Goal: Task Accomplishment & Management: Manage account settings

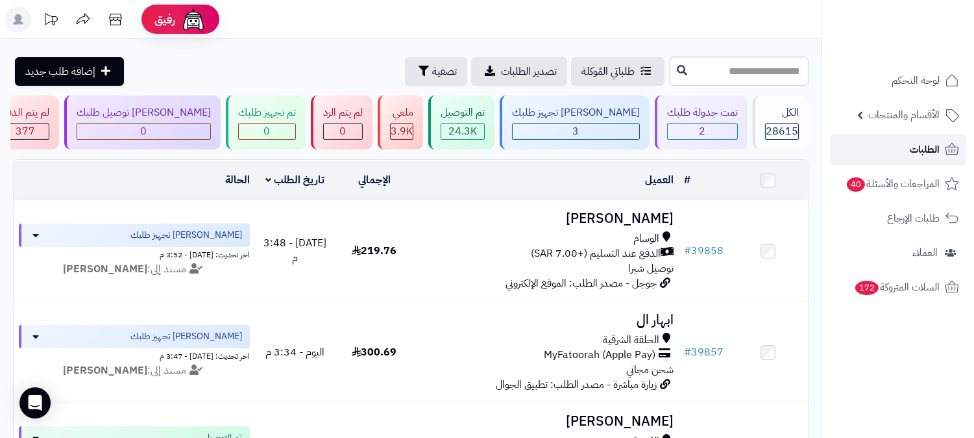
click at [884, 147] on link "الطلبات" at bounding box center [898, 149] width 136 height 31
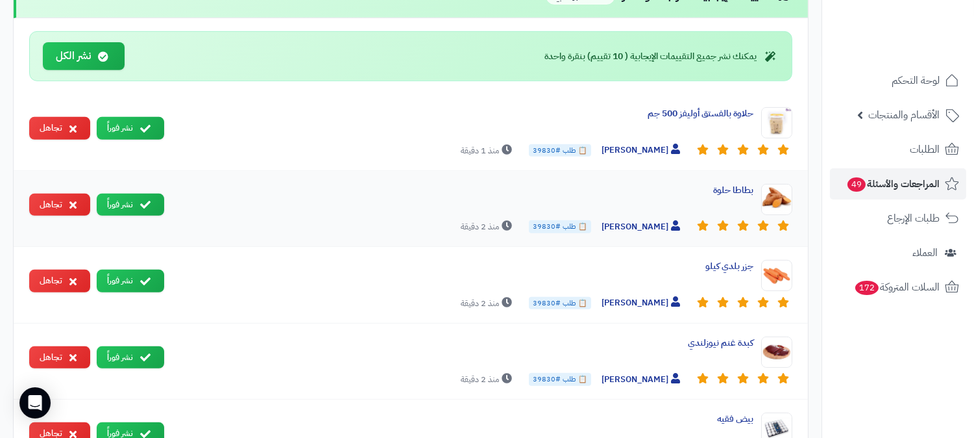
scroll to position [843, 0]
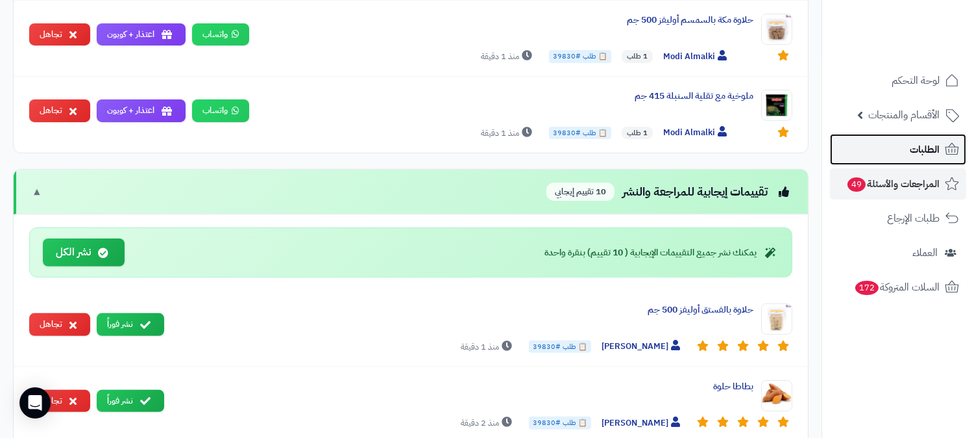
click at [918, 145] on span "الطلبات" at bounding box center [925, 149] width 30 height 18
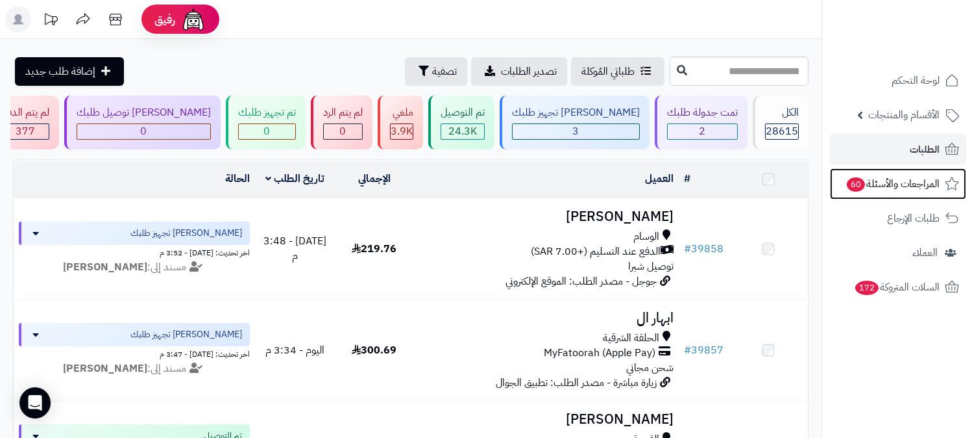
click at [896, 178] on span "المراجعات والأسئلة 60" at bounding box center [893, 184] width 94 height 18
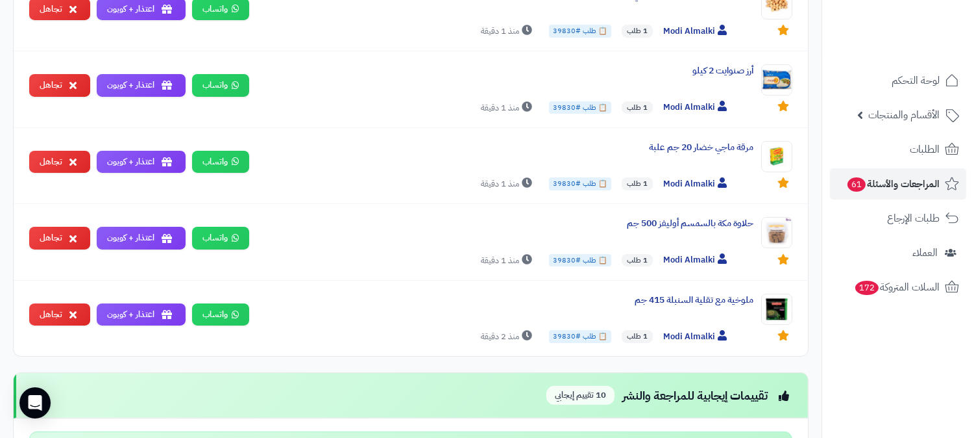
scroll to position [721, 0]
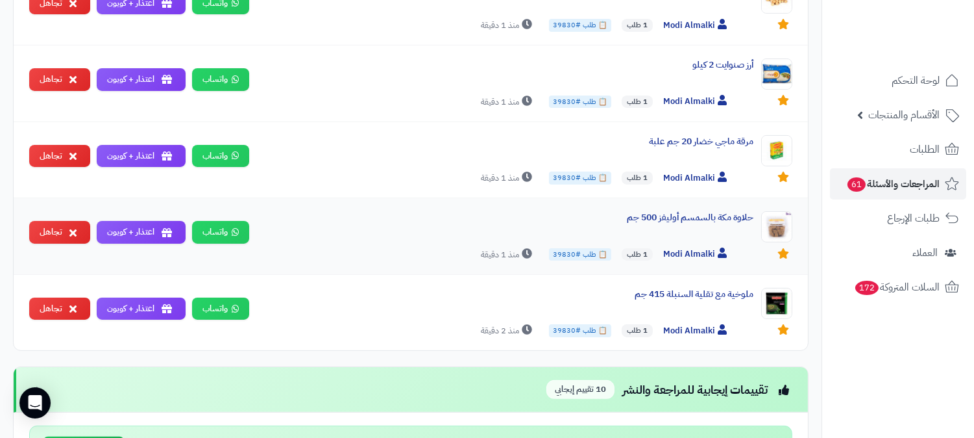
click at [569, 261] on span "📋 طلب #39830" at bounding box center [580, 254] width 62 height 13
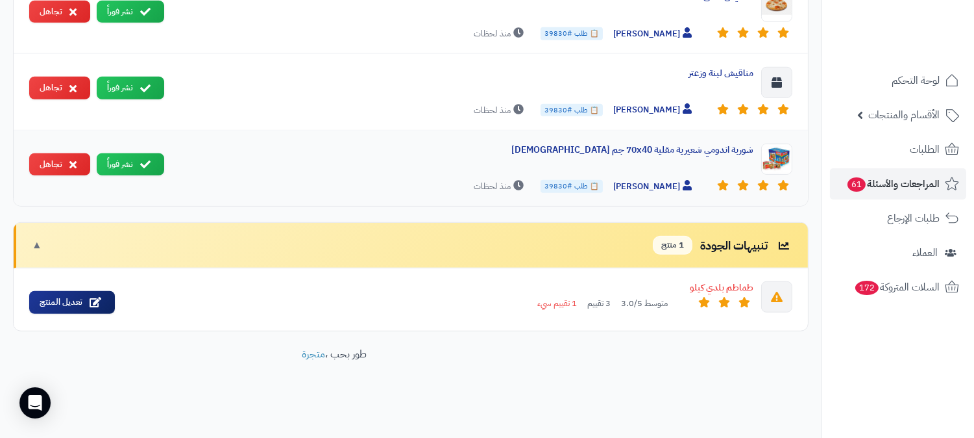
scroll to position [1775, 0]
click at [741, 286] on div "طماطم بلدي كيلو" at bounding box center [439, 287] width 628 height 13
click at [712, 293] on div "طماطم بلدي كيلو" at bounding box center [439, 287] width 628 height 13
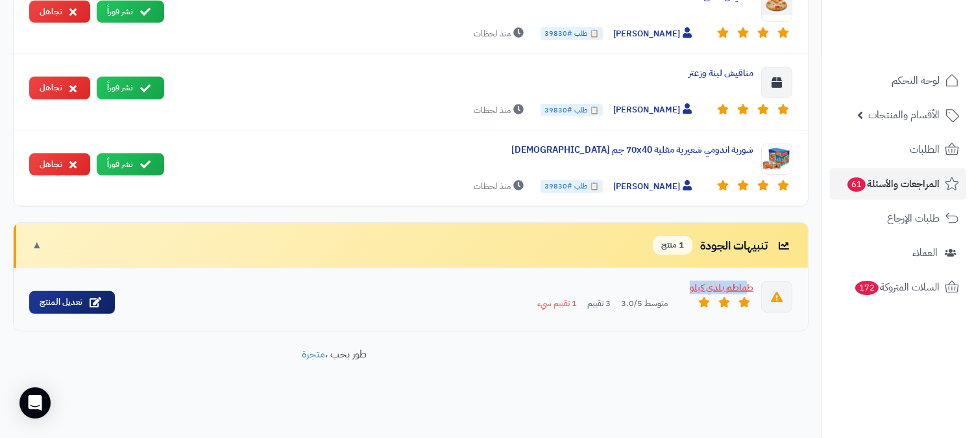
click at [712, 293] on div "طماطم بلدي كيلو" at bounding box center [439, 287] width 628 height 13
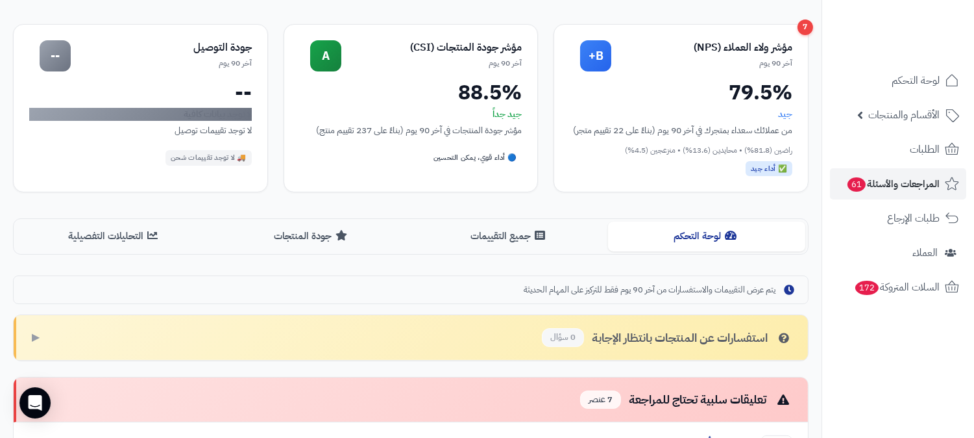
scroll to position [0, 0]
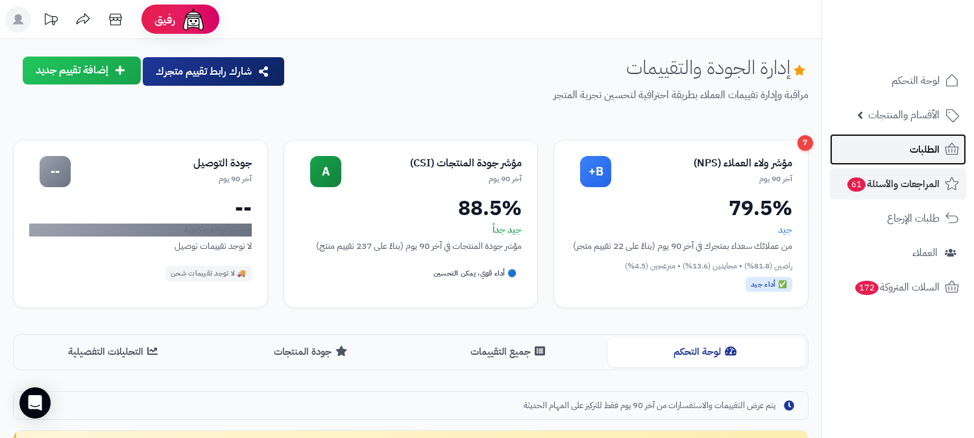
click at [909, 145] on link "الطلبات" at bounding box center [898, 149] width 136 height 31
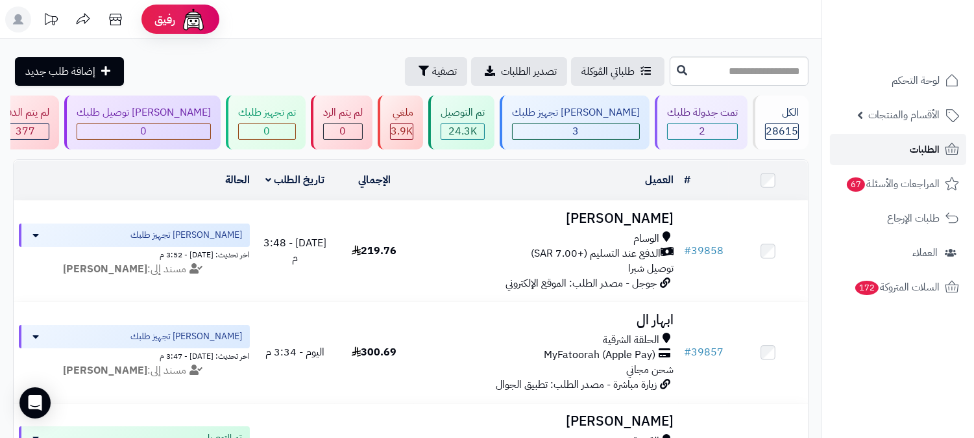
click at [883, 143] on link "الطلبات" at bounding box center [898, 149] width 136 height 31
click at [920, 153] on span "الطلبات" at bounding box center [925, 149] width 30 height 18
click at [897, 151] on link "الطلبات" at bounding box center [898, 149] width 136 height 31
click at [900, 156] on link "الطلبات" at bounding box center [898, 149] width 136 height 31
click at [700, 130] on span "2" at bounding box center [703, 131] width 6 height 16
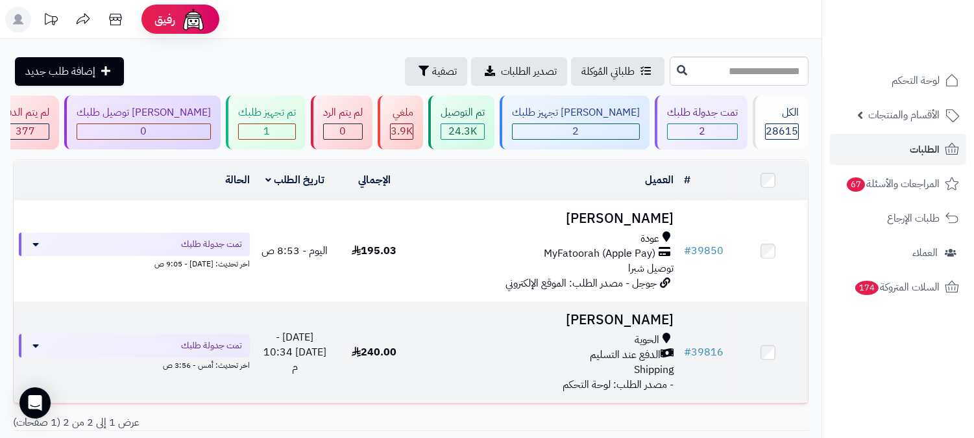
click at [626, 321] on h3 "[PERSON_NAME]" at bounding box center [546, 319] width 254 height 15
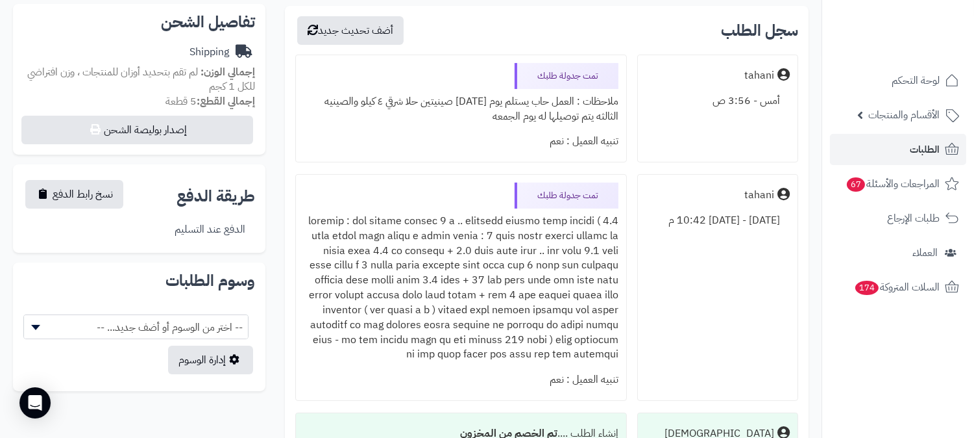
scroll to position [432, 0]
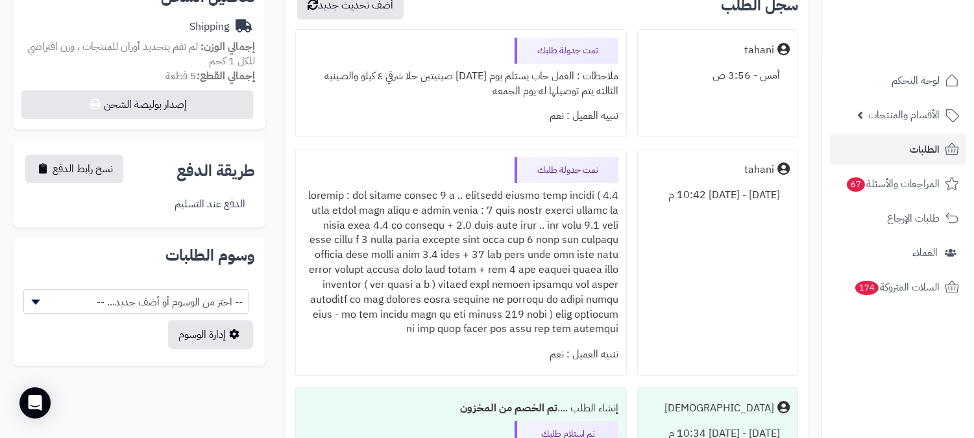
click at [342, 160] on div "تمت جدولة طلبك تنبيه العميل : نعم" at bounding box center [461, 262] width 332 height 227
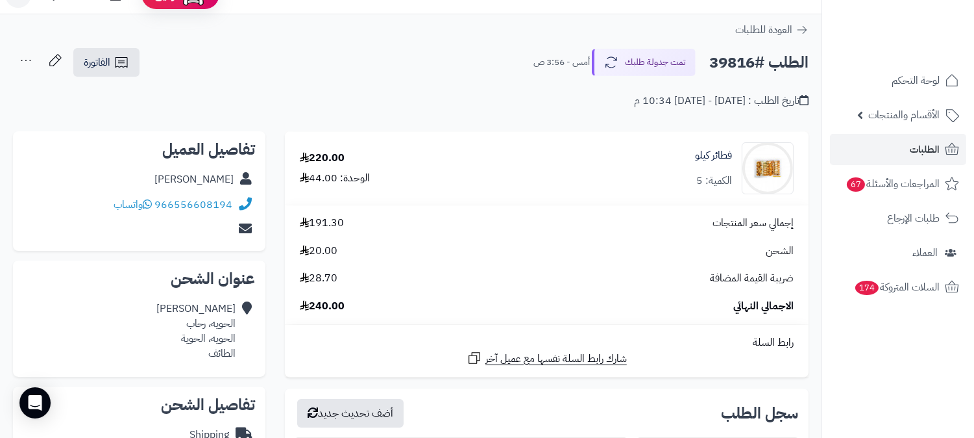
scroll to position [0, 0]
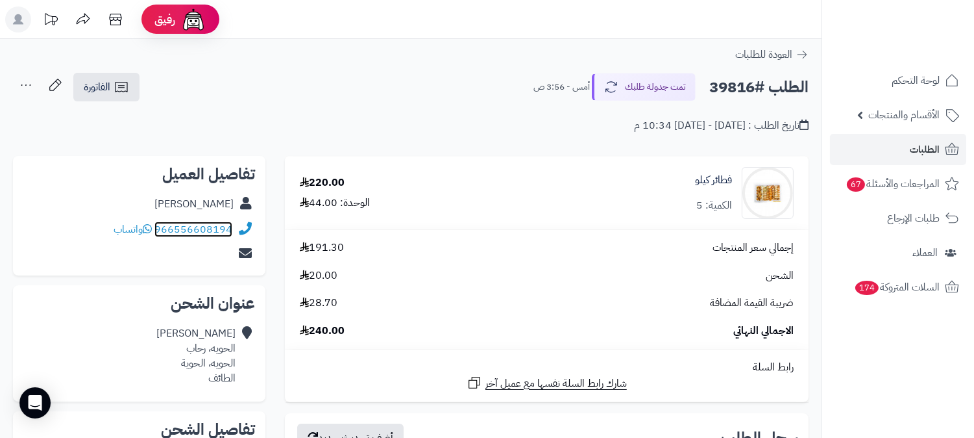
click at [171, 228] on link "966556608194" at bounding box center [194, 229] width 78 height 16
click at [924, 145] on span "الطلبات" at bounding box center [925, 149] width 30 height 18
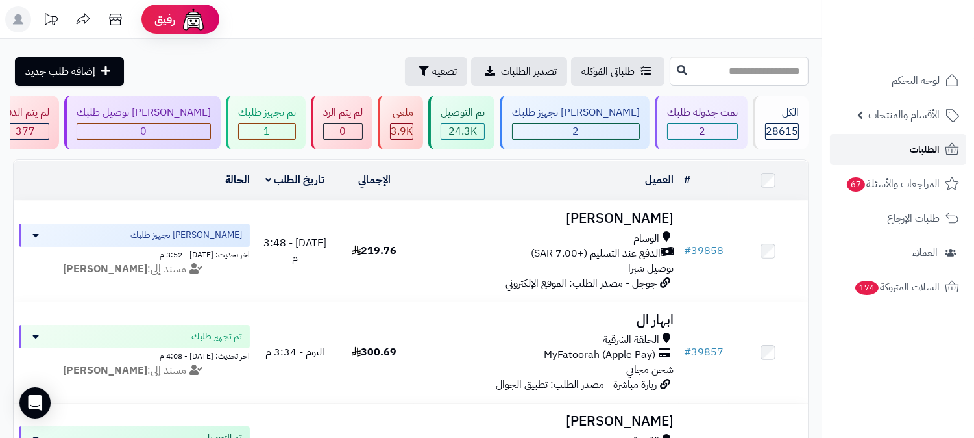
click at [923, 151] on span "الطلبات" at bounding box center [925, 149] width 30 height 18
click at [924, 162] on link "الطلبات" at bounding box center [898, 149] width 136 height 31
click at [891, 144] on link "الطلبات" at bounding box center [898, 149] width 136 height 31
click at [921, 144] on span "الطلبات" at bounding box center [925, 149] width 30 height 18
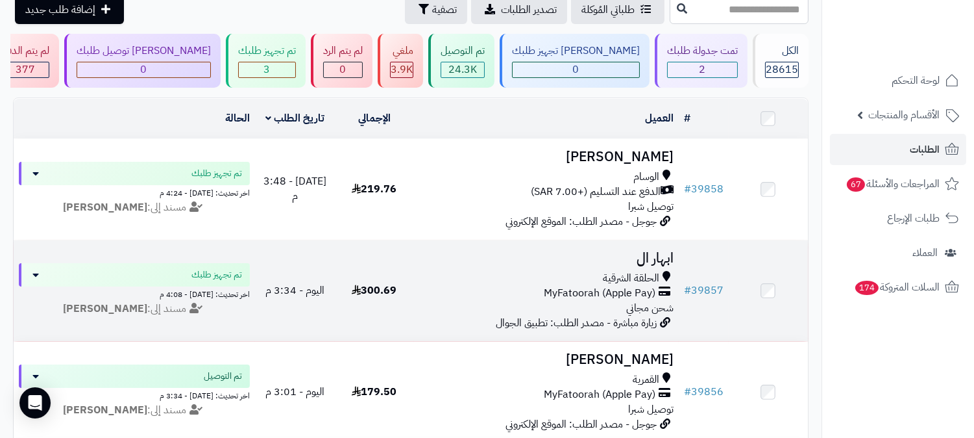
scroll to position [216, 0]
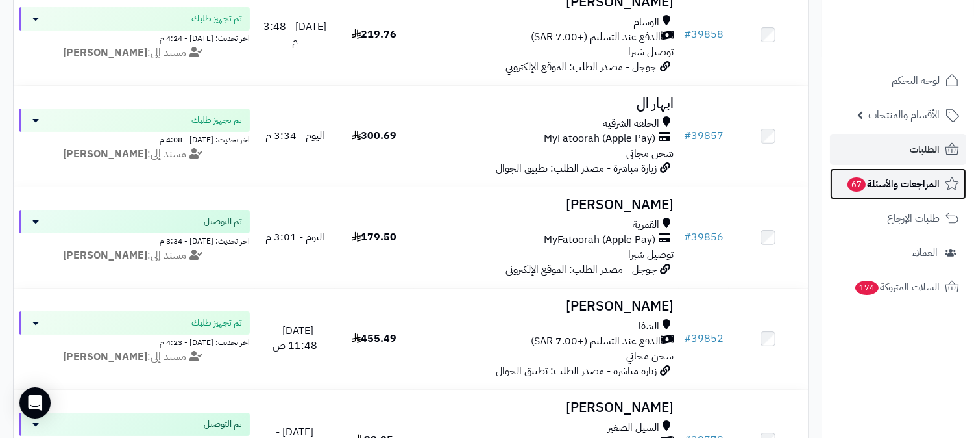
click at [871, 188] on span "المراجعات والأسئلة 67" at bounding box center [893, 184] width 93 height 18
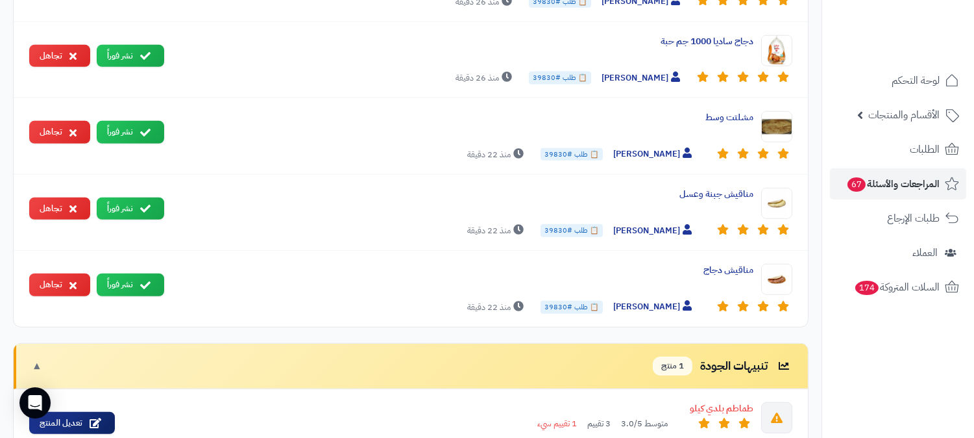
scroll to position [1803, 0]
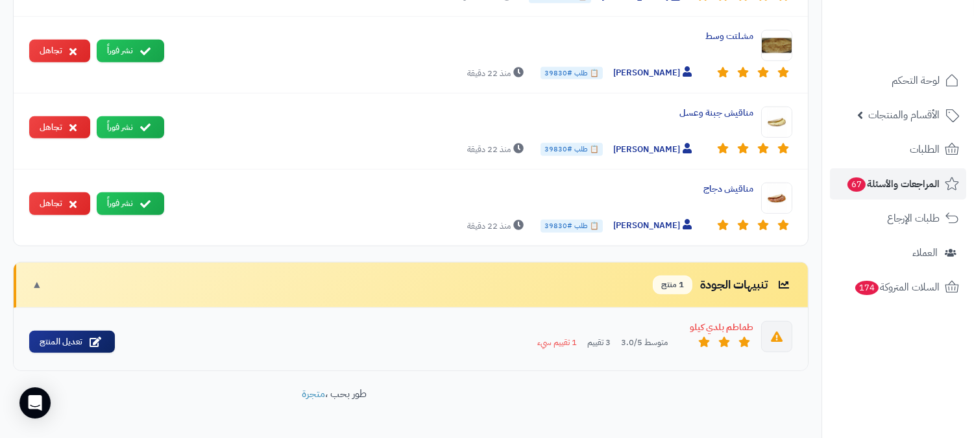
click at [779, 341] on icon at bounding box center [777, 336] width 12 height 10
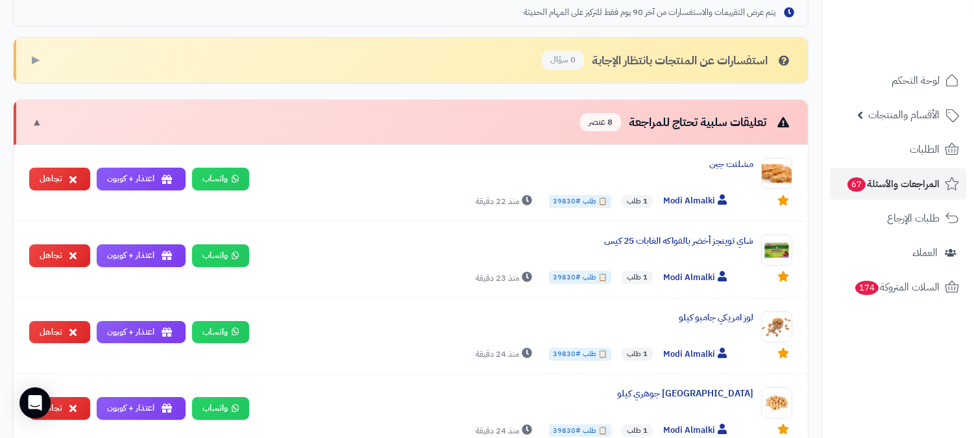
scroll to position [360, 0]
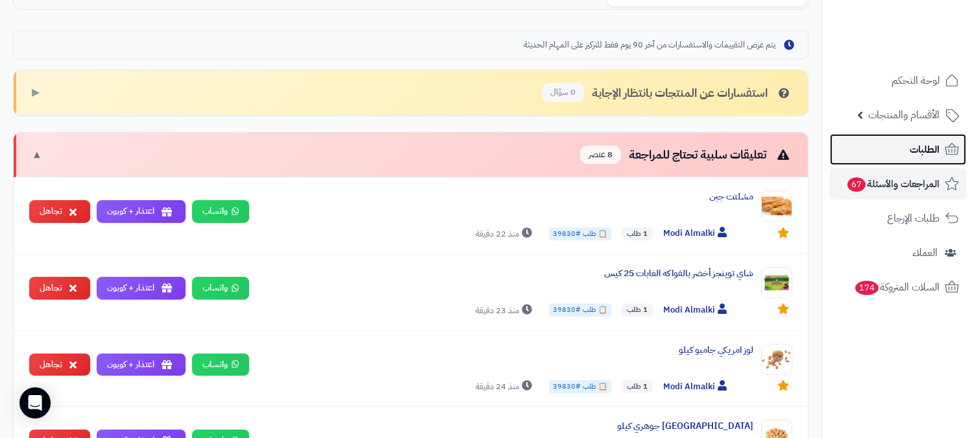
click at [891, 160] on link "الطلبات" at bounding box center [898, 149] width 136 height 31
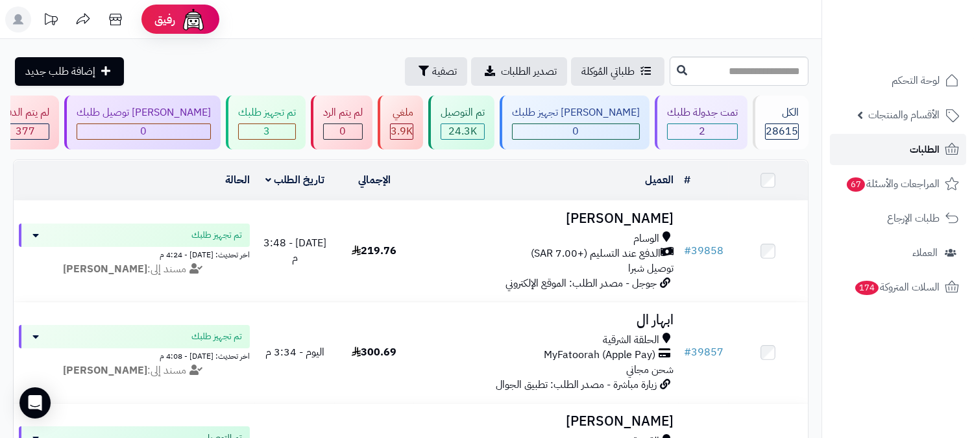
click at [906, 142] on link "الطلبات" at bounding box center [898, 149] width 136 height 31
click at [295, 125] on div "3" at bounding box center [267, 131] width 56 height 15
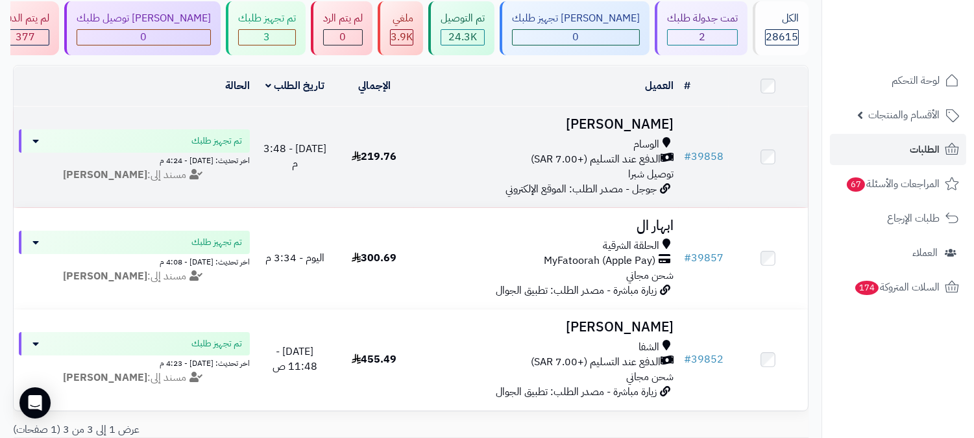
scroll to position [144, 0]
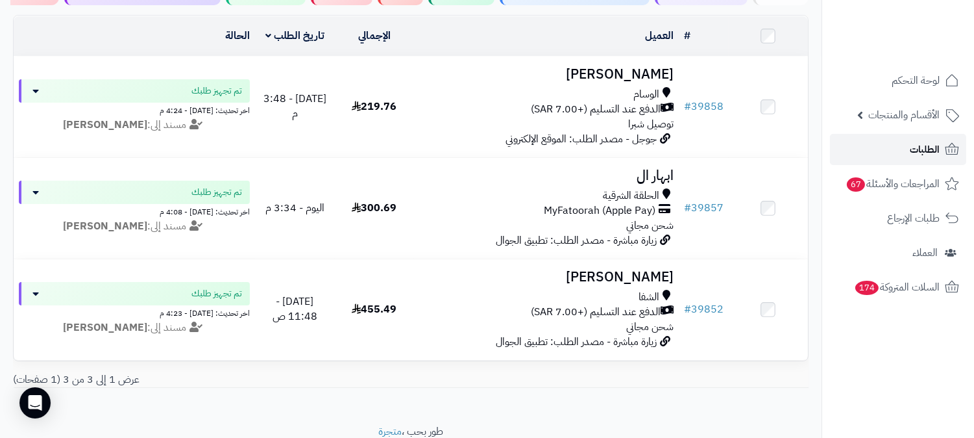
click at [925, 143] on span "الطلبات" at bounding box center [925, 149] width 30 height 18
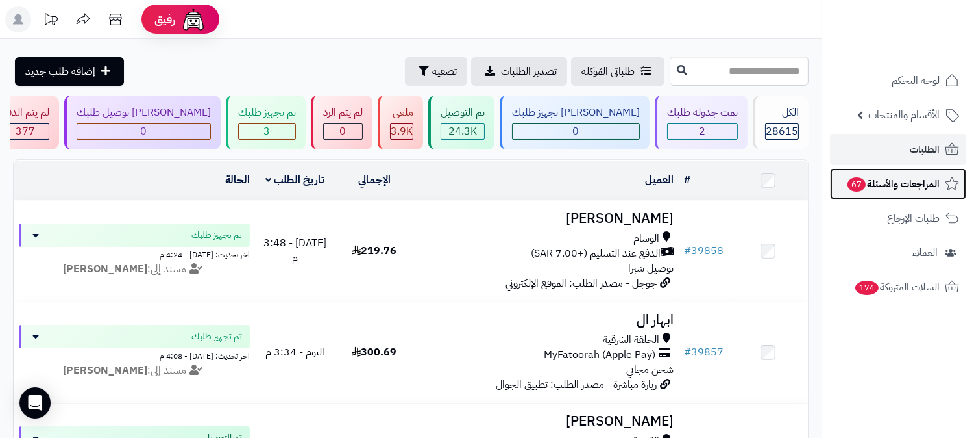
click at [901, 178] on span "المراجعات والأسئلة 67" at bounding box center [893, 184] width 93 height 18
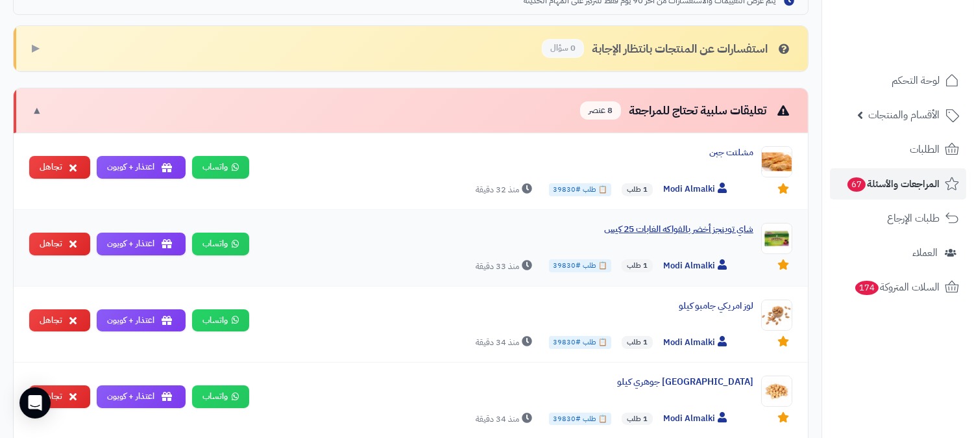
scroll to position [432, 0]
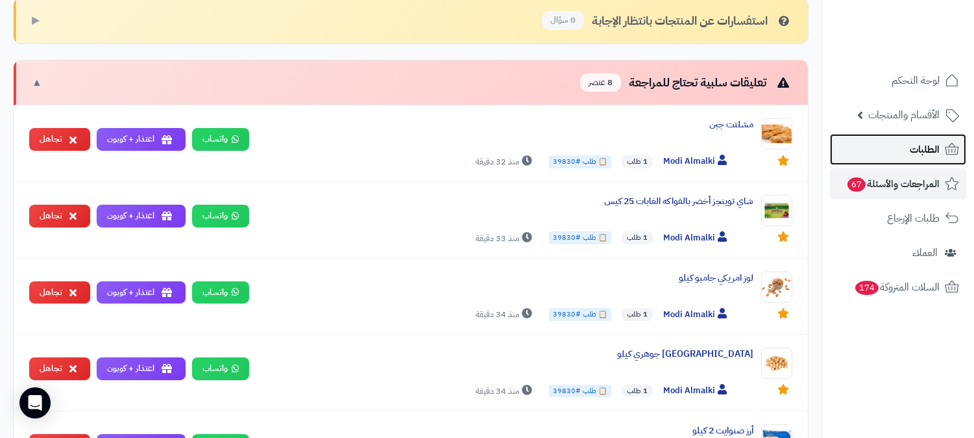
click at [882, 143] on link "الطلبات" at bounding box center [898, 149] width 136 height 31
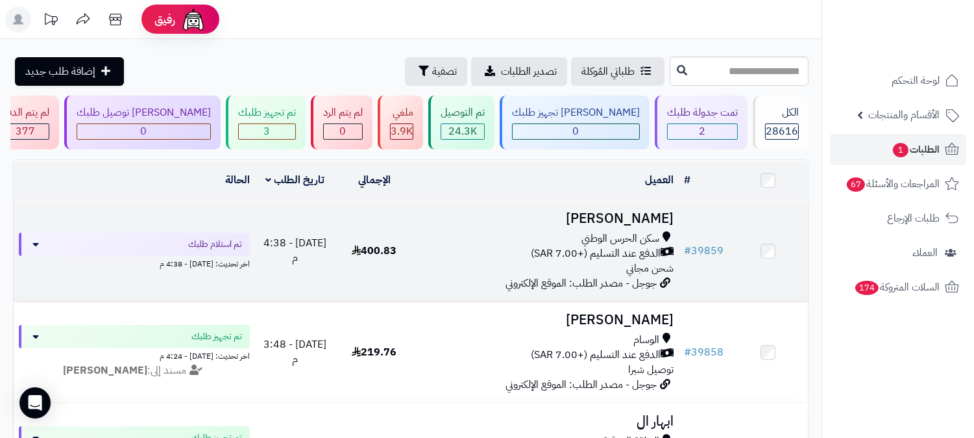
click at [645, 211] on h3 "[PERSON_NAME]" at bounding box center [546, 218] width 254 height 15
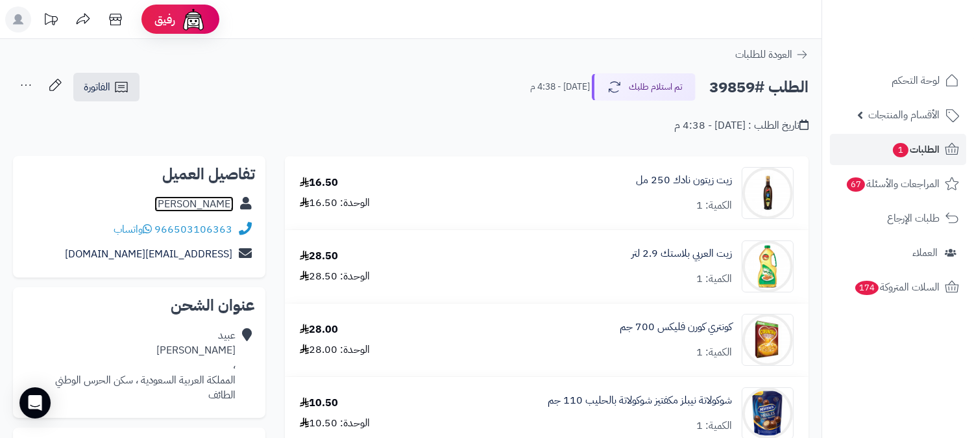
click at [217, 199] on link "عبيد الدوسري" at bounding box center [194, 204] width 79 height 16
click at [742, 88] on h2 "الطلب #39859" at bounding box center [759, 87] width 99 height 27
copy h2 "39859"
click at [912, 142] on span "الطلبات 1" at bounding box center [916, 149] width 48 height 18
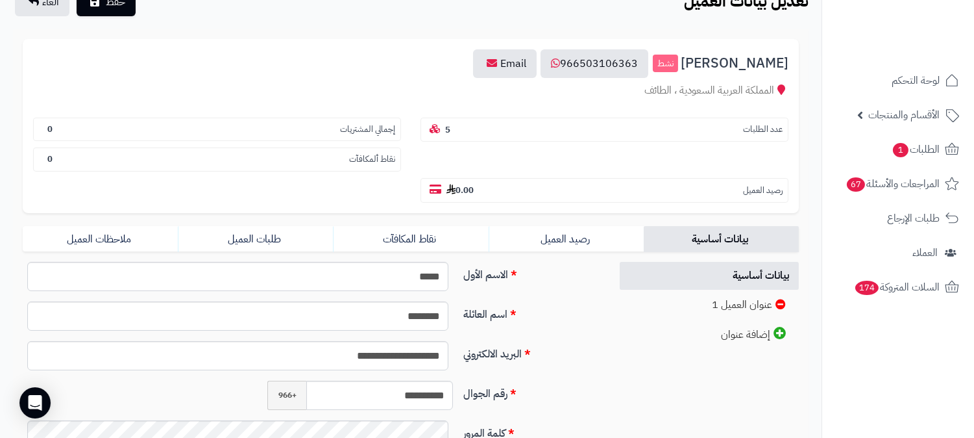
scroll to position [216, 0]
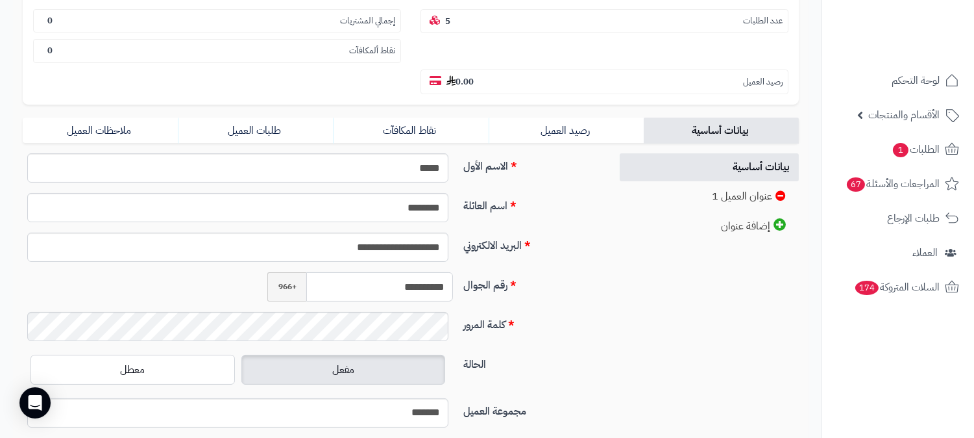
drag, startPoint x: 388, startPoint y: 261, endPoint x: 477, endPoint y: 264, distance: 89.6
click at [477, 272] on div "**********" at bounding box center [312, 292] width 588 height 40
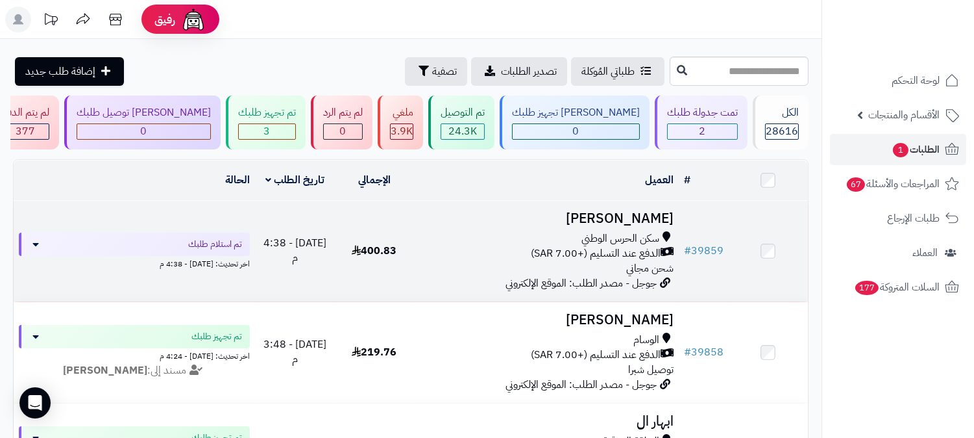
click at [643, 211] on h3 "[PERSON_NAME]" at bounding box center [546, 218] width 254 height 15
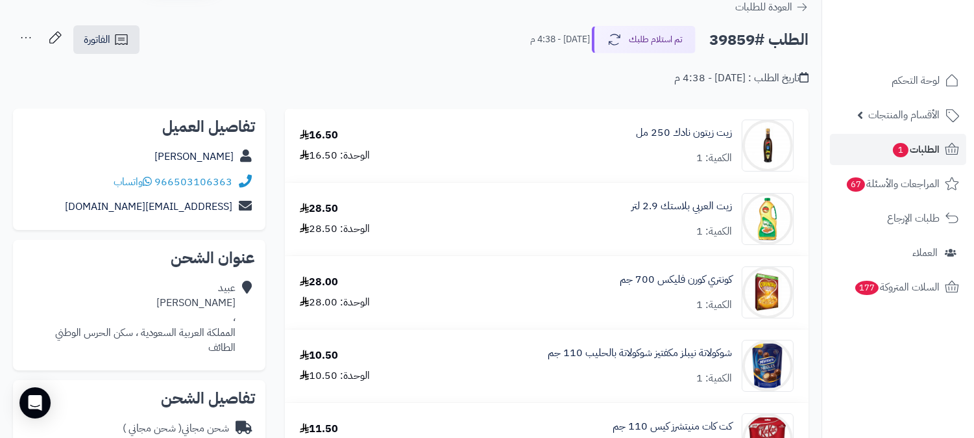
scroll to position [72, 0]
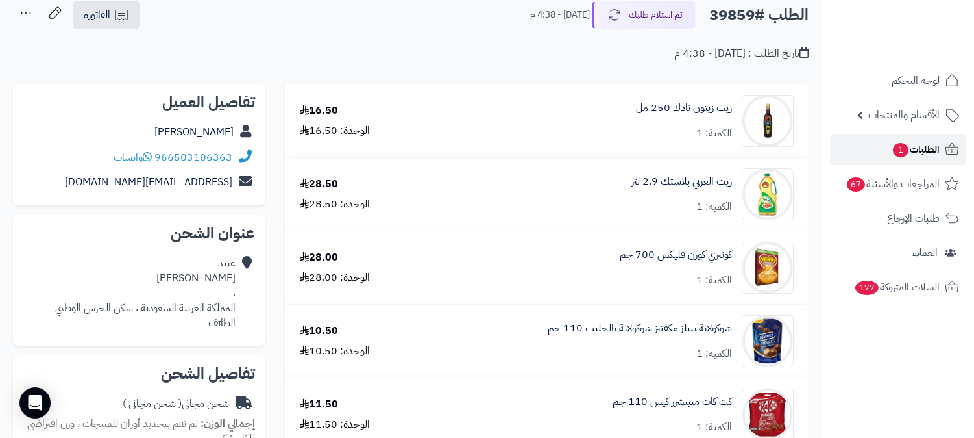
click at [936, 142] on span "الطلبات 1" at bounding box center [916, 149] width 48 height 18
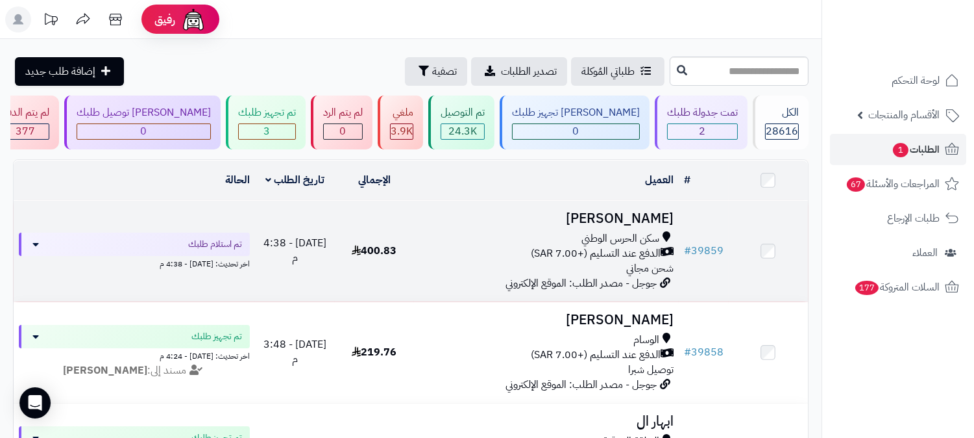
click at [607, 217] on h3 "[PERSON_NAME]" at bounding box center [546, 218] width 254 height 15
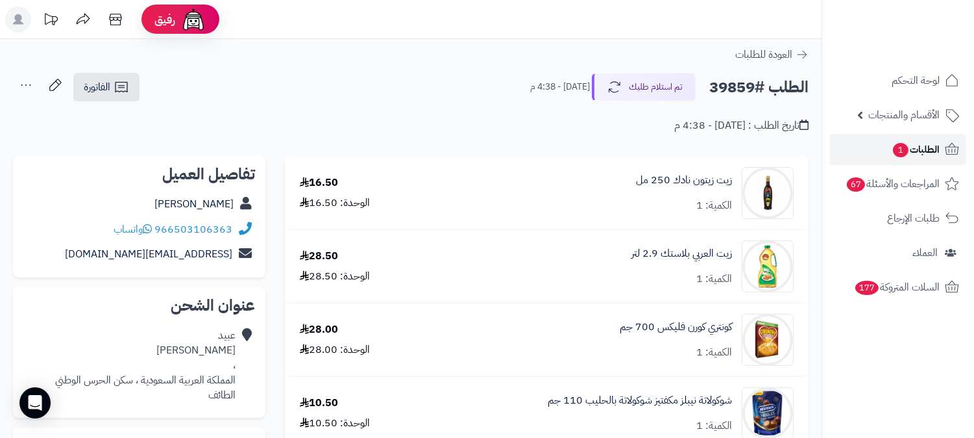
click at [935, 154] on span "الطلبات 1" at bounding box center [916, 149] width 48 height 18
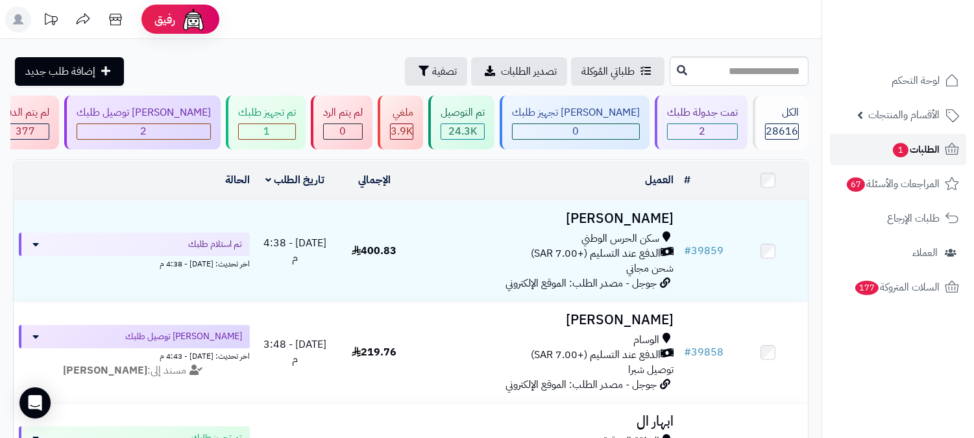
click at [909, 143] on span "الطلبات 1" at bounding box center [916, 149] width 48 height 18
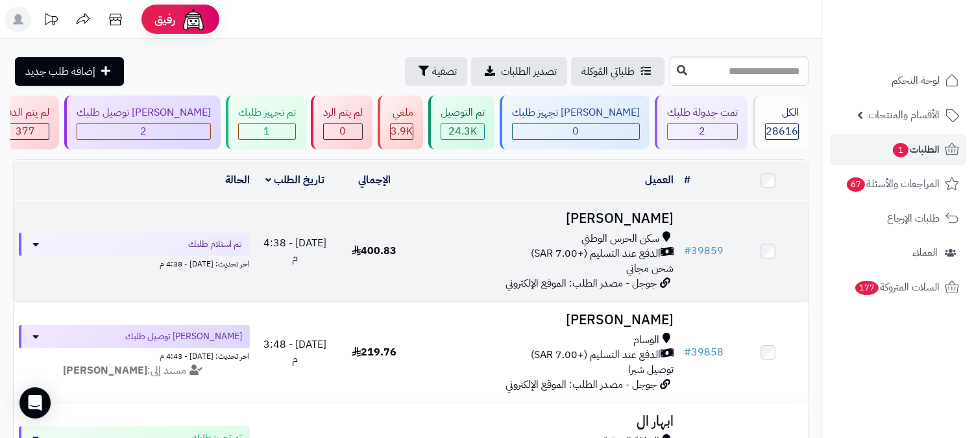
click at [638, 217] on h3 "عبيد الدوسري" at bounding box center [546, 218] width 254 height 15
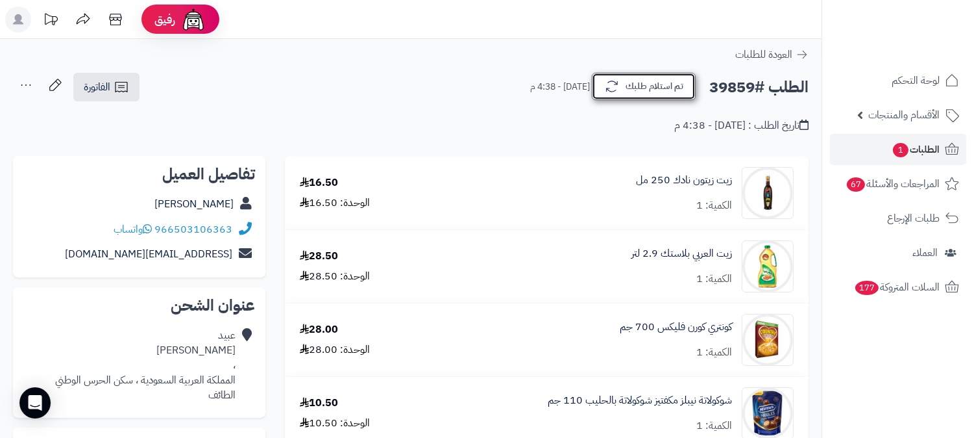
click at [639, 86] on button "تم استلام طلبك" at bounding box center [644, 86] width 104 height 27
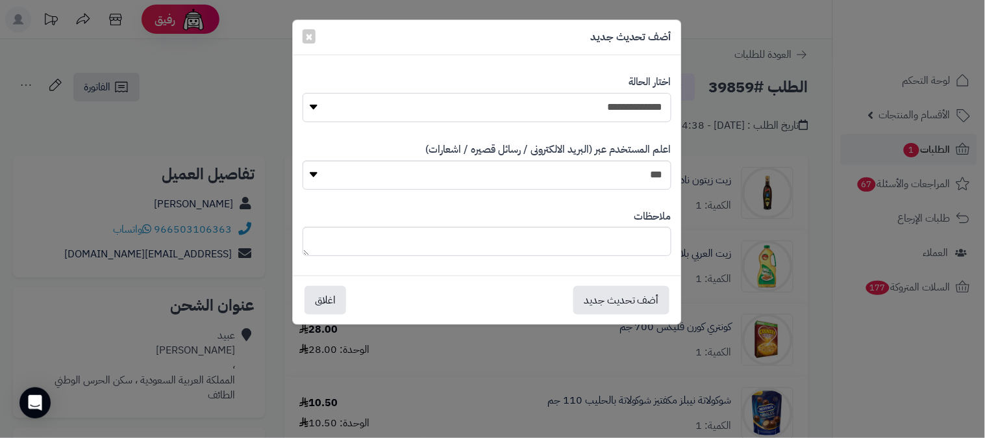
drag, startPoint x: 623, startPoint y: 99, endPoint x: 619, endPoint y: 120, distance: 21.1
click at [623, 99] on select "**********" at bounding box center [487, 107] width 369 height 29
select select "*"
click at [303, 93] on select "**********" at bounding box center [487, 107] width 369 height 29
click at [614, 303] on button "أضف تحديث جديد" at bounding box center [621, 299] width 96 height 29
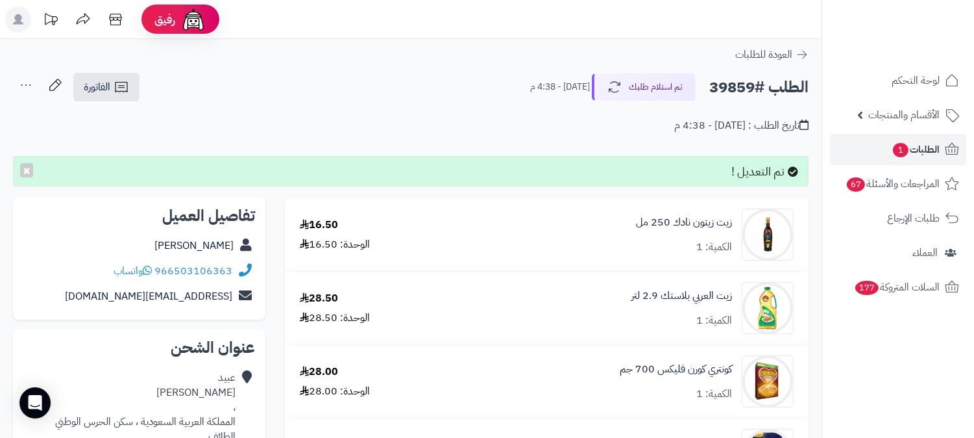
click at [18, 81] on icon at bounding box center [26, 85] width 26 height 26
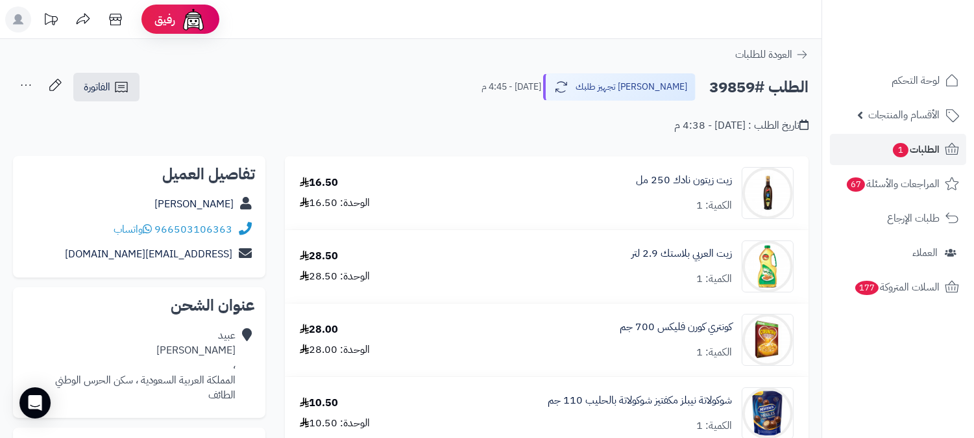
click at [27, 79] on icon at bounding box center [26, 85] width 26 height 26
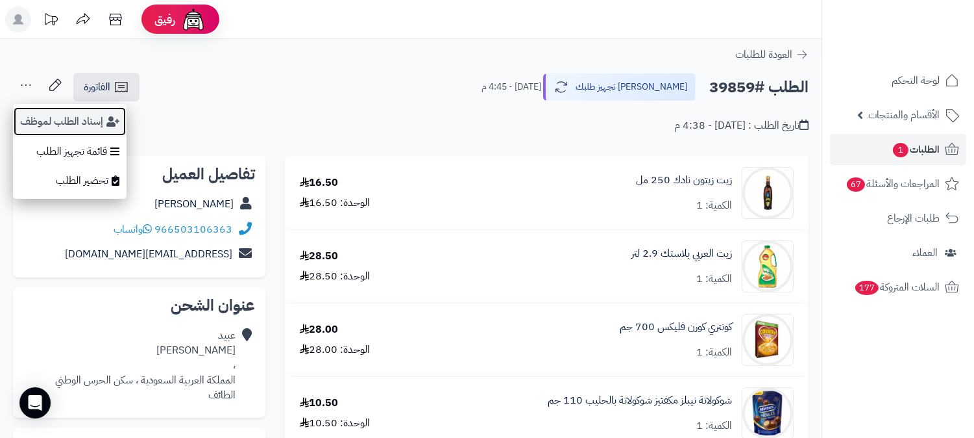
click at [50, 114] on button "إسناد الطلب لموظف" at bounding box center [70, 121] width 114 height 30
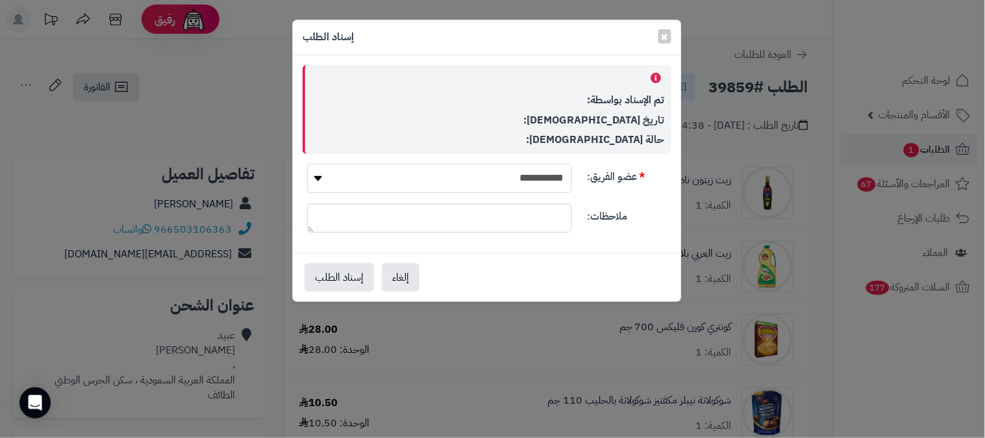
click at [534, 171] on select "**********" at bounding box center [439, 178] width 265 height 29
select select "**"
click at [307, 164] on select "**********" at bounding box center [439, 178] width 265 height 29
click at [347, 279] on button "إسناد الطلب" at bounding box center [338, 276] width 69 height 29
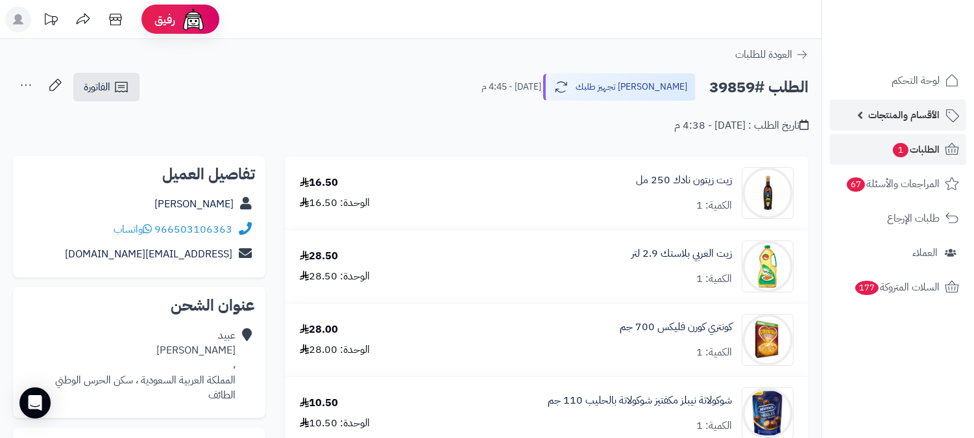
click at [907, 108] on span "الأقسام والمنتجات" at bounding box center [904, 115] width 71 height 18
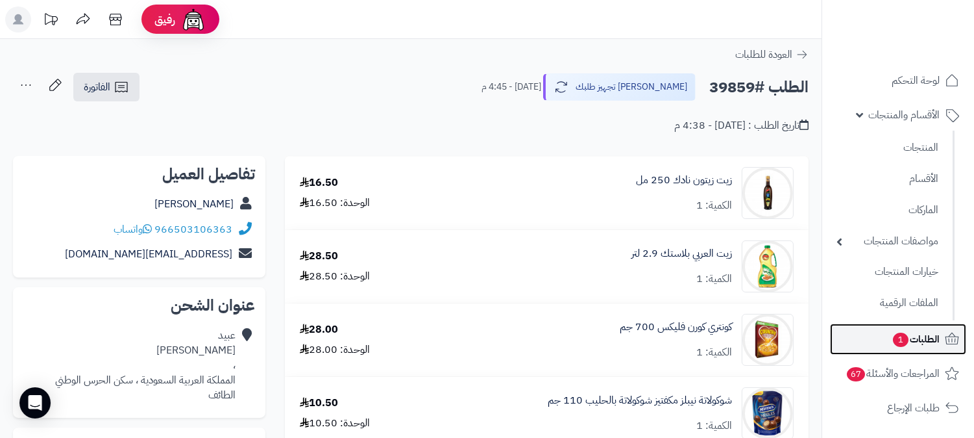
click at [931, 339] on span "الطلبات 1" at bounding box center [916, 339] width 48 height 18
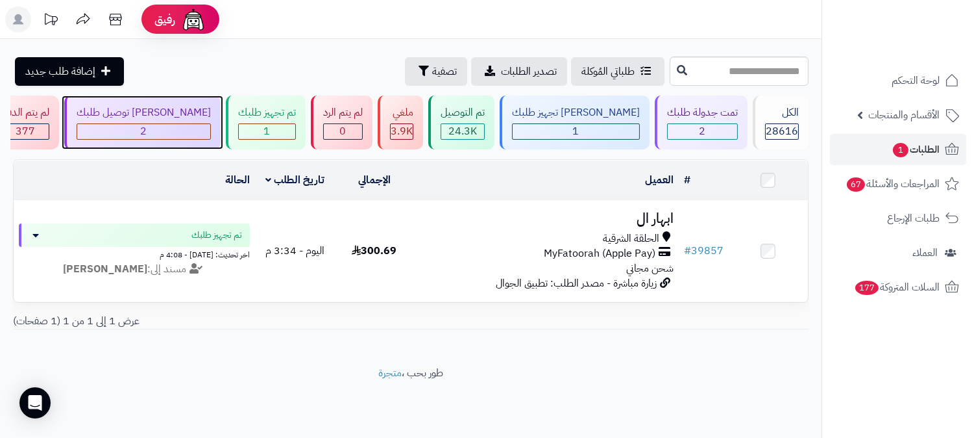
click at [210, 127] on div "2" at bounding box center [143, 131] width 133 height 15
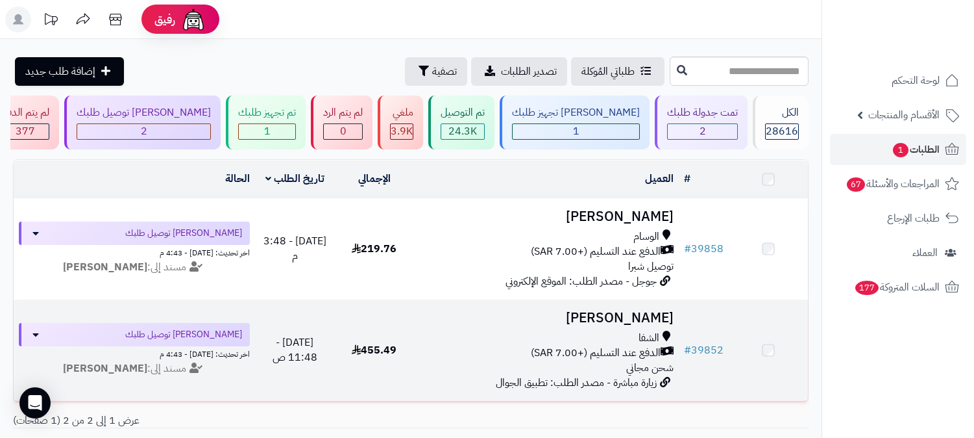
scroll to position [103, 0]
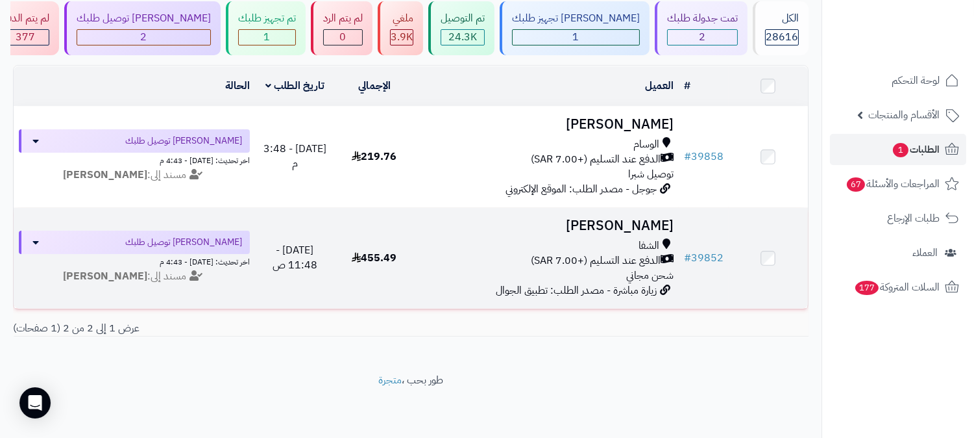
click at [643, 218] on h3 "[PERSON_NAME]" at bounding box center [546, 225] width 254 height 15
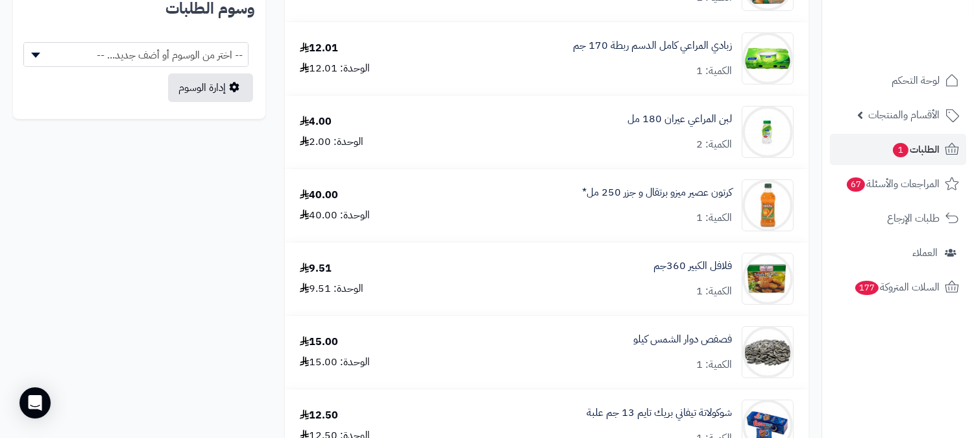
scroll to position [1010, 0]
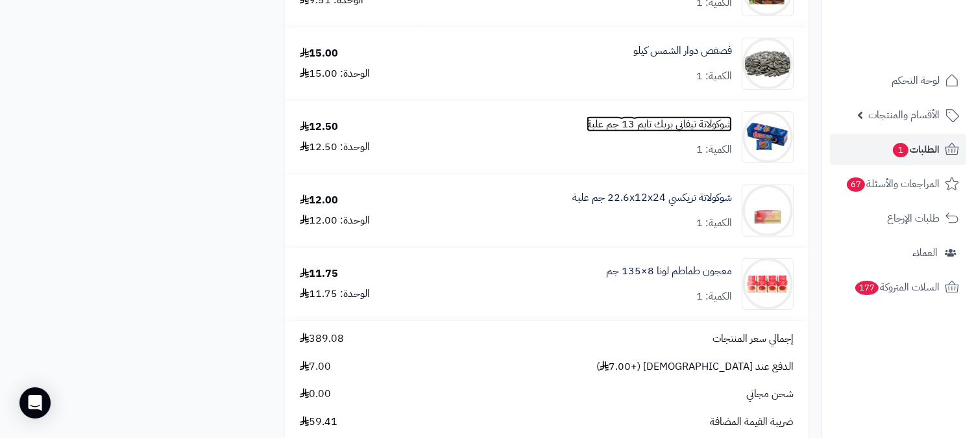
click at [678, 120] on link "شوكولاتة تيفاني بريك تايم 13 جم علبة" at bounding box center [659, 124] width 145 height 15
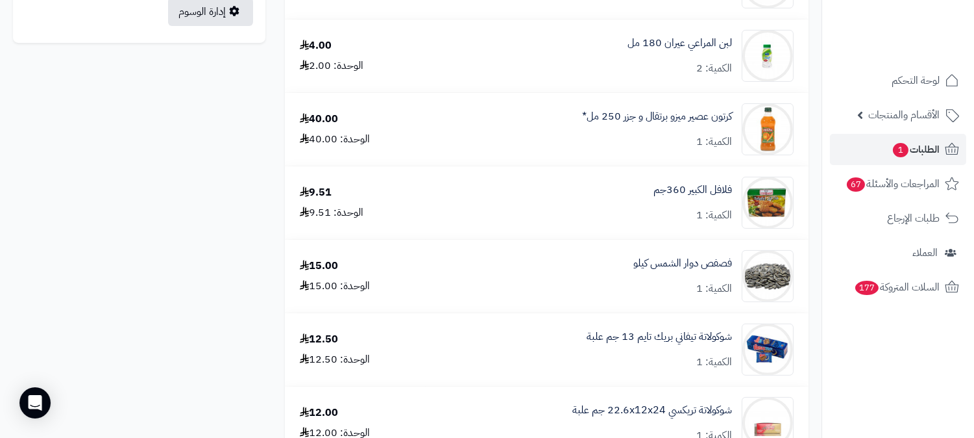
scroll to position [793, 0]
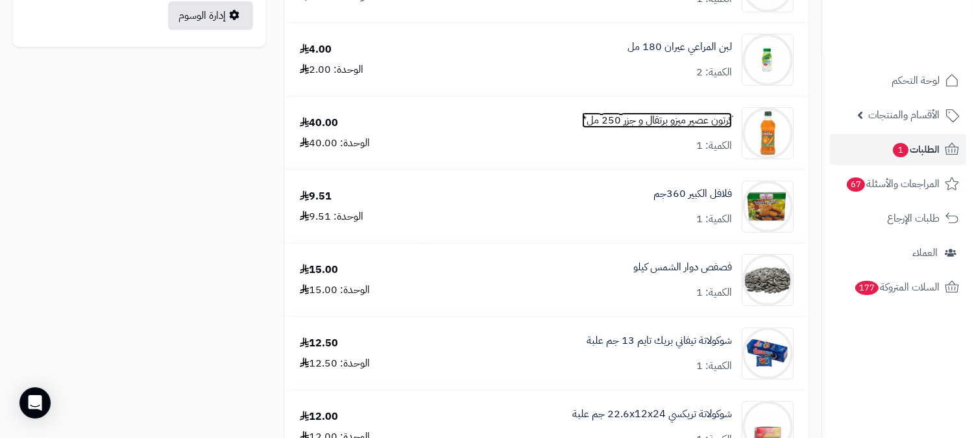
click at [688, 119] on link "كرتون عصير ميزو برتقال و جزر 250 مل*" at bounding box center [657, 120] width 150 height 15
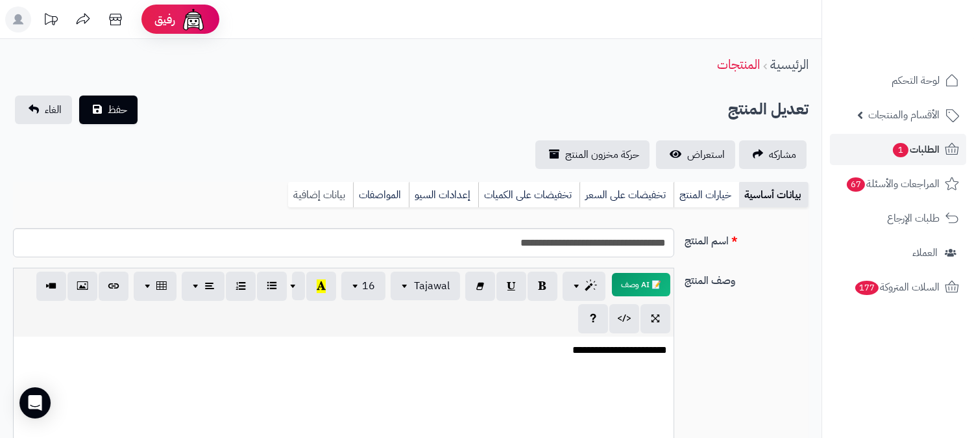
click at [313, 192] on link "بيانات إضافية" at bounding box center [320, 195] width 65 height 26
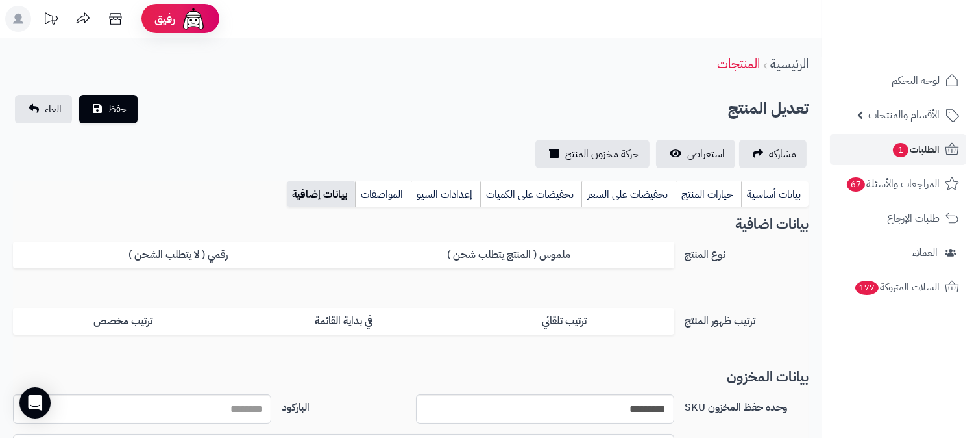
click at [325, 190] on link "بيانات إضافية" at bounding box center [321, 194] width 68 height 26
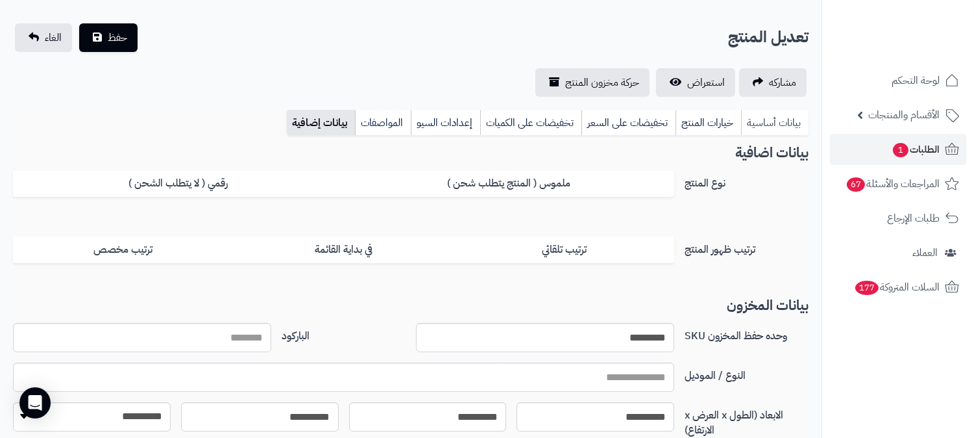
click at [776, 119] on link "بيانات أساسية" at bounding box center [775, 123] width 68 height 26
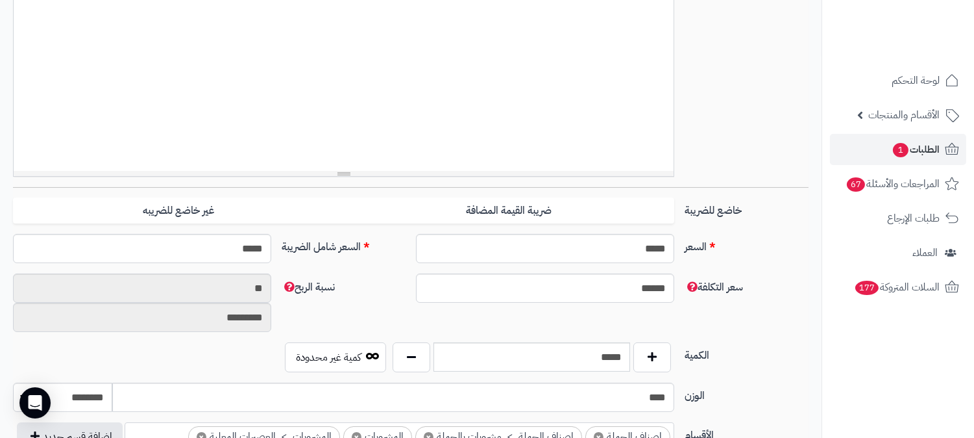
scroll to position [649, 0]
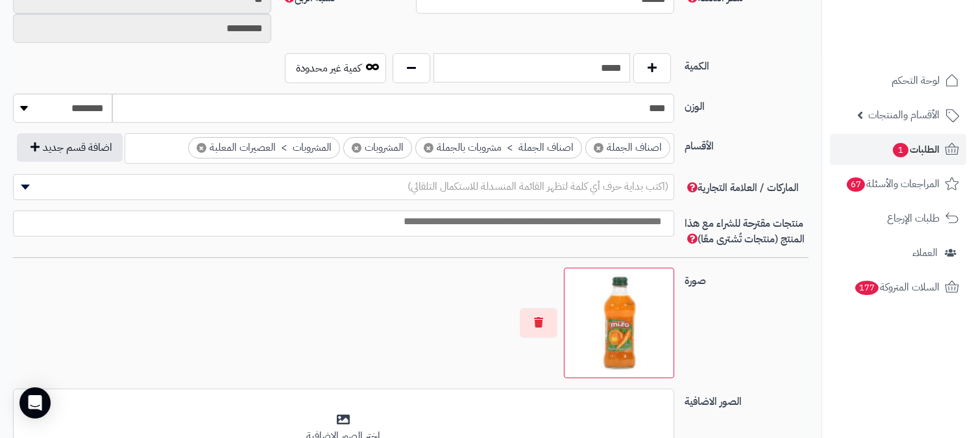
click at [613, 66] on input "*****" at bounding box center [532, 67] width 197 height 29
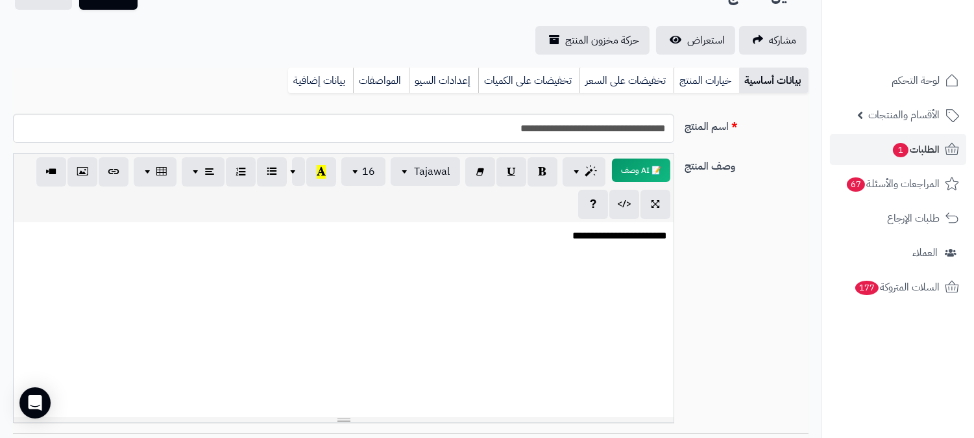
scroll to position [72, 0]
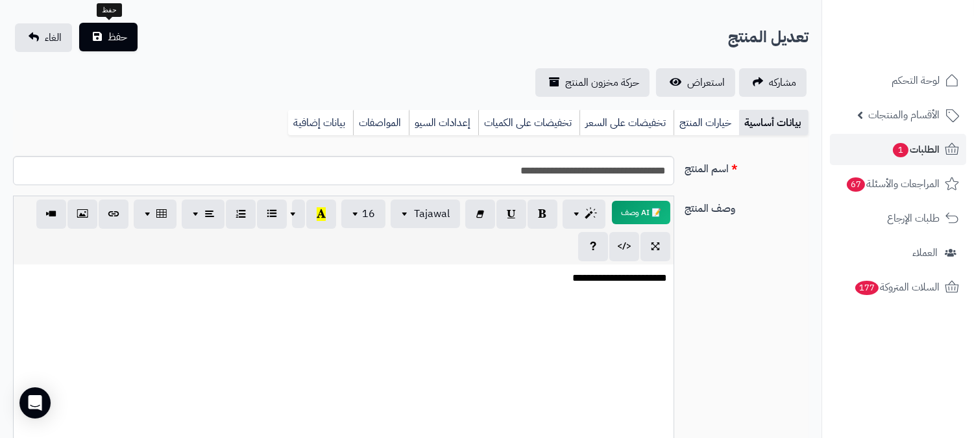
type input "*"
click at [112, 43] on button "حفظ" at bounding box center [108, 37] width 58 height 29
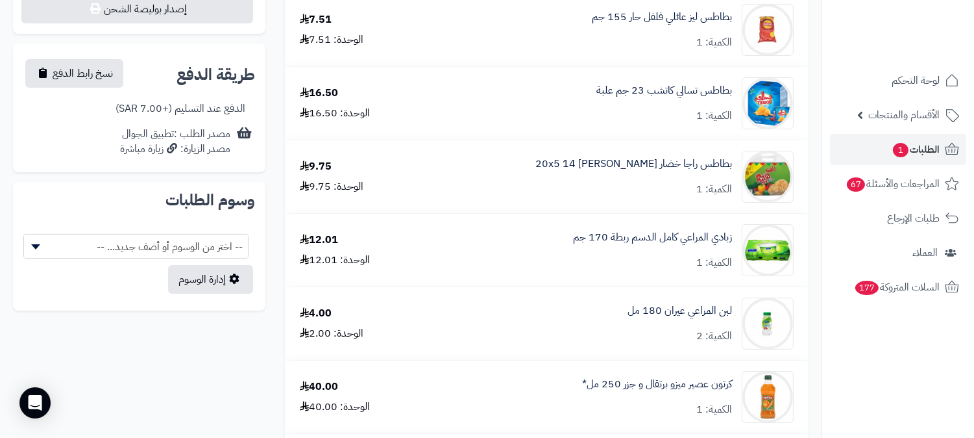
scroll to position [504, 0]
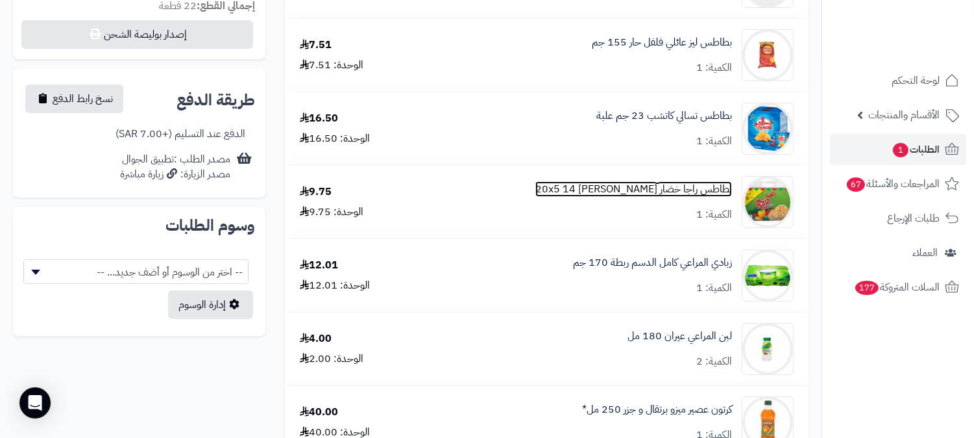
click at [676, 186] on link "بطاطس راجا خضار 20x5 14 جم كيس" at bounding box center [634, 189] width 197 height 15
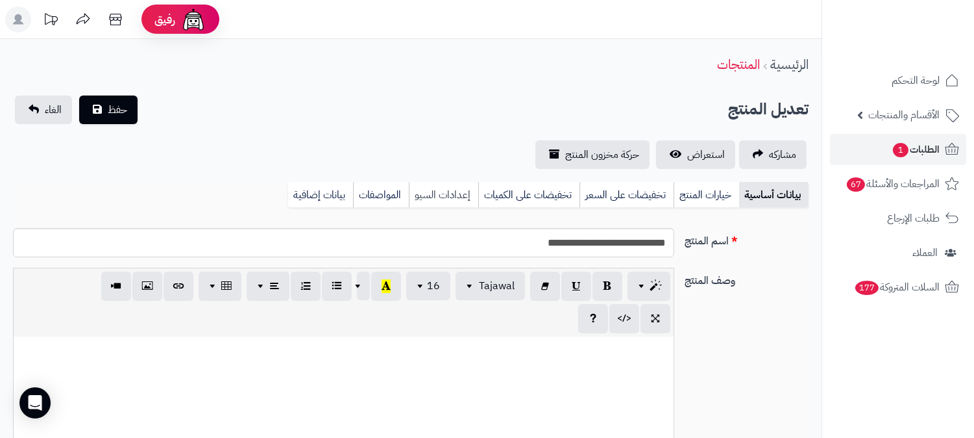
scroll to position [654, 0]
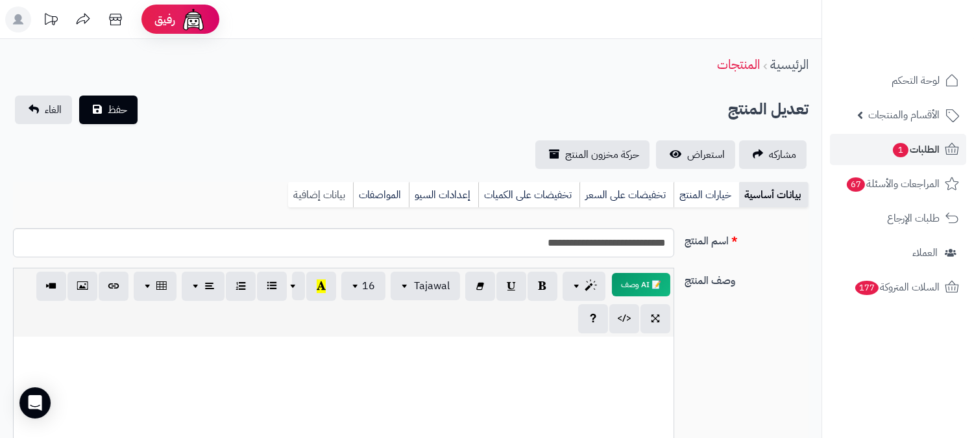
click at [323, 190] on link "بيانات إضافية" at bounding box center [320, 195] width 65 height 26
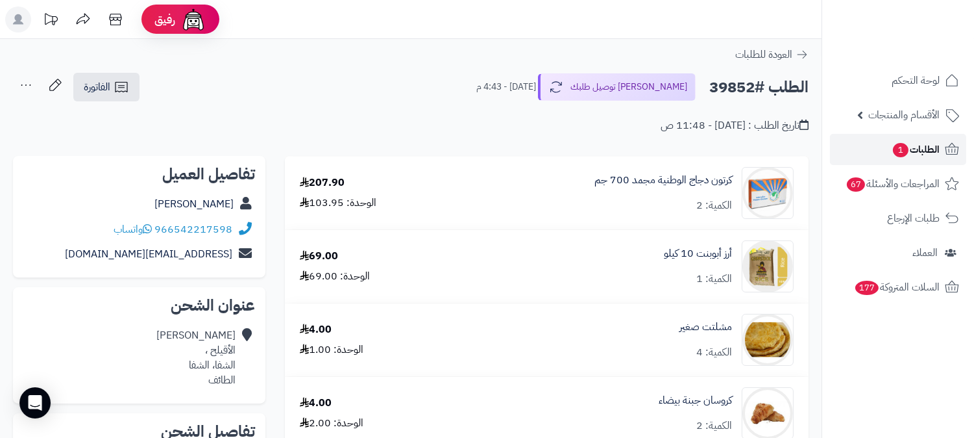
click at [928, 147] on span "الطلبات 1" at bounding box center [916, 149] width 48 height 18
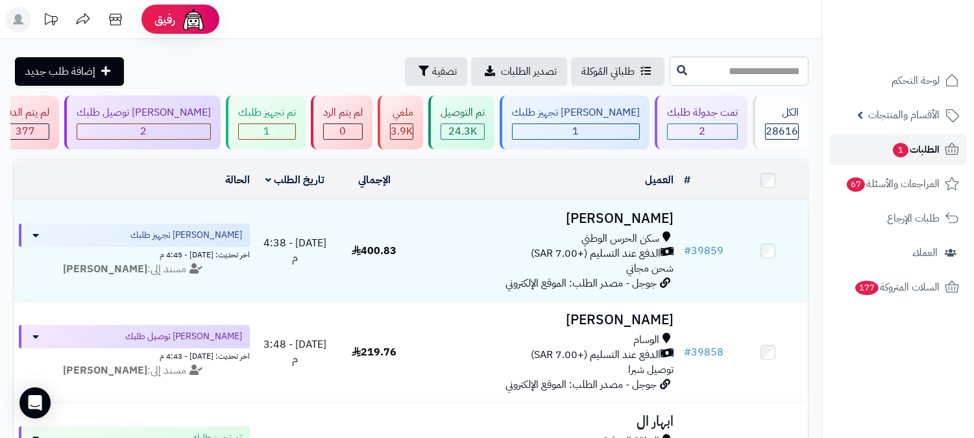
click at [918, 145] on span "الطلبات 1" at bounding box center [916, 149] width 48 height 18
click at [921, 146] on span "الطلبات 1" at bounding box center [916, 149] width 48 height 18
click at [892, 149] on link "الطلبات" at bounding box center [898, 149] width 136 height 31
click at [925, 138] on link "الطلبات" at bounding box center [898, 149] width 136 height 31
click at [901, 145] on link "الطلبات" at bounding box center [898, 149] width 136 height 31
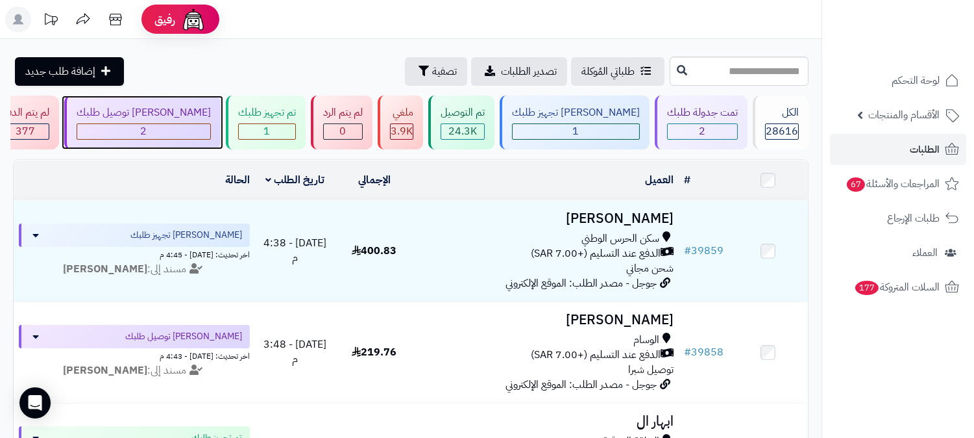
click at [211, 111] on div "[PERSON_NAME] توصيل طلبك" at bounding box center [144, 112] width 134 height 15
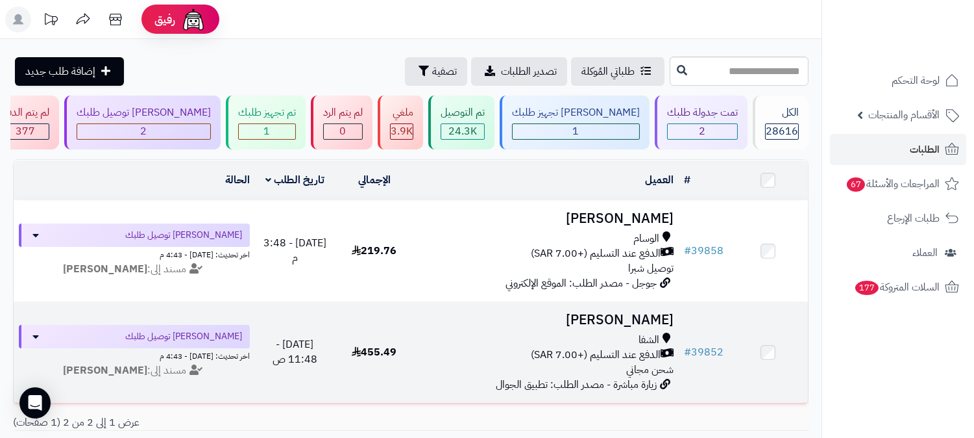
click at [614, 306] on td "[PERSON_NAME] الدفع عند التسليم (+7.00 SAR) شحن مجاني زيارة مباشرة - مصدر الطلب…" at bounding box center [546, 352] width 265 height 101
click at [608, 325] on h3 "[PERSON_NAME]" at bounding box center [546, 319] width 254 height 15
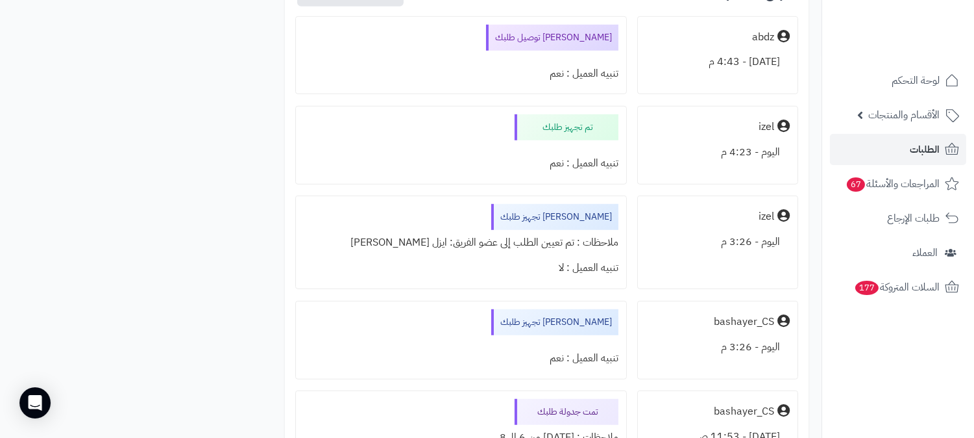
scroll to position [1509, 0]
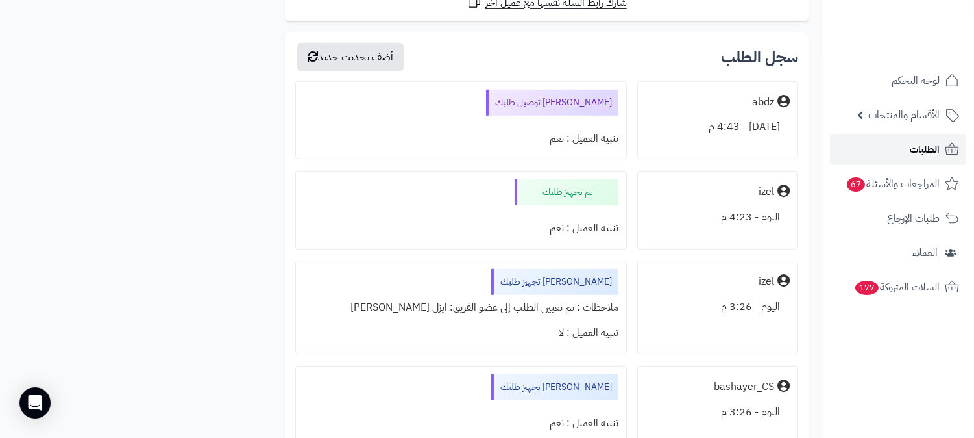
click at [926, 150] on span "الطلبات" at bounding box center [925, 149] width 30 height 18
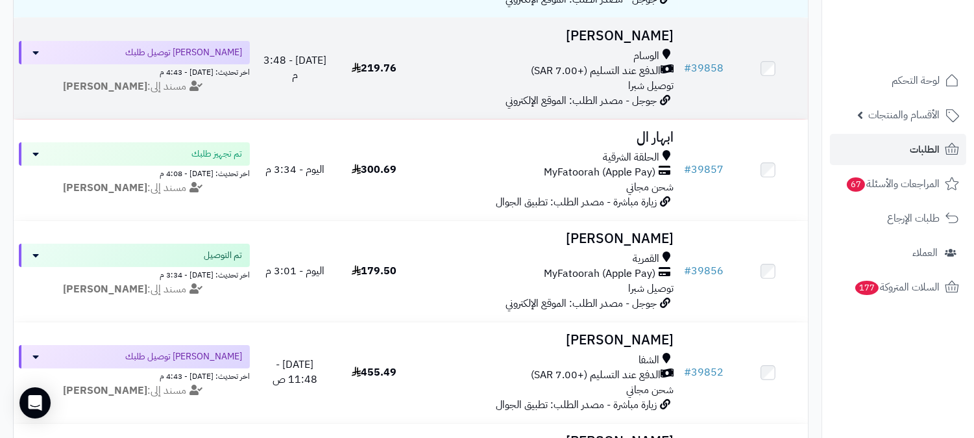
scroll to position [288, 0]
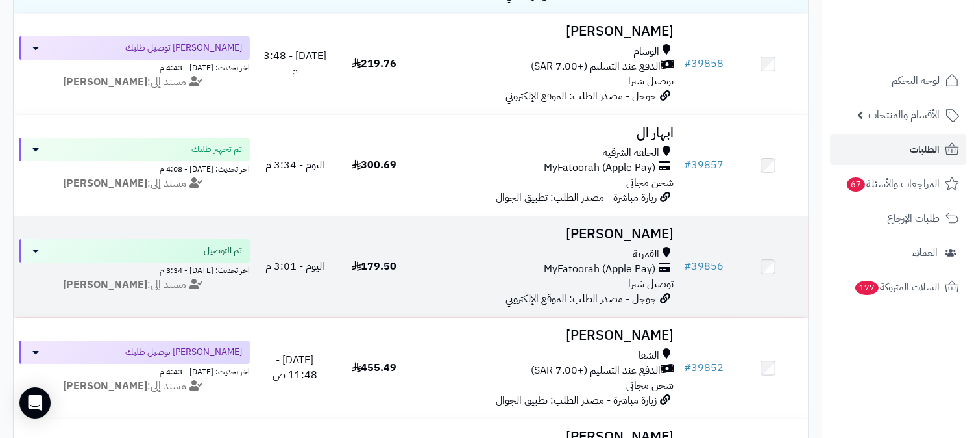
click at [623, 231] on h3 "[PERSON_NAME]" at bounding box center [546, 234] width 254 height 15
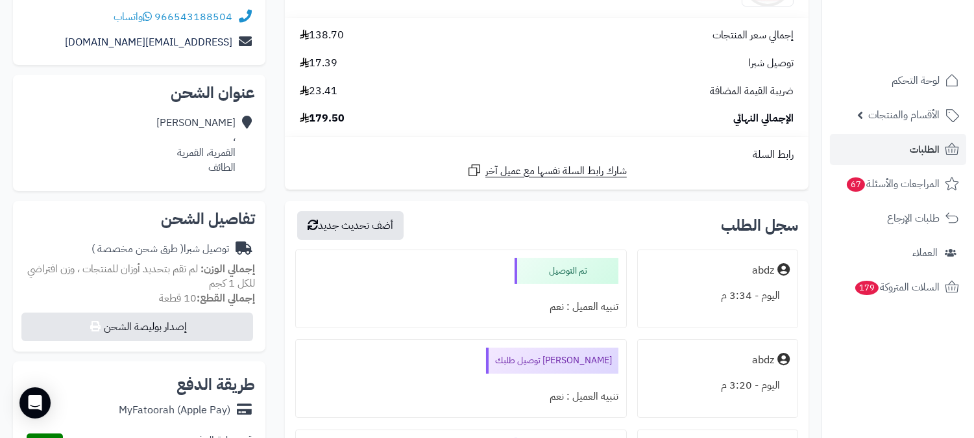
scroll to position [189, 0]
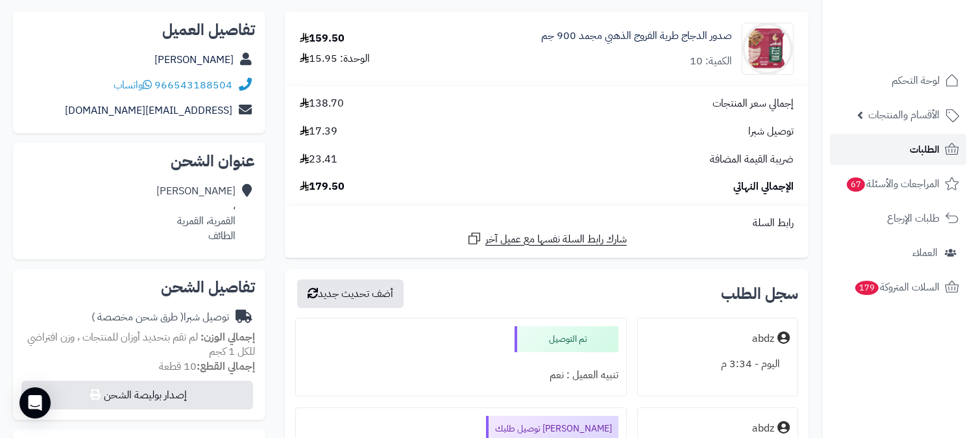
click at [931, 147] on span "الطلبات" at bounding box center [925, 149] width 30 height 18
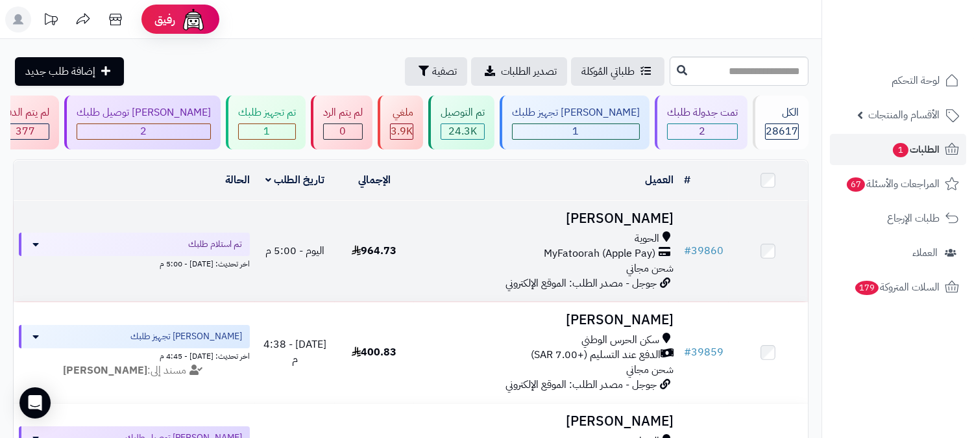
click at [619, 211] on h3 "[PERSON_NAME]" at bounding box center [546, 218] width 254 height 15
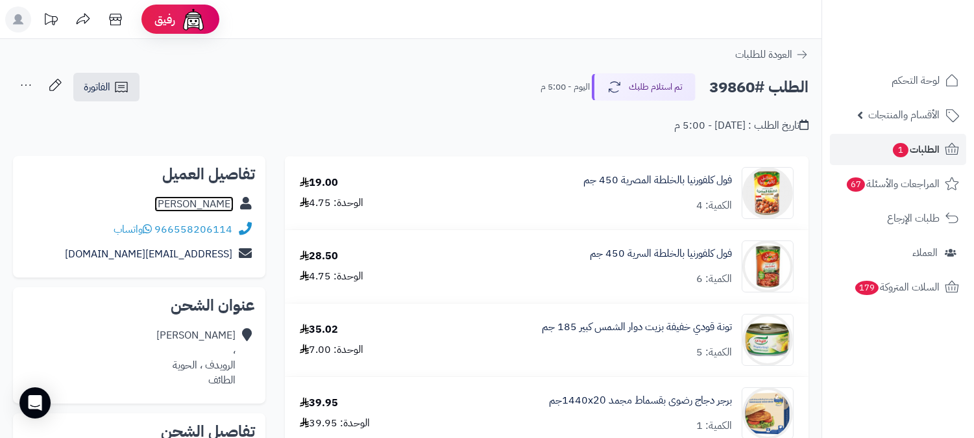
click at [210, 198] on link "سارة المرشدي" at bounding box center [194, 204] width 79 height 16
click at [740, 86] on h2 "الطلب #39860" at bounding box center [759, 87] width 99 height 27
copy h2 "39860"
click at [908, 145] on span "الطلبات 1" at bounding box center [916, 149] width 48 height 18
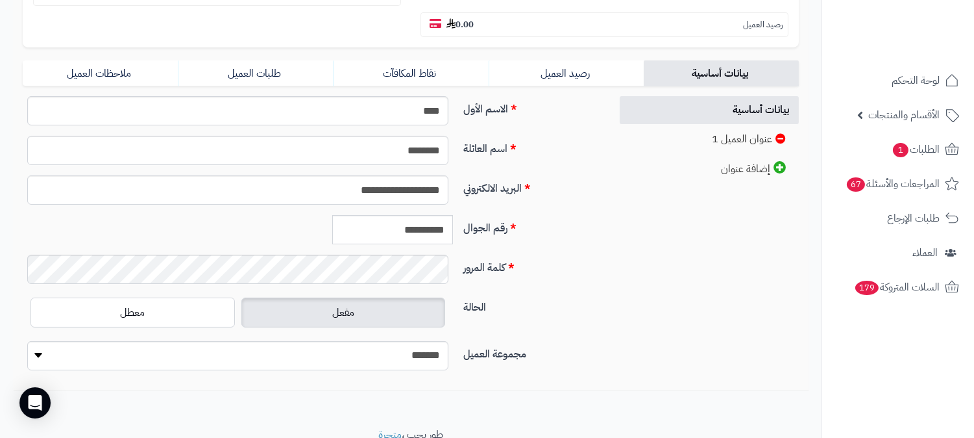
scroll to position [288, 0]
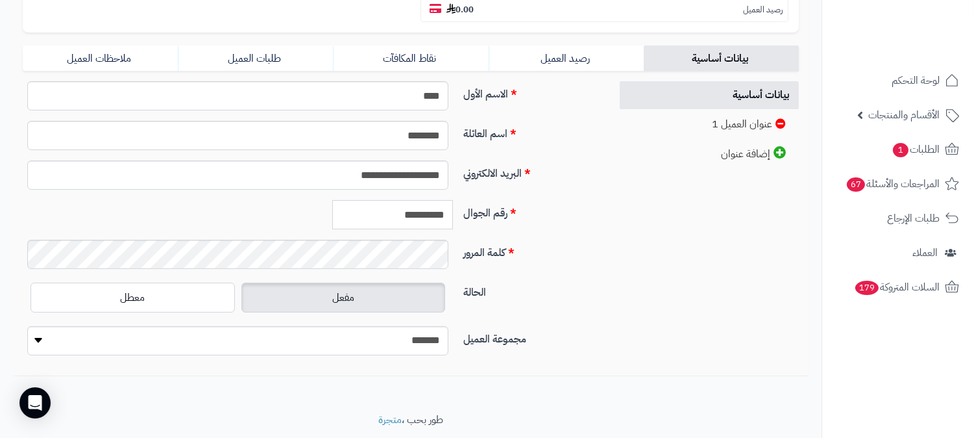
drag, startPoint x: 388, startPoint y: 190, endPoint x: 446, endPoint y: 180, distance: 59.2
click at [446, 200] on input "**********" at bounding box center [392, 214] width 121 height 29
click at [390, 200] on input "**********" at bounding box center [392, 214] width 121 height 29
drag, startPoint x: 390, startPoint y: 188, endPoint x: 449, endPoint y: 182, distance: 60.0
click at [449, 200] on input "**********" at bounding box center [392, 214] width 121 height 29
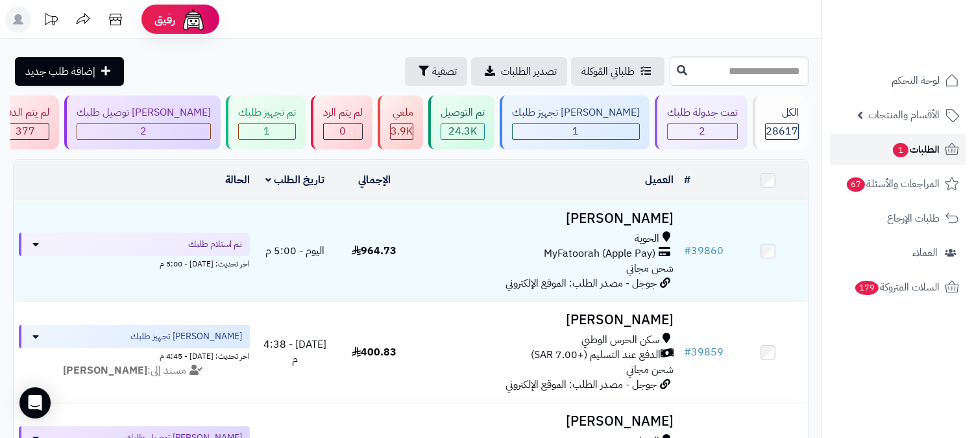
click at [927, 153] on span "الطلبات 1" at bounding box center [916, 149] width 48 height 18
click at [925, 148] on span "الطلبات 1" at bounding box center [916, 149] width 48 height 18
click at [902, 154] on span "1" at bounding box center [901, 150] width 16 height 14
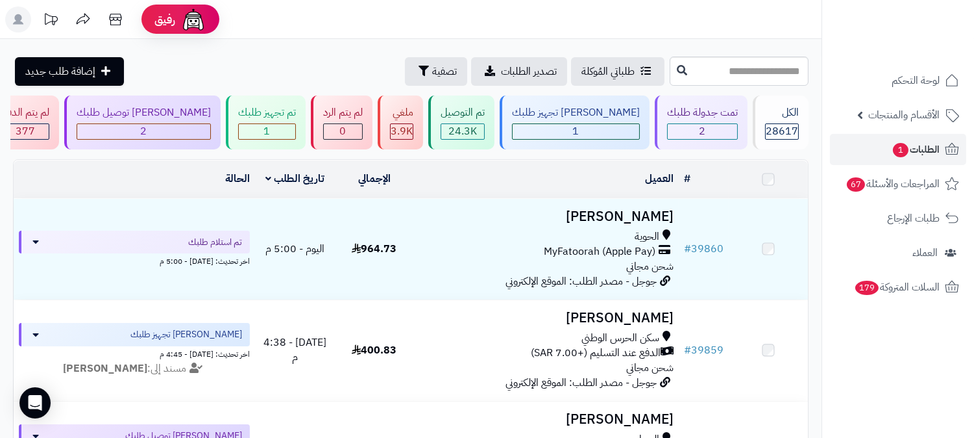
click at [649, 209] on h3 "[PERSON_NAME]" at bounding box center [546, 216] width 254 height 15
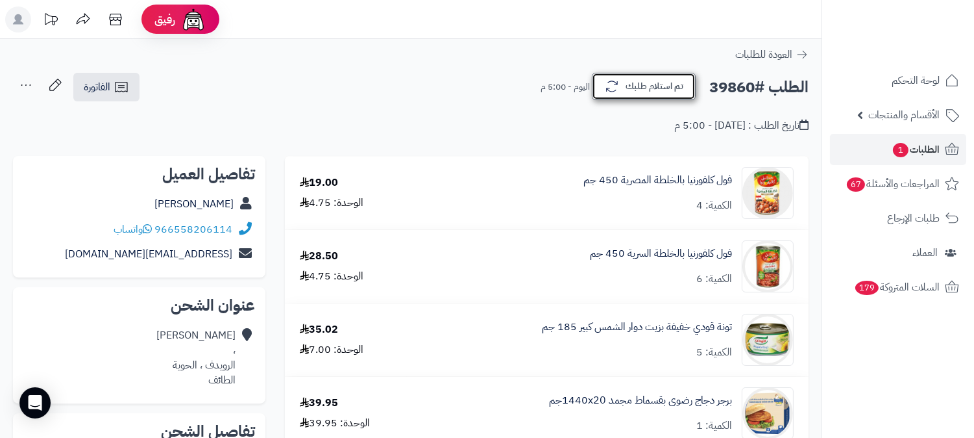
click at [662, 84] on button "تم استلام طلبك" at bounding box center [644, 86] width 104 height 27
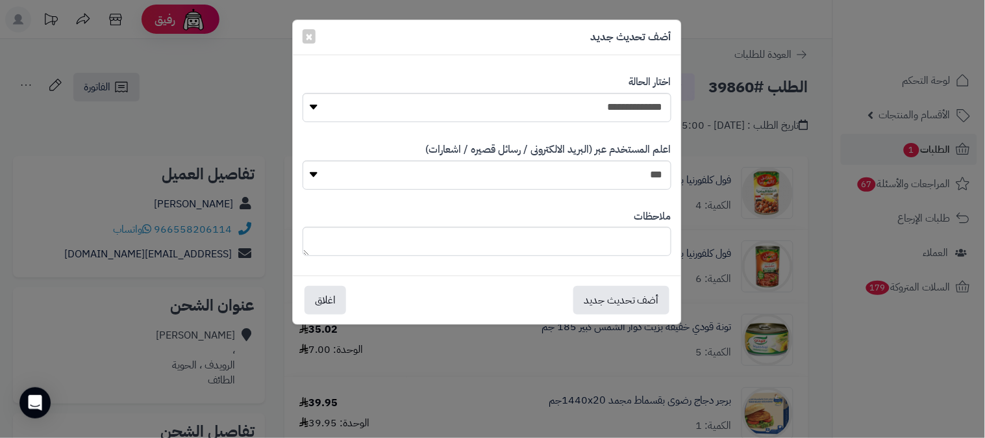
click at [934, 355] on div "**********" at bounding box center [492, 219] width 985 height 438
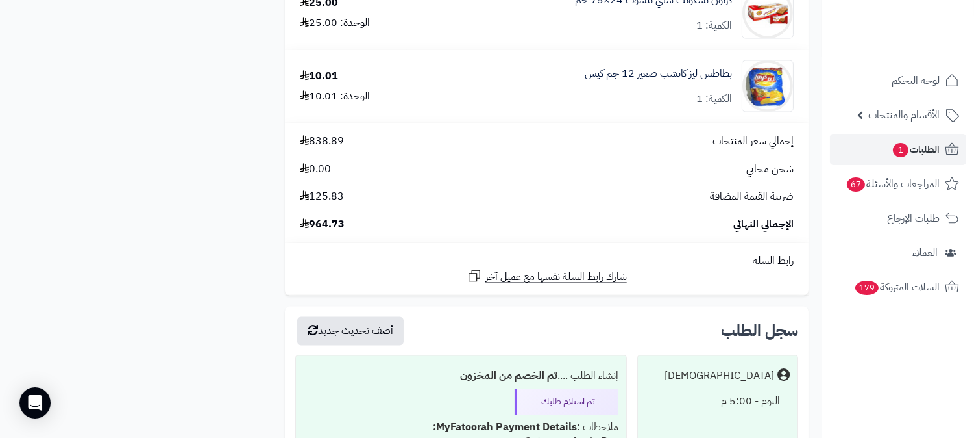
scroll to position [4111, 0]
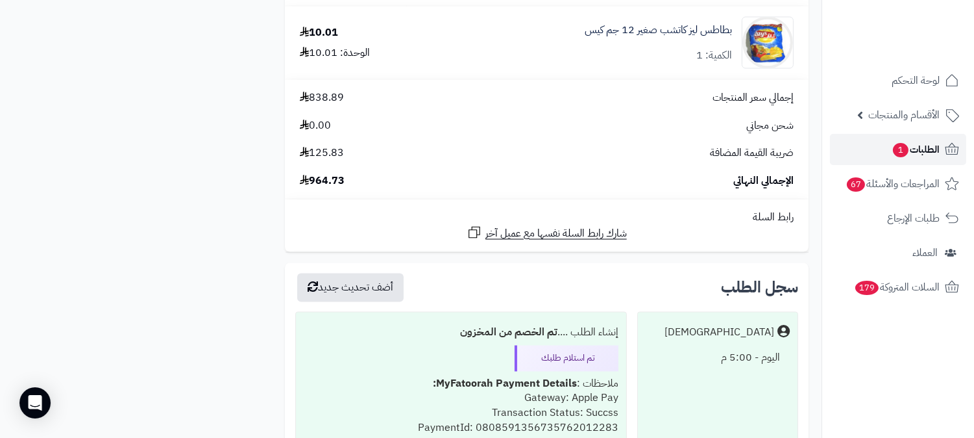
click at [921, 146] on span "الطلبات 1" at bounding box center [916, 149] width 48 height 18
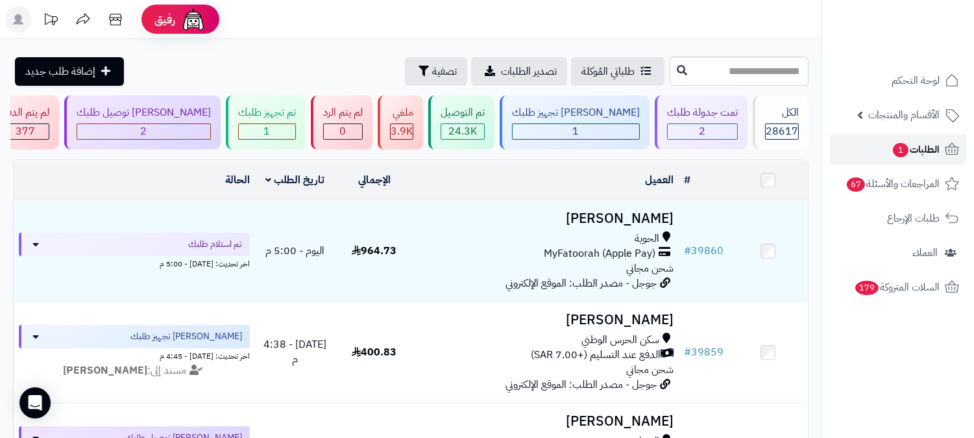
click at [909, 141] on span "الطلبات 1" at bounding box center [916, 149] width 48 height 18
click at [922, 146] on span "الطلبات 1" at bounding box center [916, 149] width 48 height 18
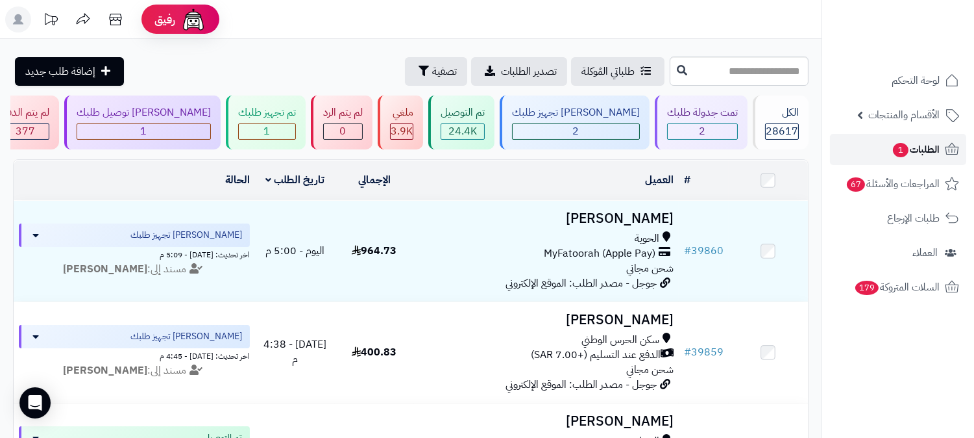
click at [922, 147] on span "الطلبات 1" at bounding box center [916, 149] width 48 height 18
click at [909, 147] on span "الطلبات 1" at bounding box center [916, 149] width 48 height 18
click at [922, 147] on span "الطلبات 1" at bounding box center [916, 149] width 48 height 18
click at [911, 156] on span "الطلبات 1" at bounding box center [916, 149] width 48 height 18
click at [893, 153] on span "1" at bounding box center [901, 150] width 16 height 14
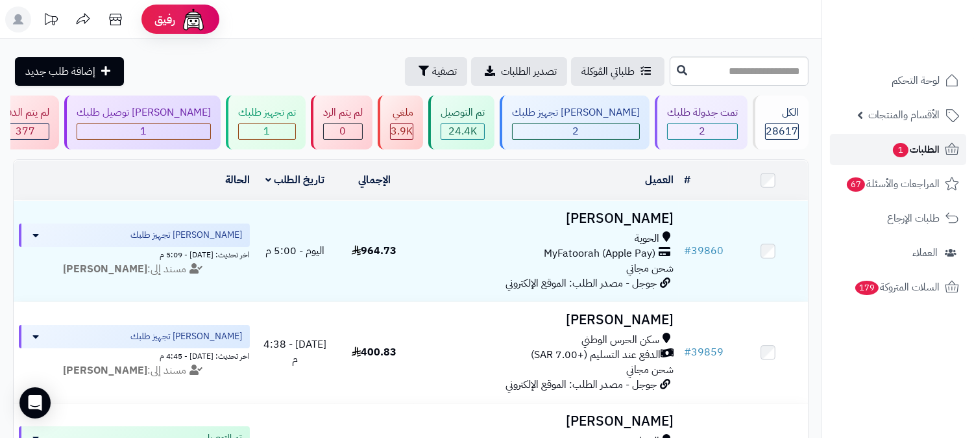
click at [900, 144] on span "1" at bounding box center [901, 150] width 16 height 14
click at [901, 147] on span "1" at bounding box center [901, 150] width 16 height 14
click at [898, 149] on span "1" at bounding box center [901, 150] width 16 height 15
click at [898, 149] on span "1" at bounding box center [901, 150] width 16 height 14
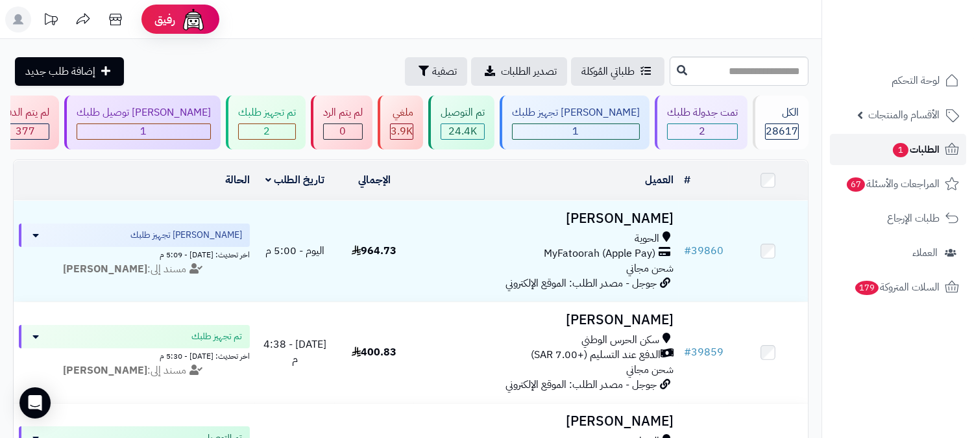
click at [924, 140] on span "الطلبات 1" at bounding box center [916, 149] width 48 height 18
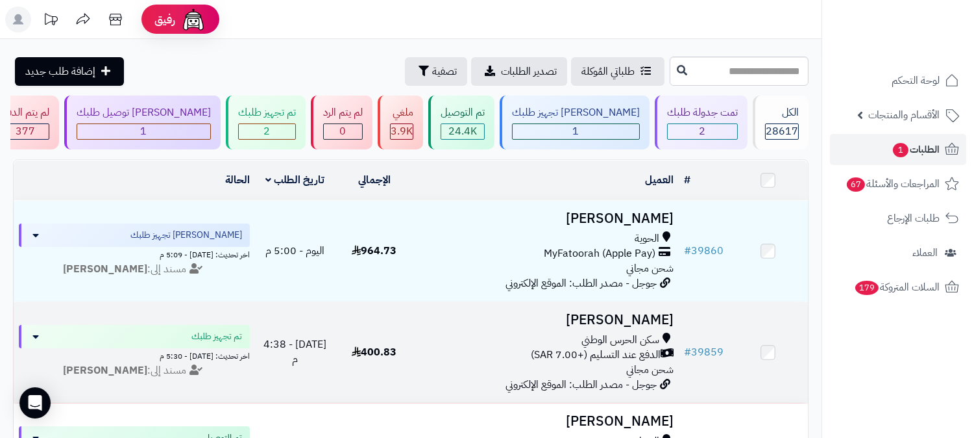
click at [641, 323] on h3 "عبيد الدوسري" at bounding box center [546, 319] width 254 height 15
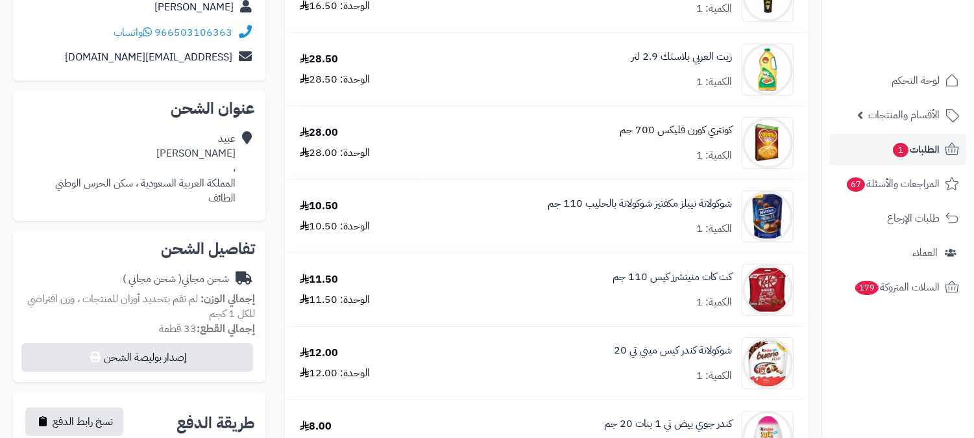
scroll to position [216, 0]
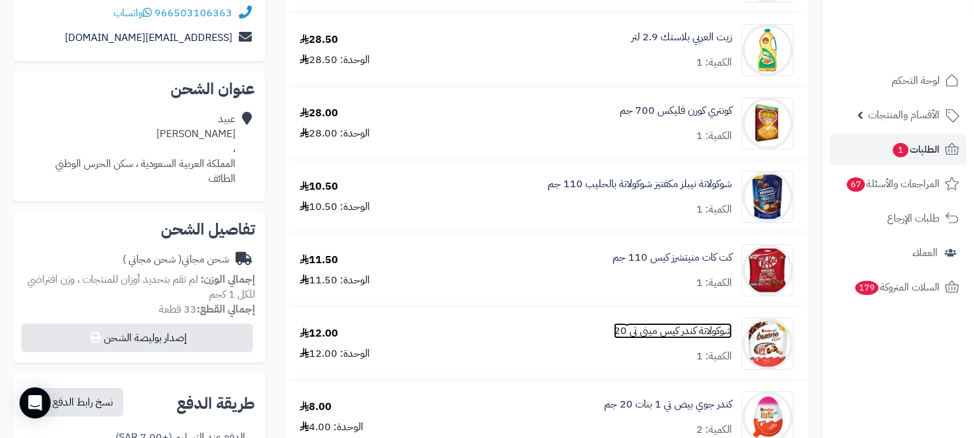
click at [669, 326] on link "شوكولاتة كندر كيس ميني تي 20" at bounding box center [673, 330] width 118 height 15
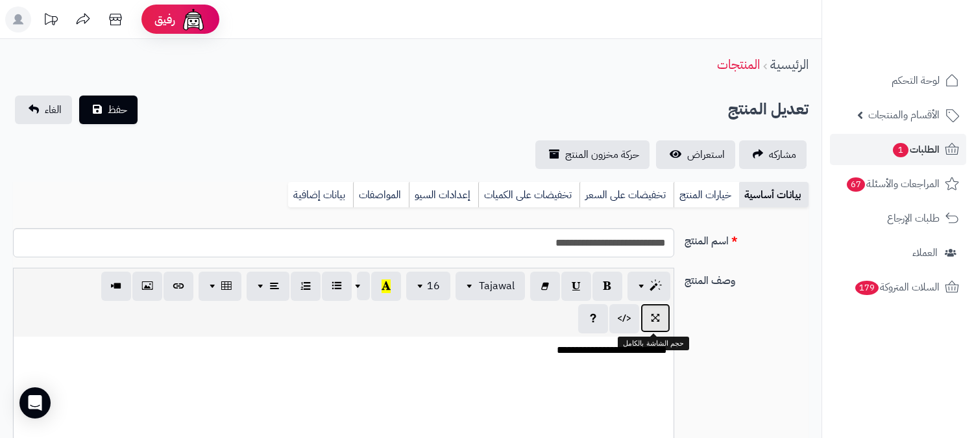
click at [660, 329] on button "button" at bounding box center [656, 317] width 30 height 29
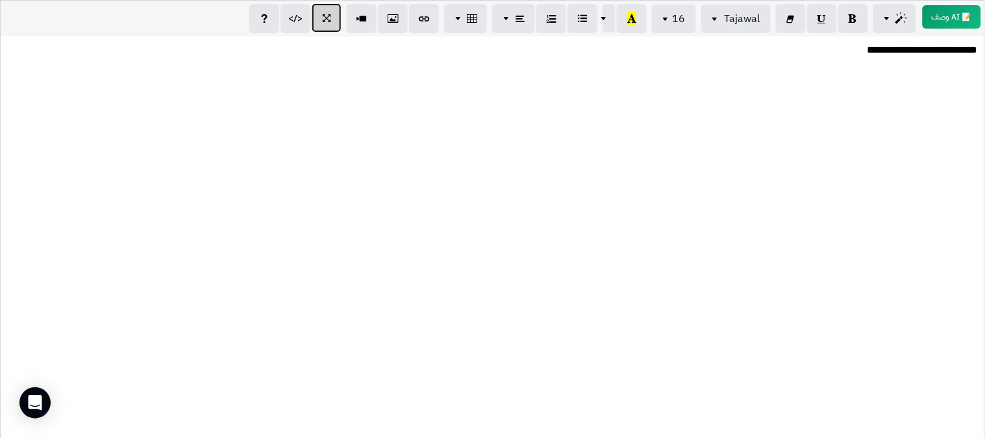
scroll to position [654, 0]
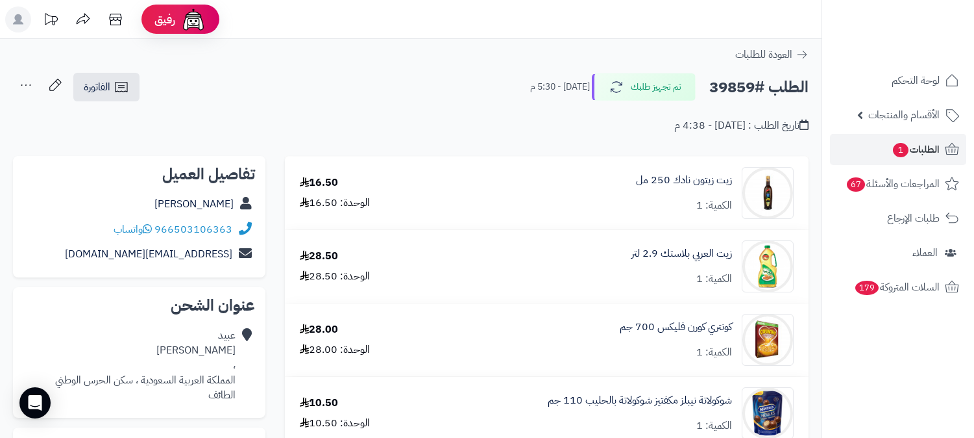
scroll to position [216, 0]
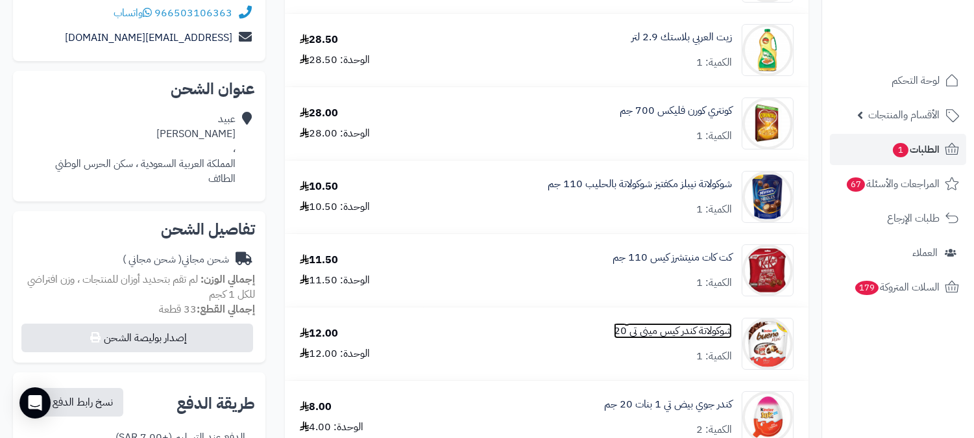
click at [667, 334] on link "شوكولاتة كندر كيس ميني تي 20" at bounding box center [673, 330] width 118 height 15
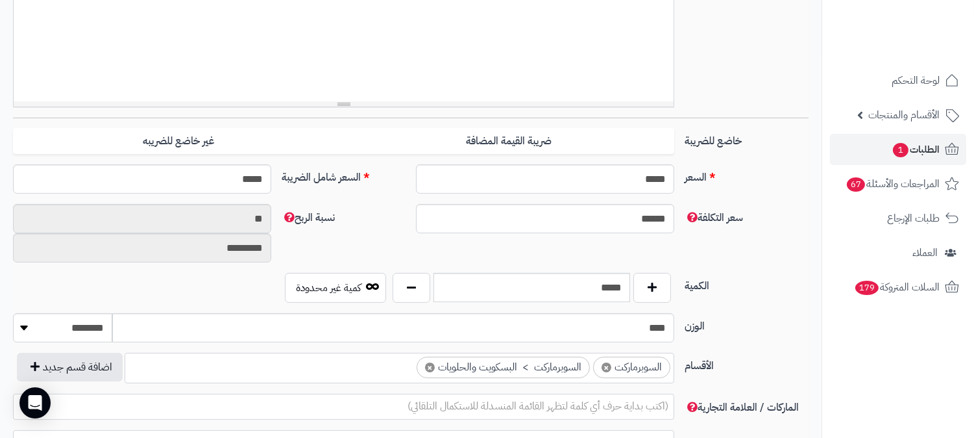
scroll to position [504, 0]
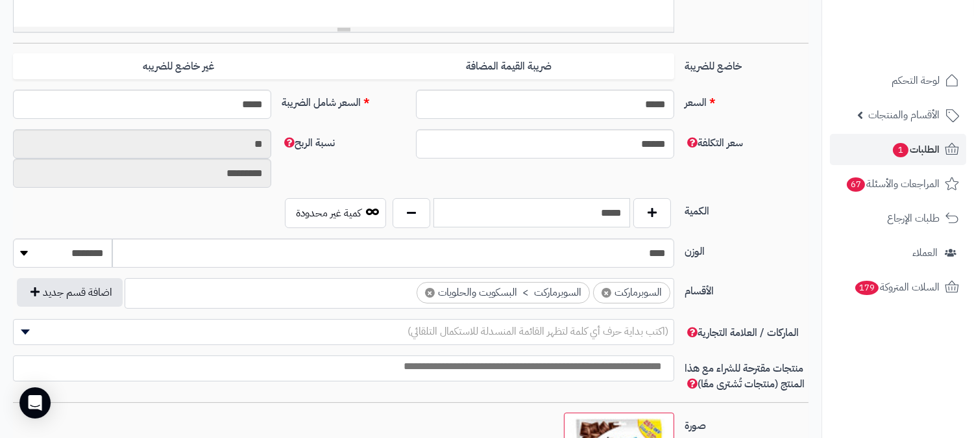
click at [615, 208] on input "*****" at bounding box center [532, 212] width 197 height 29
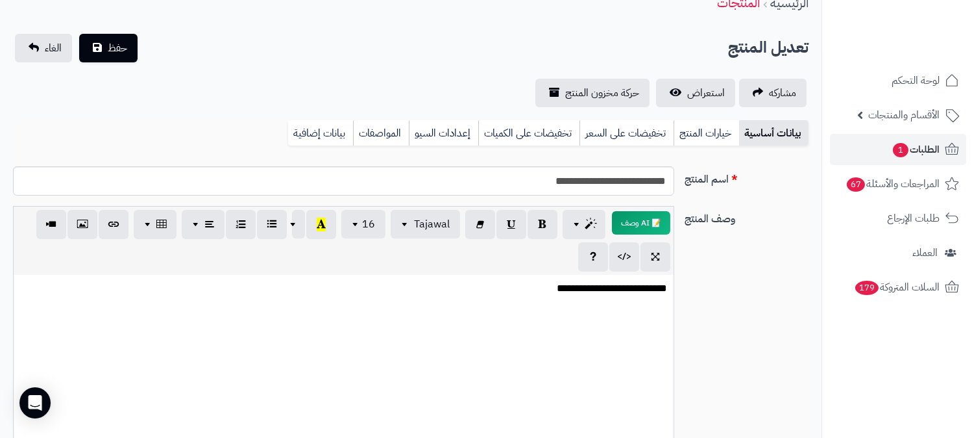
scroll to position [0, 0]
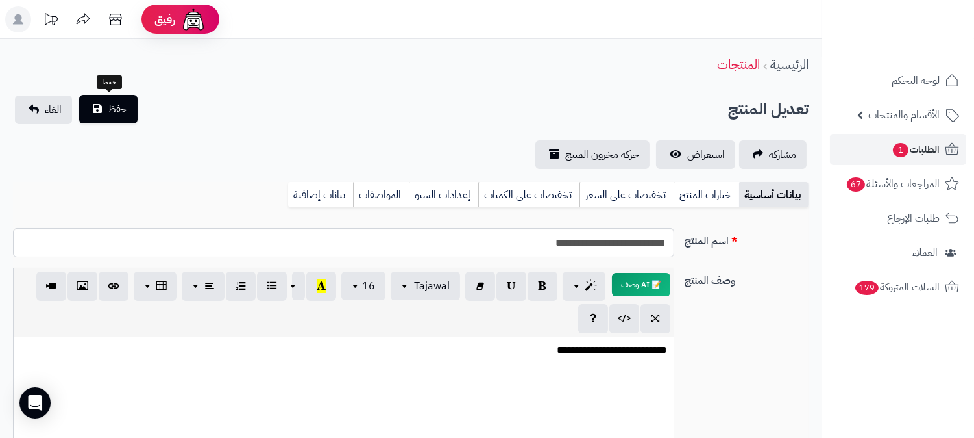
type input "*"
click at [102, 106] on button "حفظ" at bounding box center [108, 109] width 58 height 29
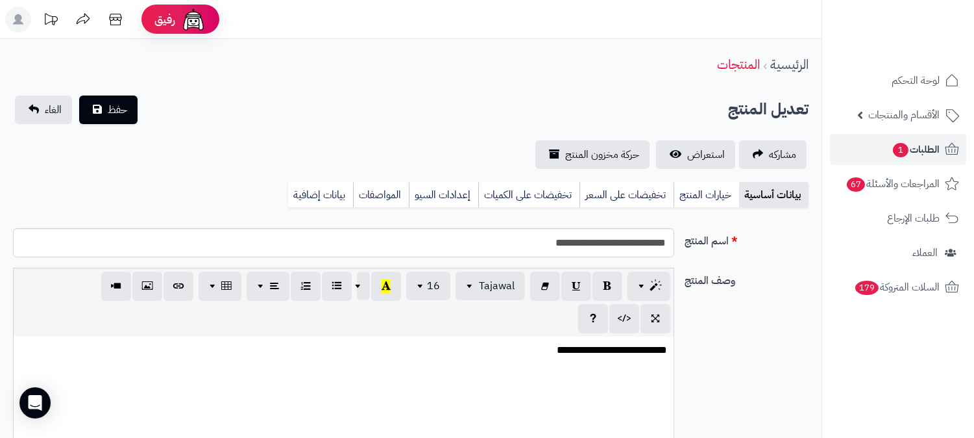
scroll to position [660, 0]
click at [706, 154] on span "استعراض" at bounding box center [706, 155] width 38 height 16
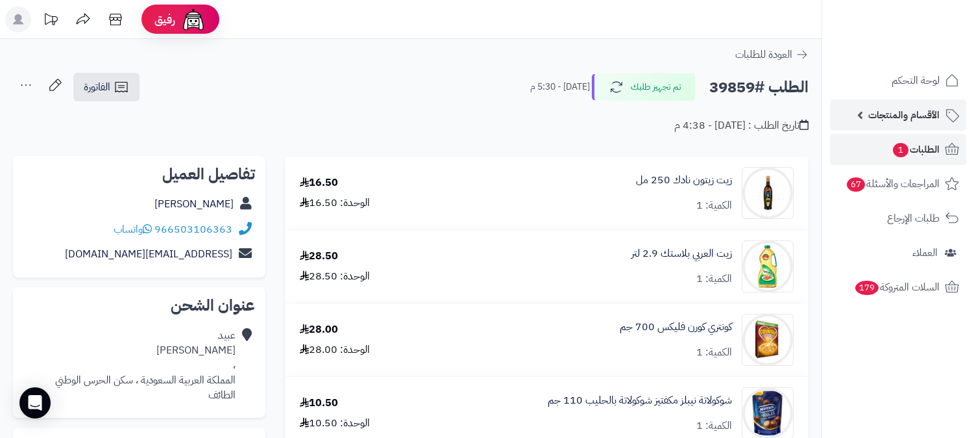
scroll to position [216, 0]
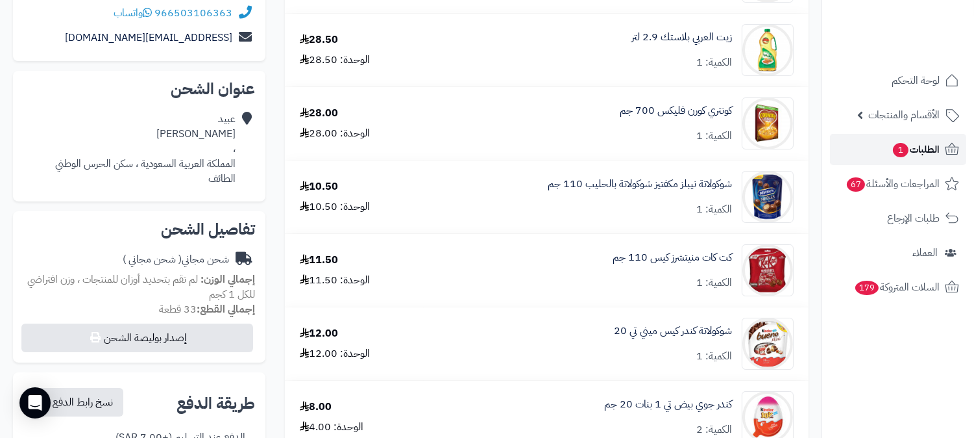
click at [933, 147] on span "الطلبات 1" at bounding box center [916, 149] width 48 height 18
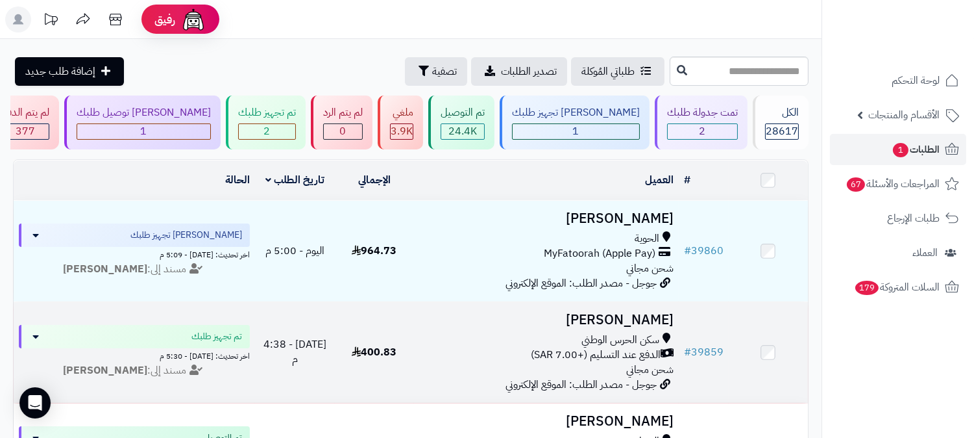
click at [640, 332] on span "سكن الحرس الوطني" at bounding box center [621, 339] width 78 height 15
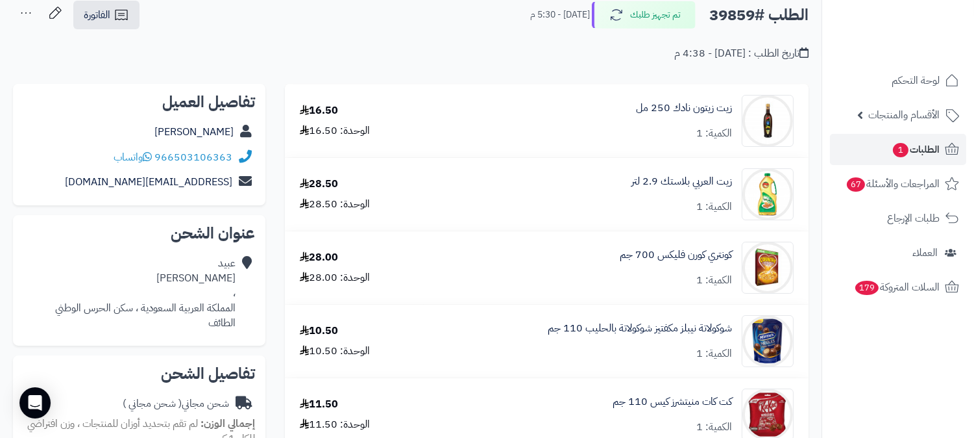
scroll to position [144, 0]
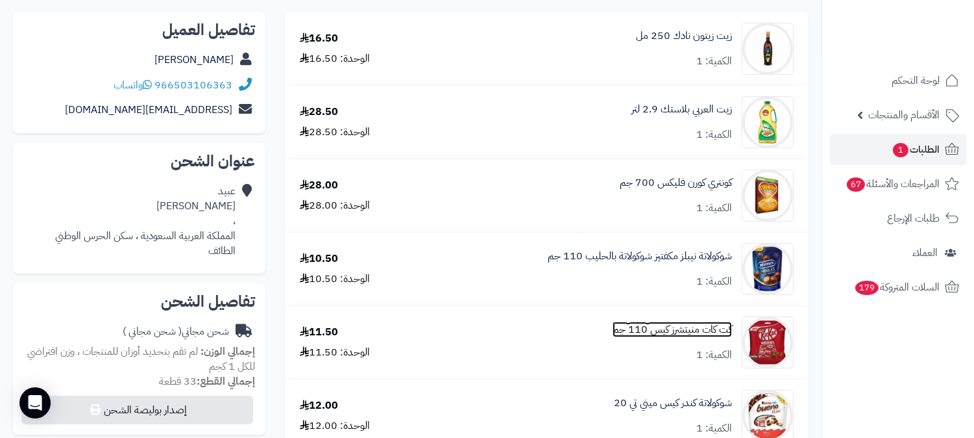
click at [682, 328] on link "كت كات منيتشرز كيس 110 جم" at bounding box center [672, 329] width 119 height 15
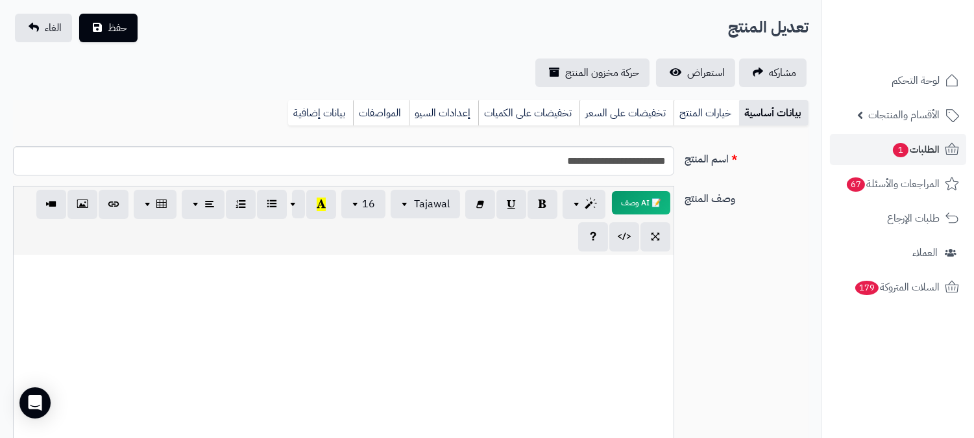
scroll to position [72, 0]
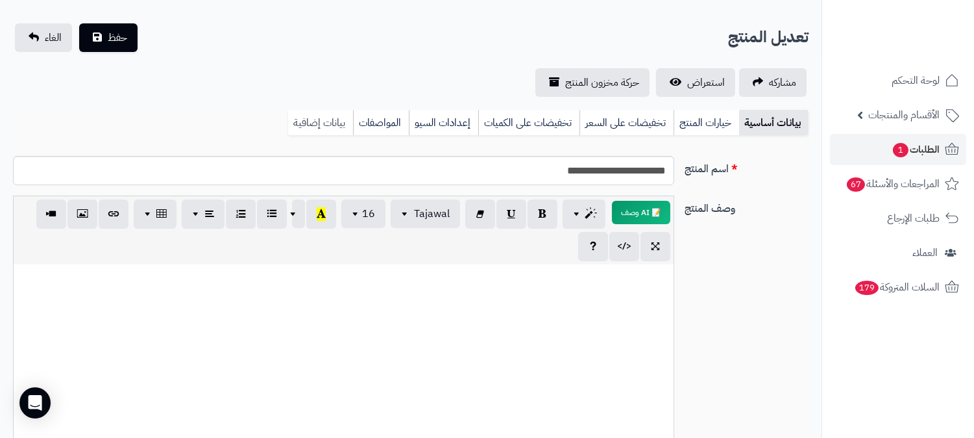
click at [318, 119] on link "بيانات إضافية" at bounding box center [320, 123] width 65 height 26
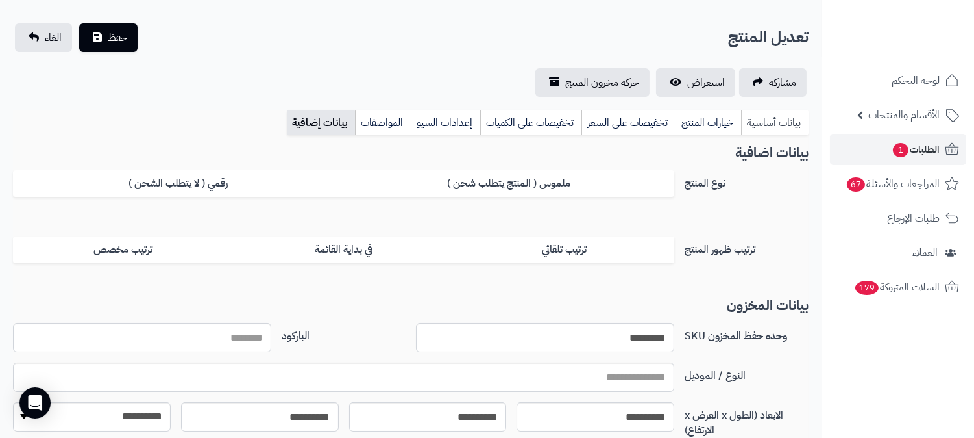
click at [760, 118] on link "بيانات أساسية" at bounding box center [775, 123] width 68 height 26
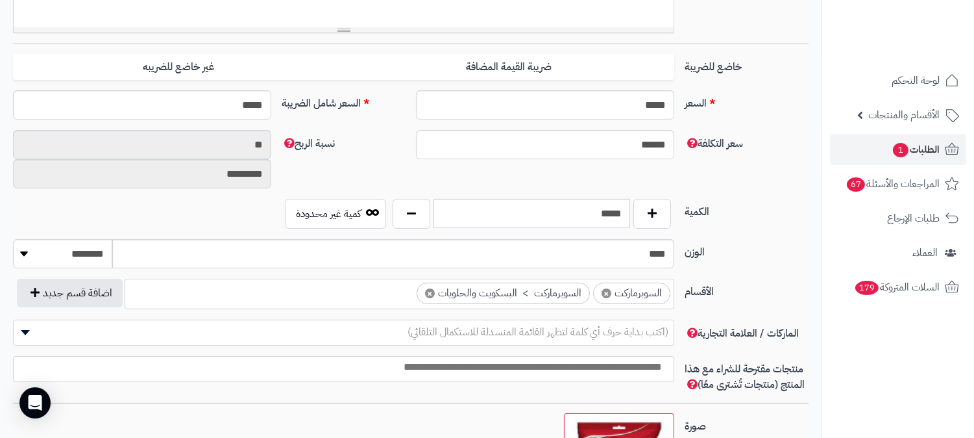
scroll to position [504, 0]
click at [608, 215] on input "*****" at bounding box center [532, 212] width 197 height 29
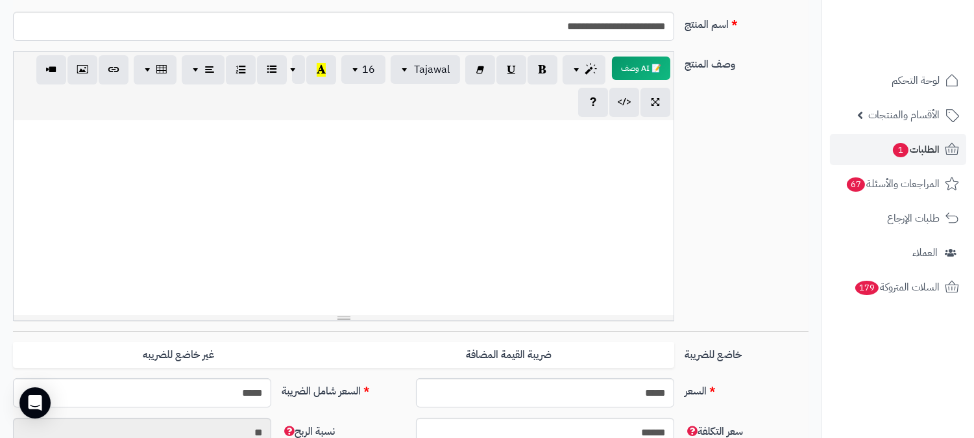
scroll to position [0, 0]
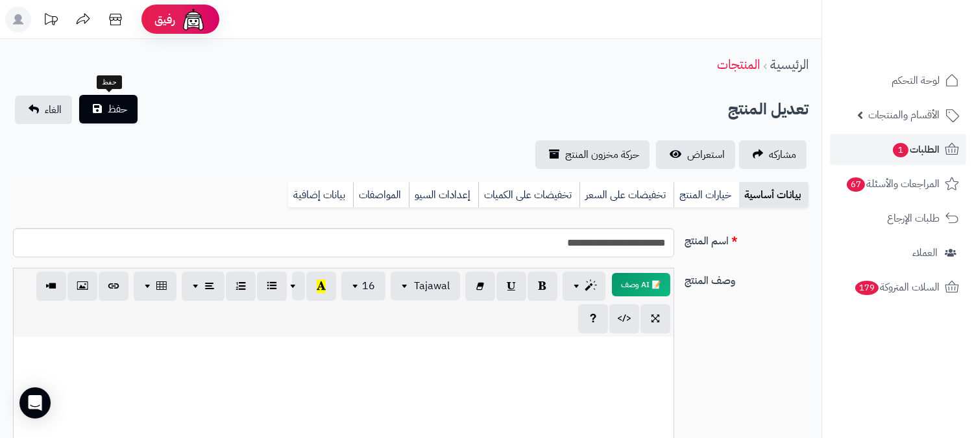
type input "*"
click at [101, 111] on button "حفظ" at bounding box center [108, 109] width 58 height 29
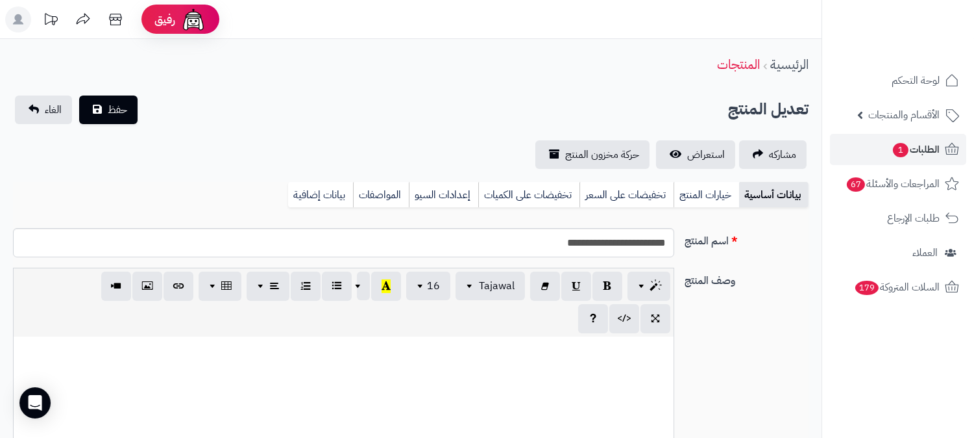
scroll to position [660, 0]
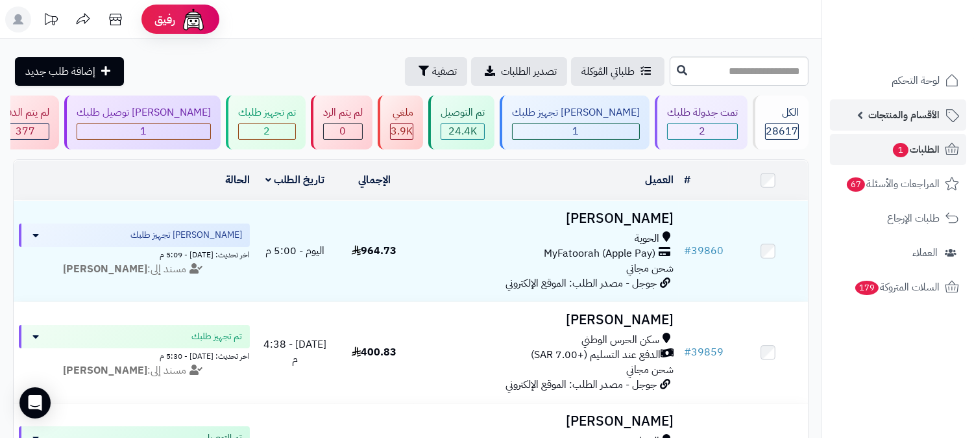
click at [916, 111] on span "الأقسام والمنتجات" at bounding box center [904, 115] width 71 height 18
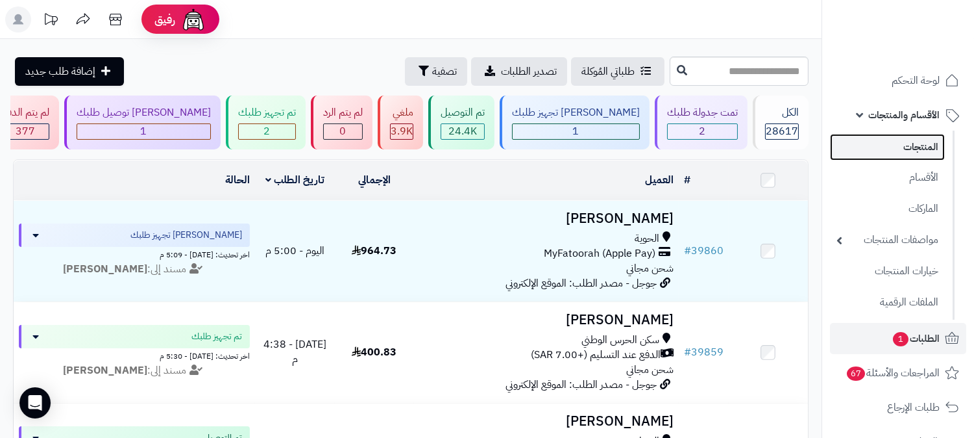
click at [911, 143] on link "المنتجات" at bounding box center [887, 147] width 115 height 27
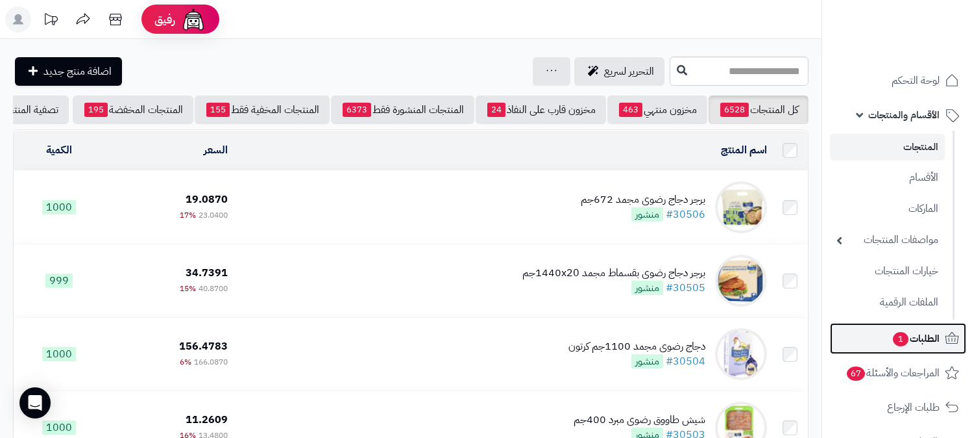
click at [926, 327] on link "الطلبات 1" at bounding box center [898, 338] width 136 height 31
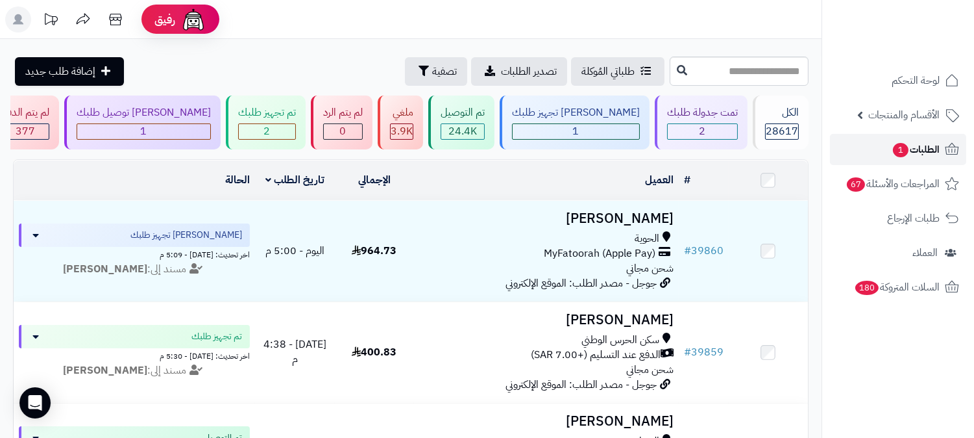
click at [910, 147] on span "الطلبات 1" at bounding box center [916, 149] width 48 height 18
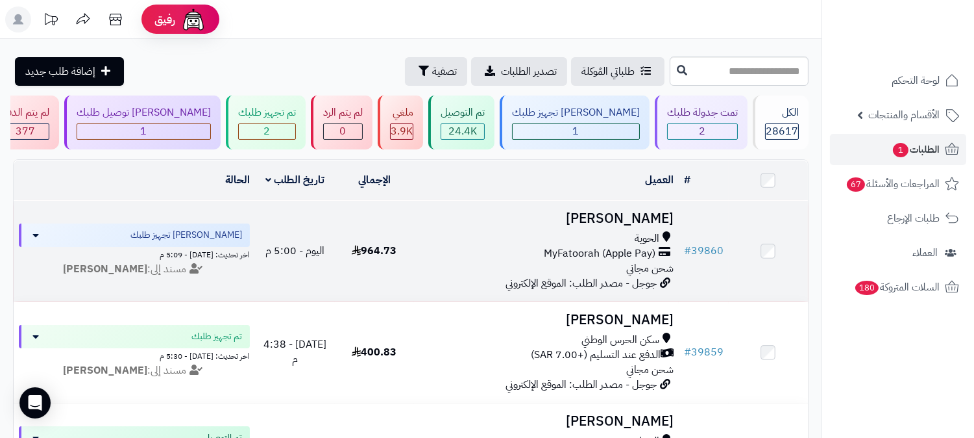
click at [652, 217] on h3 "[PERSON_NAME]" at bounding box center [546, 218] width 254 height 15
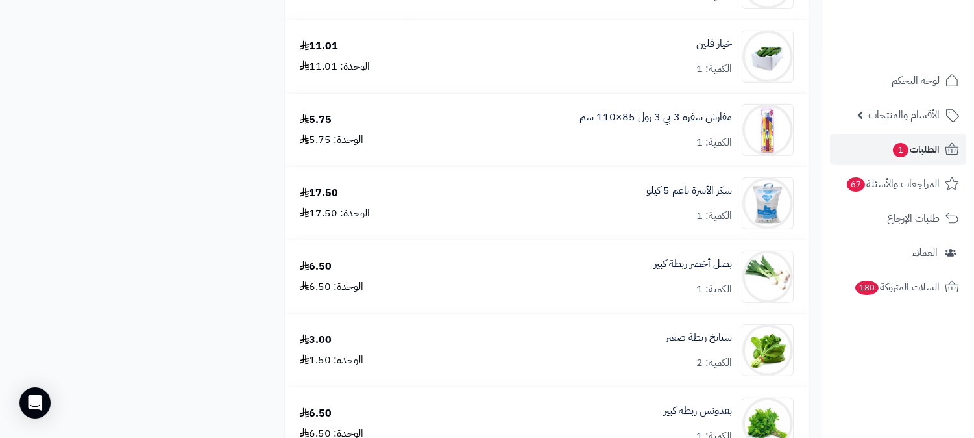
scroll to position [2020, 0]
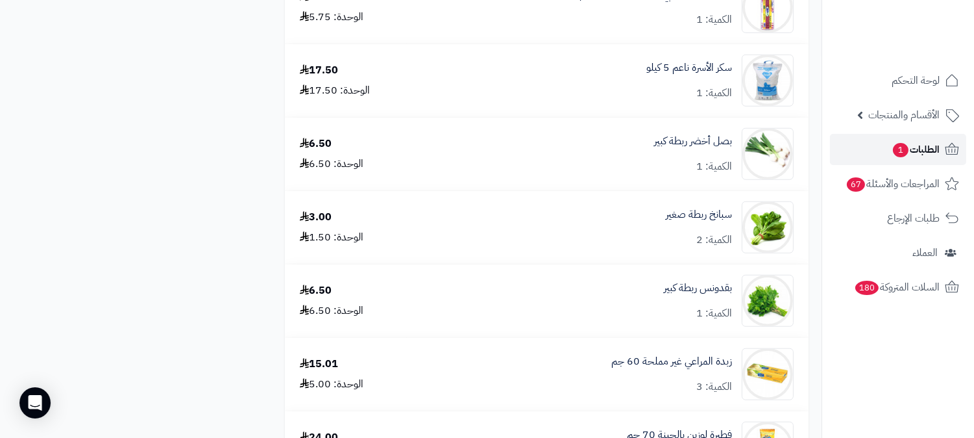
click at [909, 141] on span "الطلبات 1" at bounding box center [916, 149] width 48 height 18
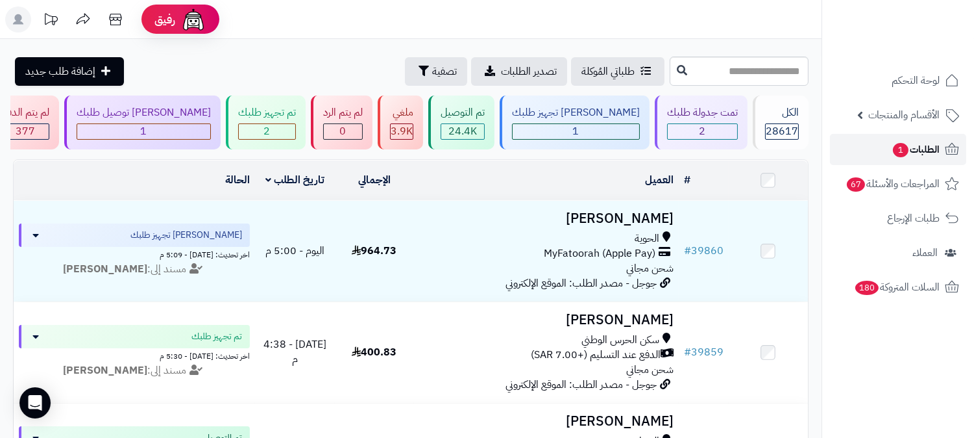
click at [917, 157] on span "الطلبات 1" at bounding box center [916, 149] width 48 height 18
click at [211, 113] on div "[PERSON_NAME] توصيل طلبك" at bounding box center [144, 112] width 134 height 15
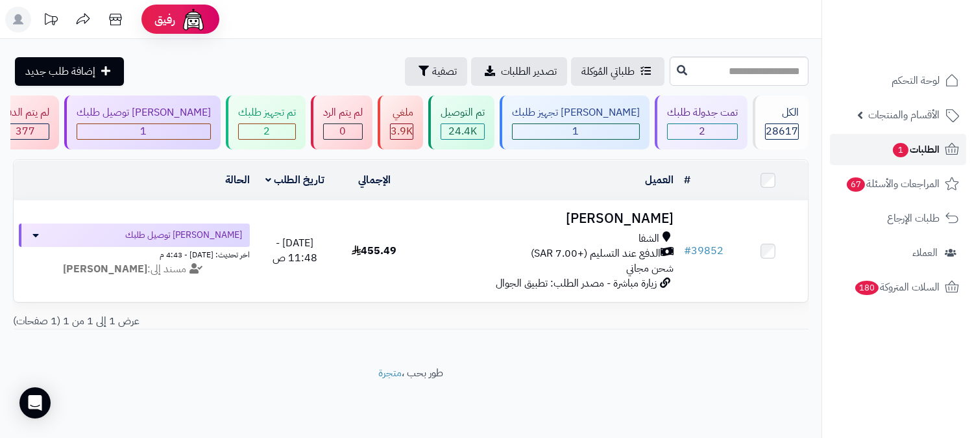
click at [940, 145] on link "الطلبات 1" at bounding box center [898, 149] width 136 height 31
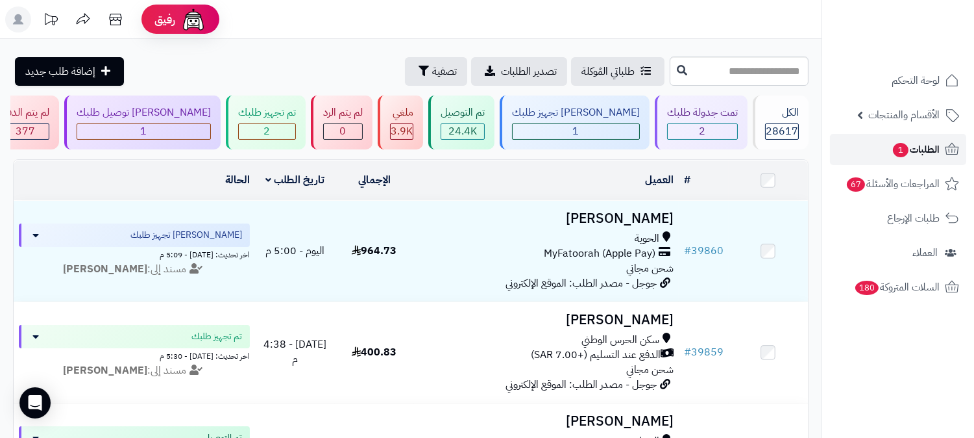
click at [914, 145] on span "الطلبات 1" at bounding box center [916, 149] width 48 height 18
click at [923, 143] on span "الطلبات" at bounding box center [925, 149] width 30 height 18
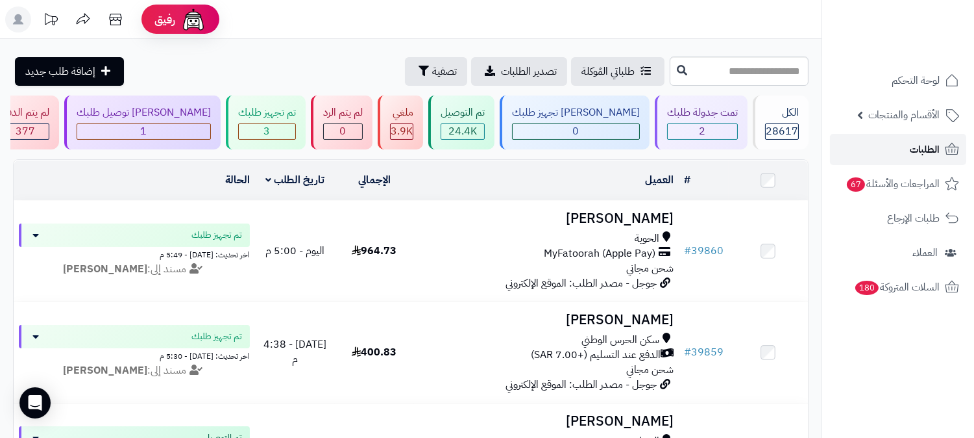
click at [898, 144] on link "الطلبات" at bounding box center [898, 149] width 136 height 31
click at [921, 145] on span "الطلبات" at bounding box center [925, 149] width 30 height 18
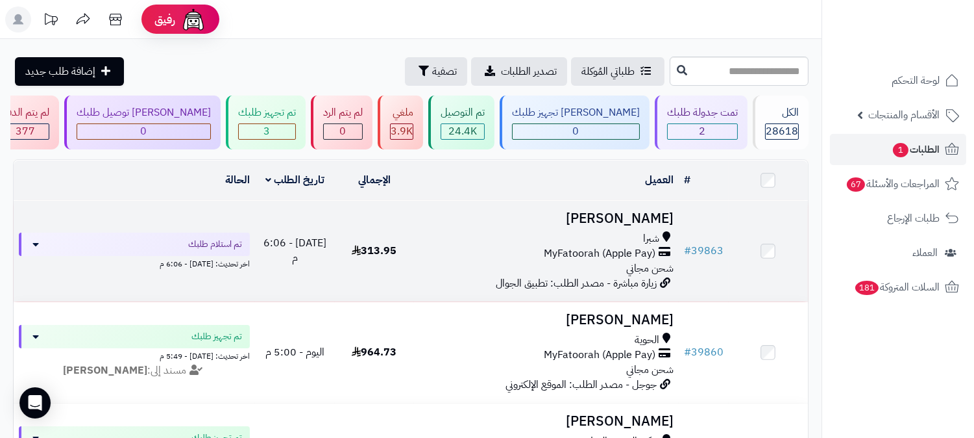
click at [640, 219] on h3 "[PERSON_NAME]" at bounding box center [546, 218] width 254 height 15
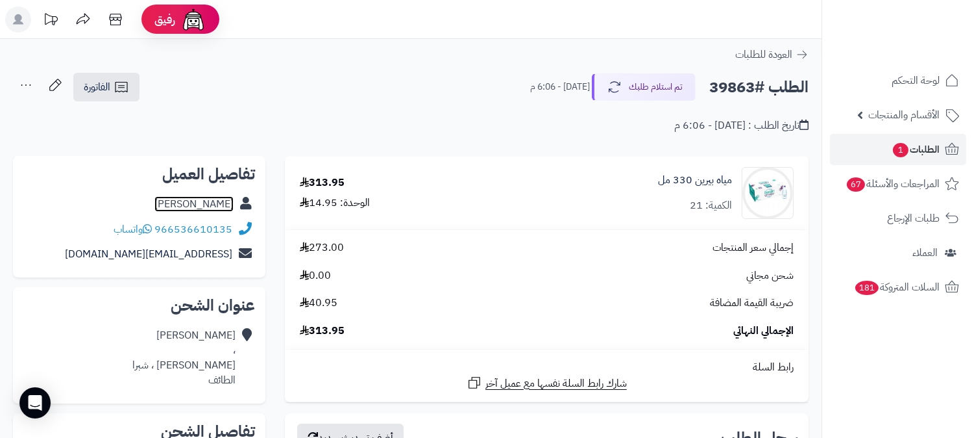
click at [224, 201] on link "طلال الحارثي" at bounding box center [194, 204] width 79 height 16
click at [717, 87] on h2 "الطلب #39863" at bounding box center [759, 87] width 99 height 27
copy h2 "39863"
click at [913, 160] on link "الطلبات 1" at bounding box center [898, 149] width 136 height 31
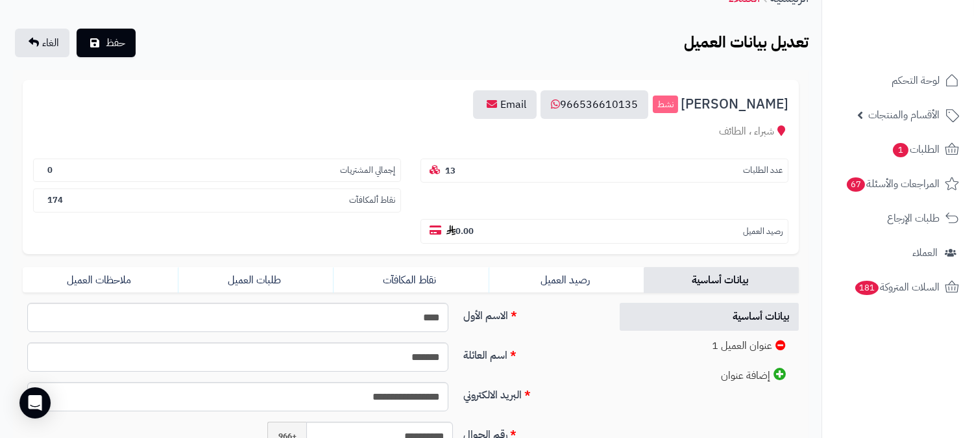
scroll to position [288, 0]
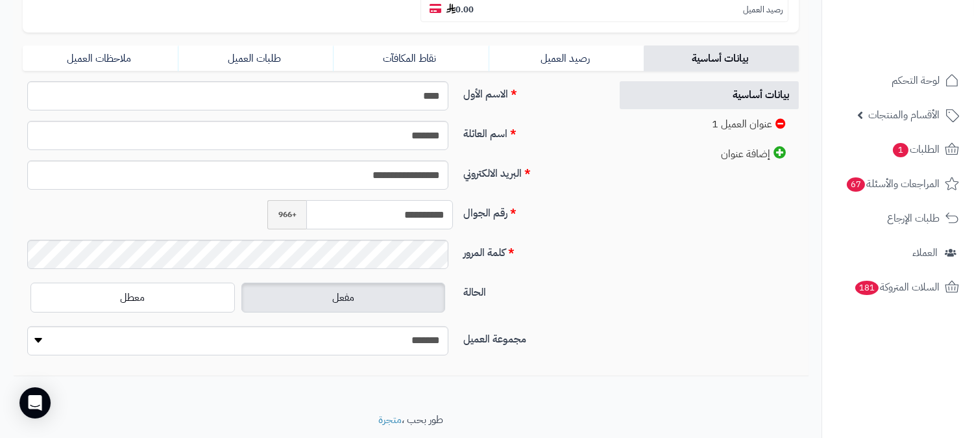
drag, startPoint x: 390, startPoint y: 185, endPoint x: 454, endPoint y: 186, distance: 64.3
click at [454, 200] on div "**********" at bounding box center [360, 214] width 196 height 29
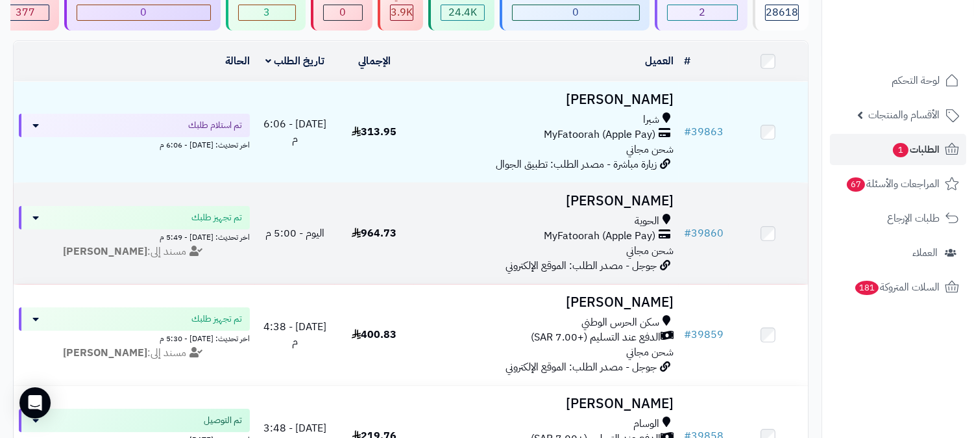
scroll to position [144, 0]
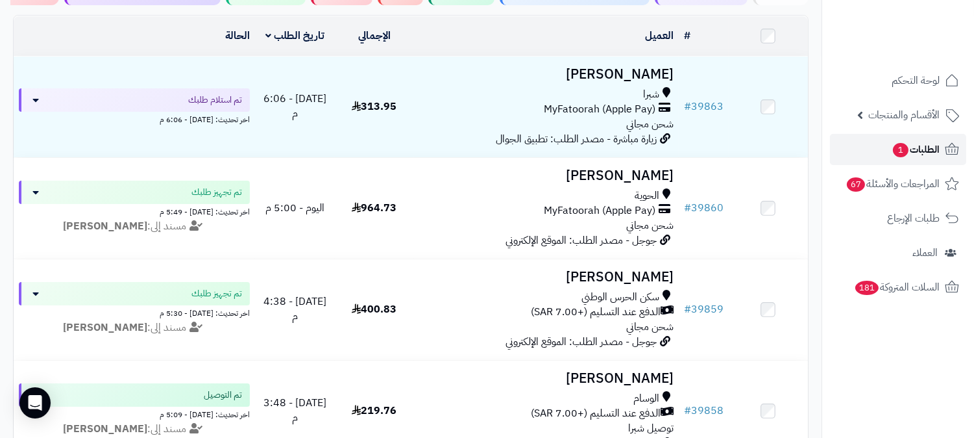
click at [926, 147] on span "الطلبات 1" at bounding box center [916, 149] width 48 height 18
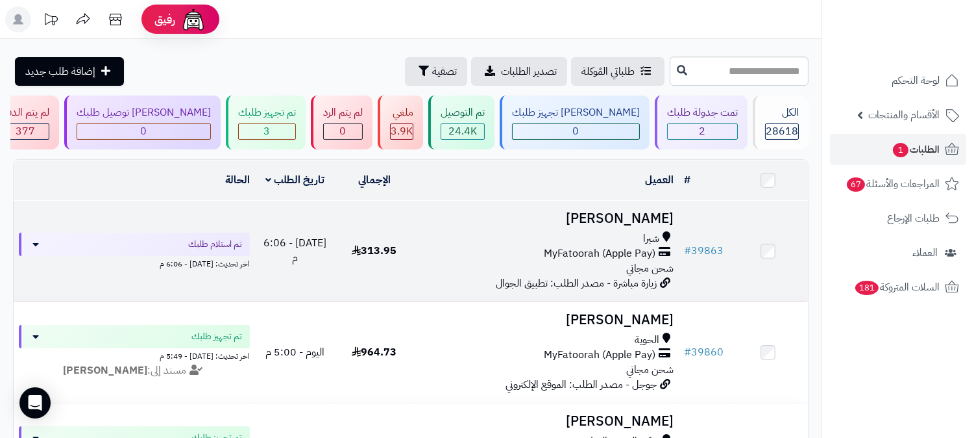
click at [646, 214] on h3 "[PERSON_NAME]" at bounding box center [546, 218] width 254 height 15
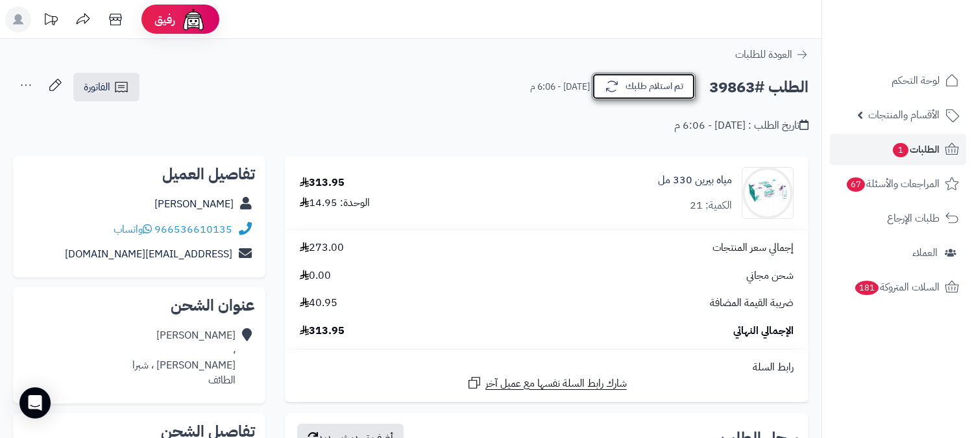
click at [606, 94] on button "تم استلام طلبك" at bounding box center [644, 86] width 104 height 27
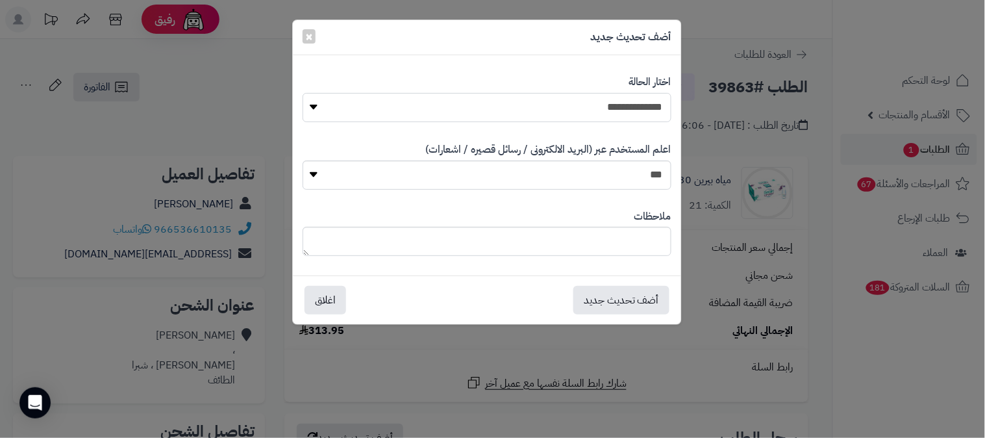
click at [579, 118] on select "**********" at bounding box center [487, 107] width 369 height 29
select select "**"
click at [303, 93] on select "**********" at bounding box center [487, 107] width 369 height 29
click at [632, 297] on button "أضف تحديث جديد" at bounding box center [621, 299] width 96 height 29
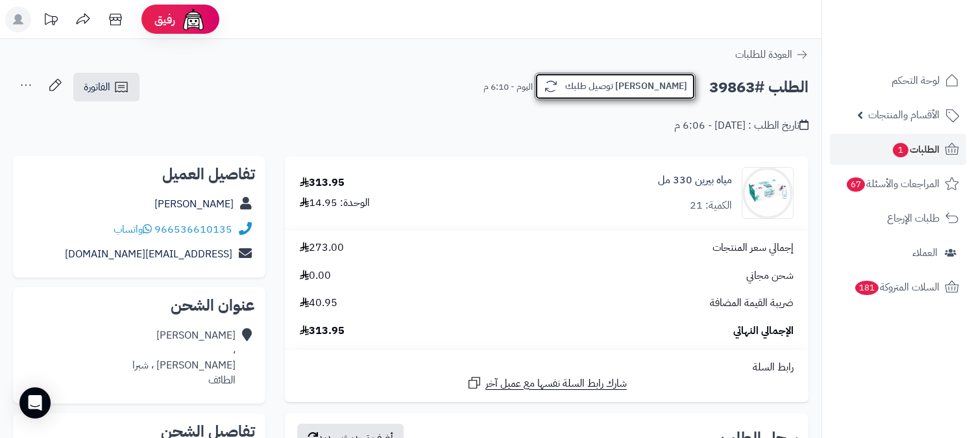
click at [644, 90] on button "[PERSON_NAME] توصيل طلبك" at bounding box center [615, 86] width 161 height 27
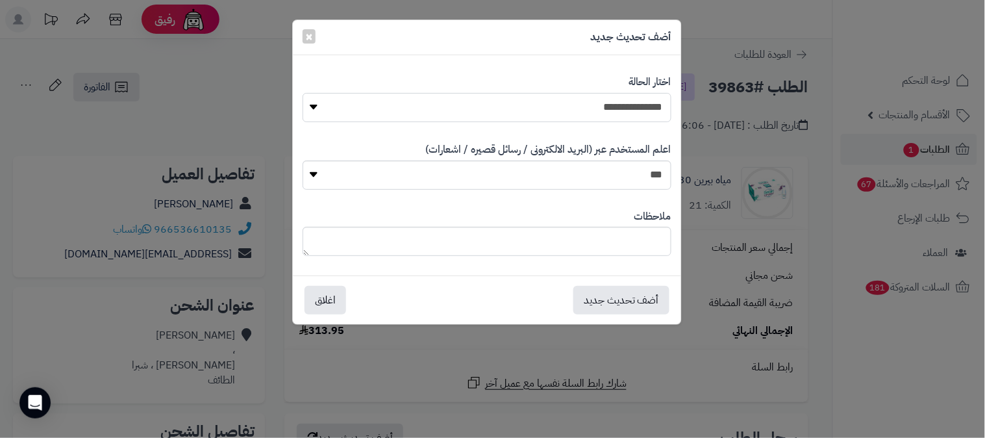
click at [621, 110] on select "**********" at bounding box center [487, 107] width 369 height 29
select select "*"
click at [303, 93] on select "**********" at bounding box center [487, 107] width 369 height 29
click at [625, 296] on button "أضف تحديث جديد" at bounding box center [621, 299] width 96 height 29
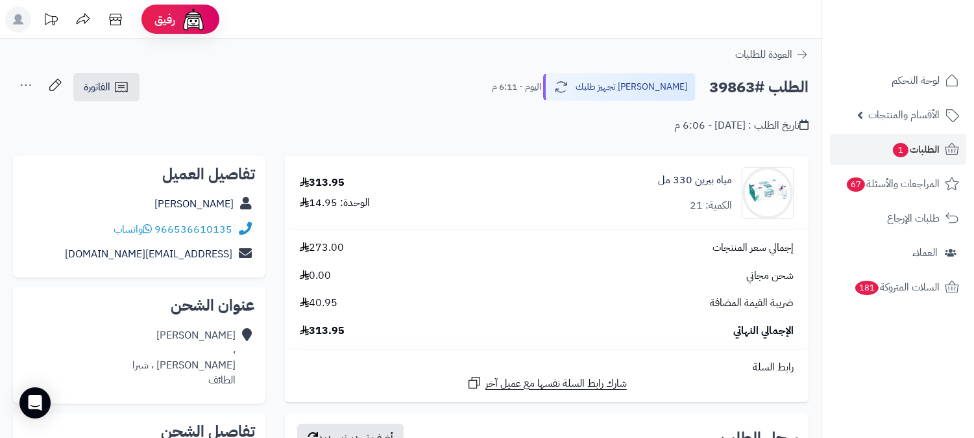
click at [21, 88] on icon at bounding box center [26, 85] width 26 height 26
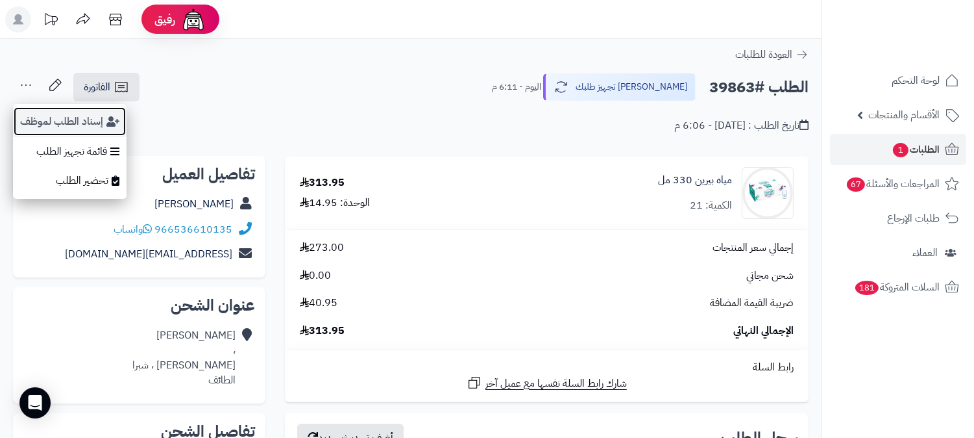
click at [38, 117] on button "إسناد الطلب لموظف" at bounding box center [70, 121] width 114 height 30
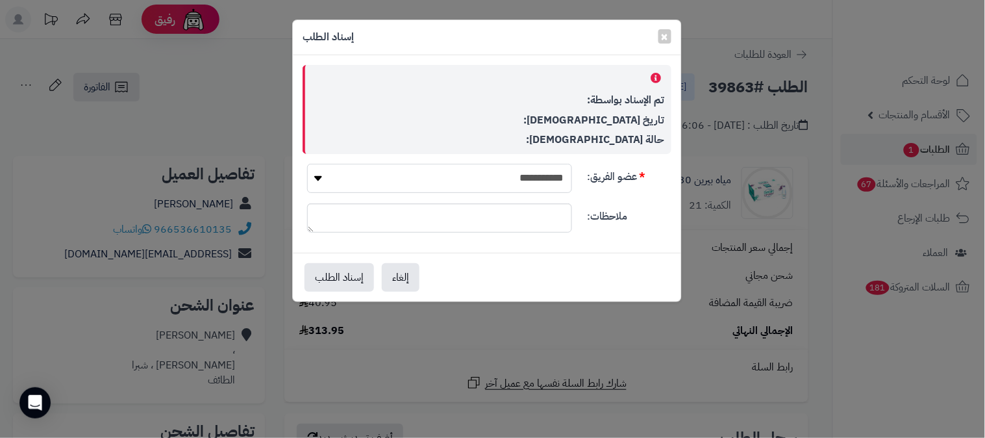
click at [404, 174] on select "**********" at bounding box center [439, 178] width 265 height 29
select select "**"
click at [307, 164] on select "**********" at bounding box center [439, 178] width 265 height 29
click at [349, 277] on button "إسناد الطلب" at bounding box center [338, 276] width 69 height 29
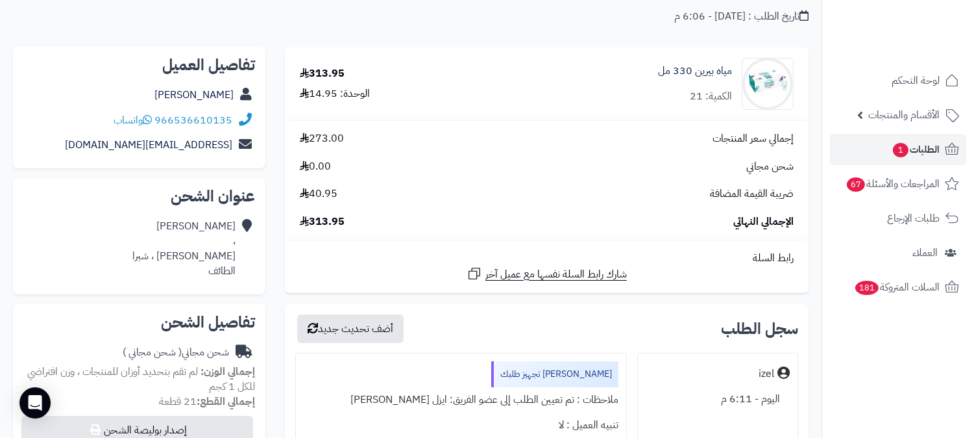
scroll to position [216, 0]
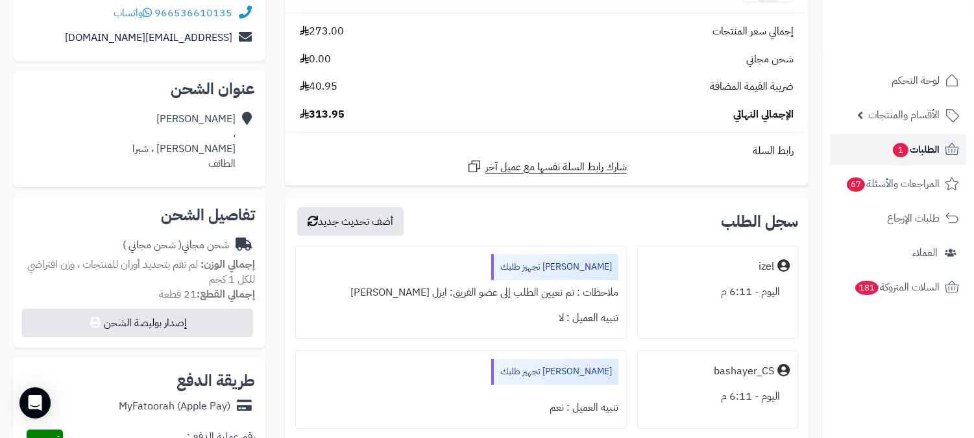
click at [913, 153] on span "الطلبات 1" at bounding box center [916, 149] width 48 height 18
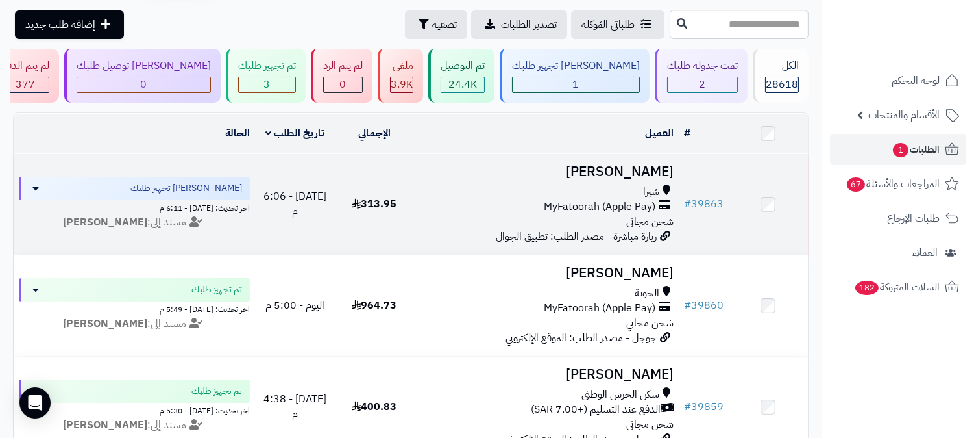
scroll to position [72, 0]
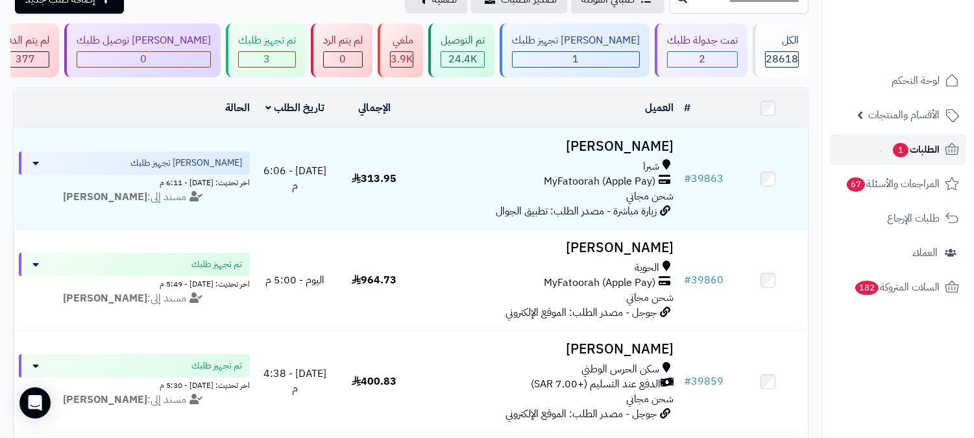
click at [923, 148] on span "الطلبات 1" at bounding box center [916, 149] width 48 height 18
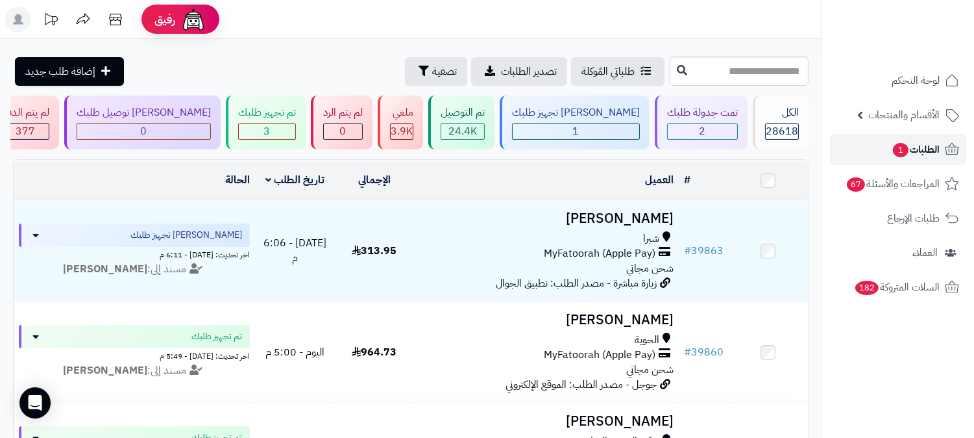
click at [913, 144] on span "الطلبات 1" at bounding box center [916, 149] width 48 height 18
click at [908, 153] on span "الطلبات 1" at bounding box center [916, 149] width 48 height 18
click at [911, 146] on span "الطلبات 1" at bounding box center [916, 149] width 48 height 18
click at [904, 156] on span "الطلبات 1" at bounding box center [916, 149] width 48 height 18
click at [580, 132] on span "1" at bounding box center [576, 131] width 6 height 16
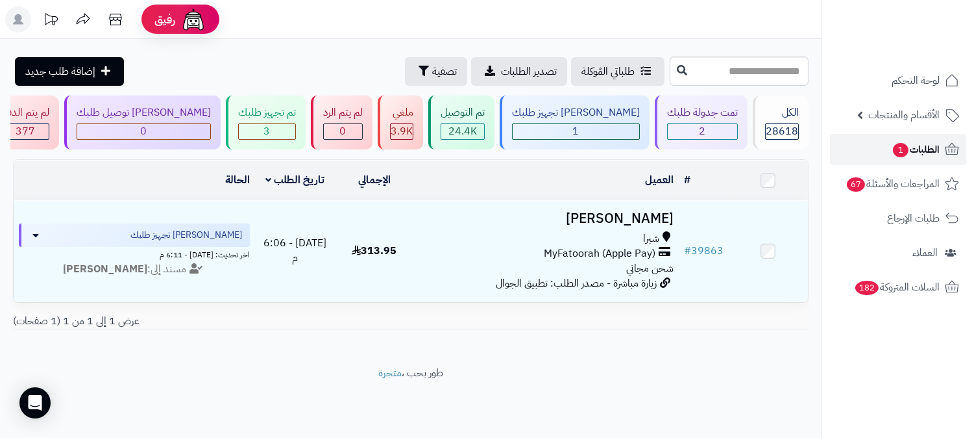
click at [913, 152] on span "الطلبات 1" at bounding box center [916, 149] width 48 height 18
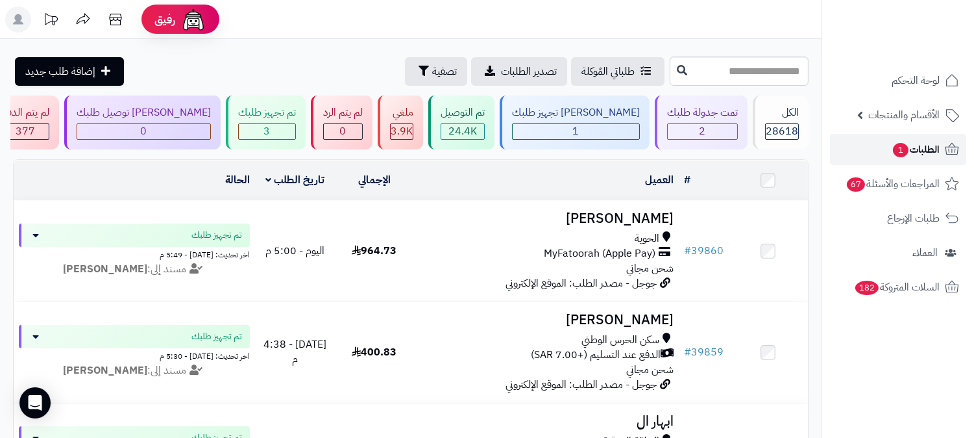
click at [921, 146] on span "الطلبات 1" at bounding box center [916, 149] width 48 height 18
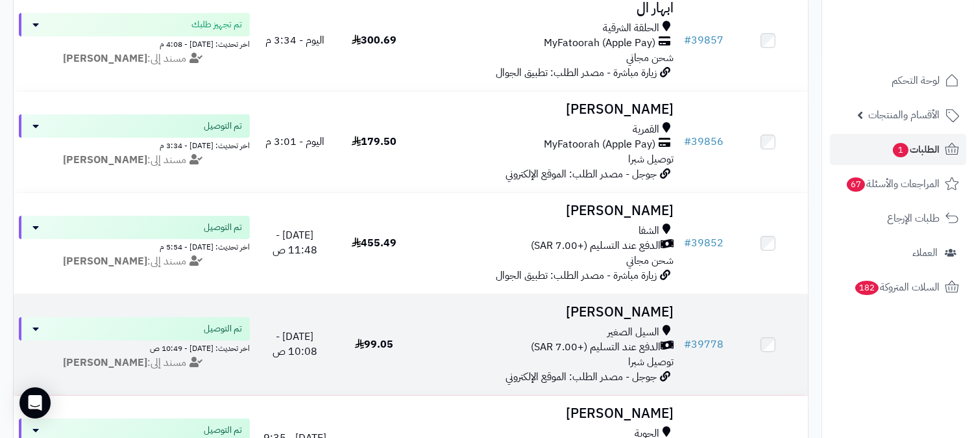
scroll to position [649, 0]
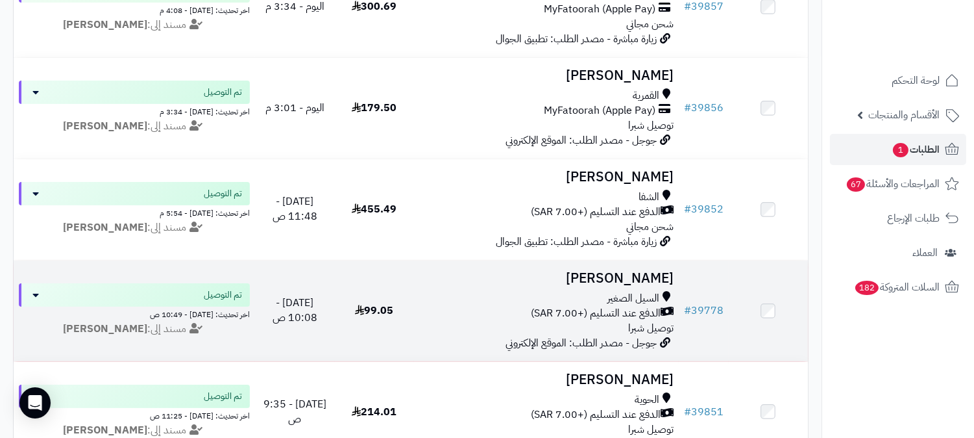
click at [636, 271] on h3 "[PERSON_NAME]" at bounding box center [546, 278] width 254 height 15
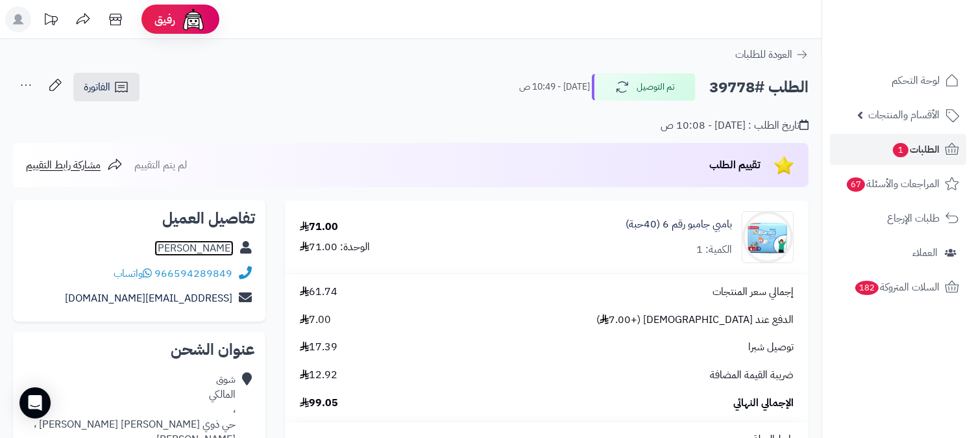
click at [204, 249] on link "[PERSON_NAME]" at bounding box center [194, 248] width 79 height 16
click at [925, 153] on span "الطلبات 1" at bounding box center [916, 149] width 48 height 18
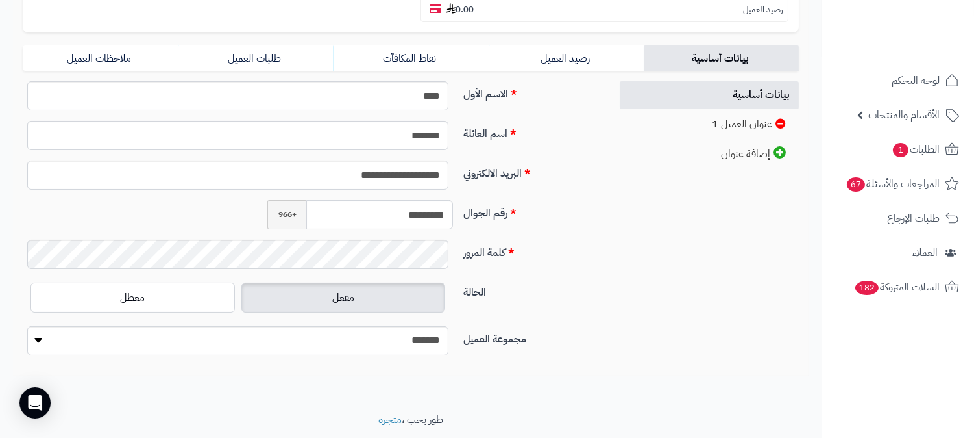
scroll to position [288, 0]
click at [411, 200] on input "*********" at bounding box center [379, 214] width 147 height 29
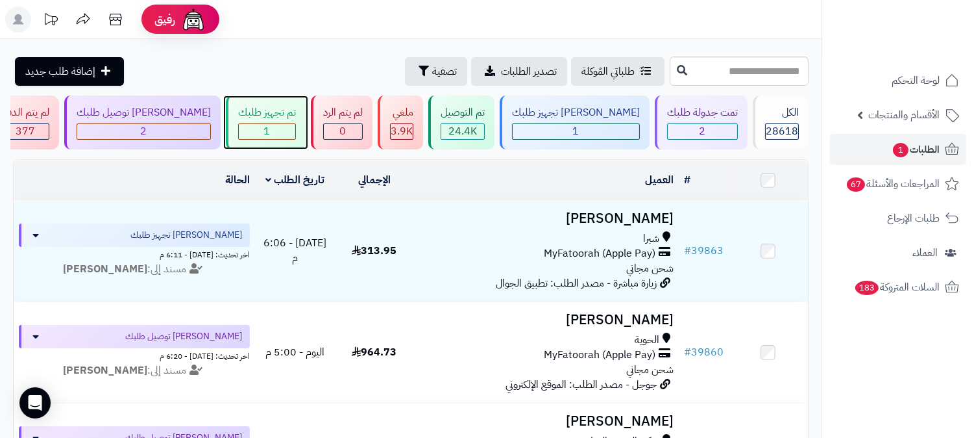
click at [296, 119] on div "تم تجهيز طلبك" at bounding box center [267, 112] width 58 height 15
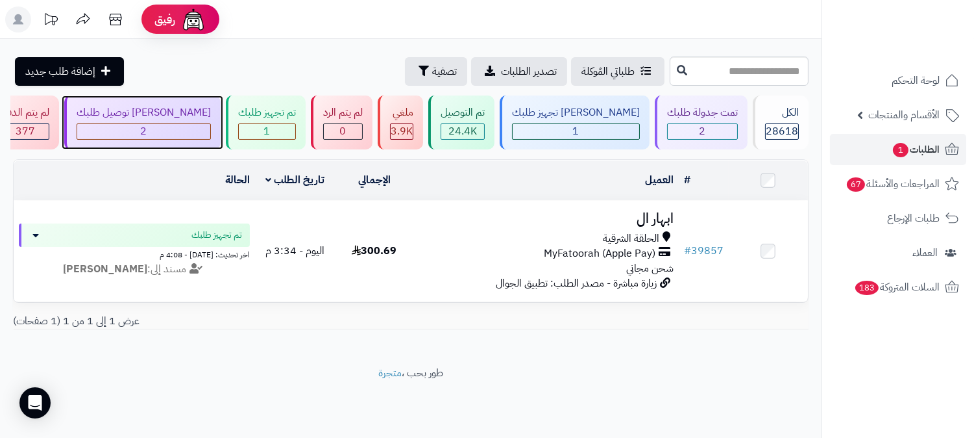
click at [211, 116] on div "[PERSON_NAME] توصيل طلبك" at bounding box center [144, 112] width 134 height 15
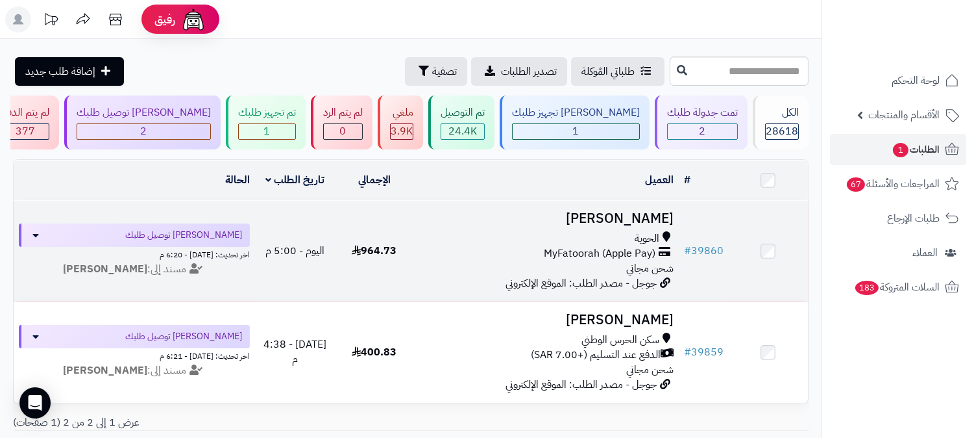
click at [639, 211] on h3 "[PERSON_NAME]" at bounding box center [546, 218] width 254 height 15
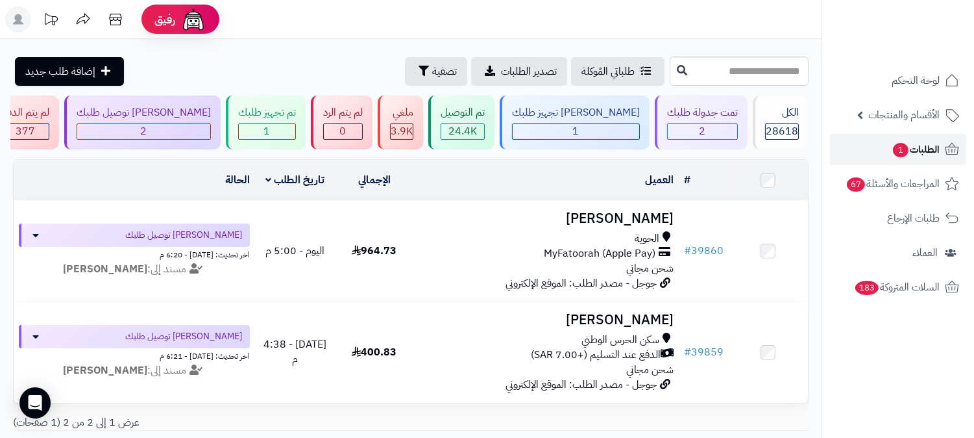
click at [930, 139] on link "الطلبات 1" at bounding box center [898, 149] width 136 height 31
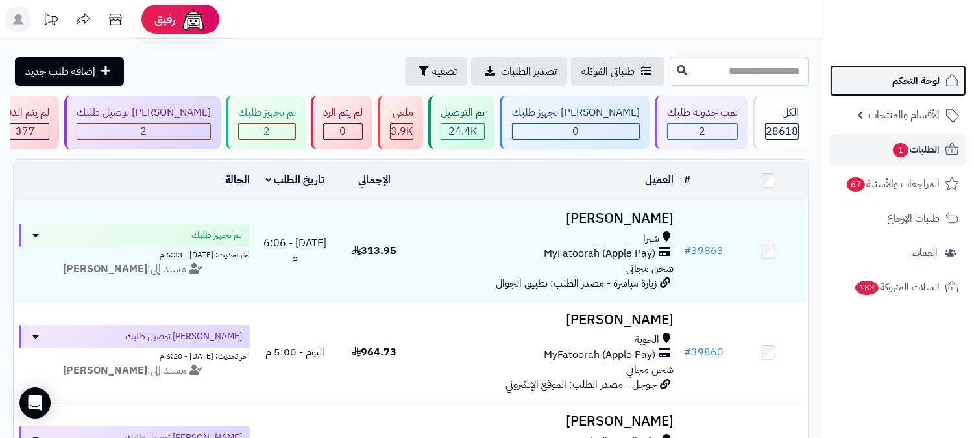
click at [886, 81] on link "لوحة التحكم" at bounding box center [898, 80] width 136 height 31
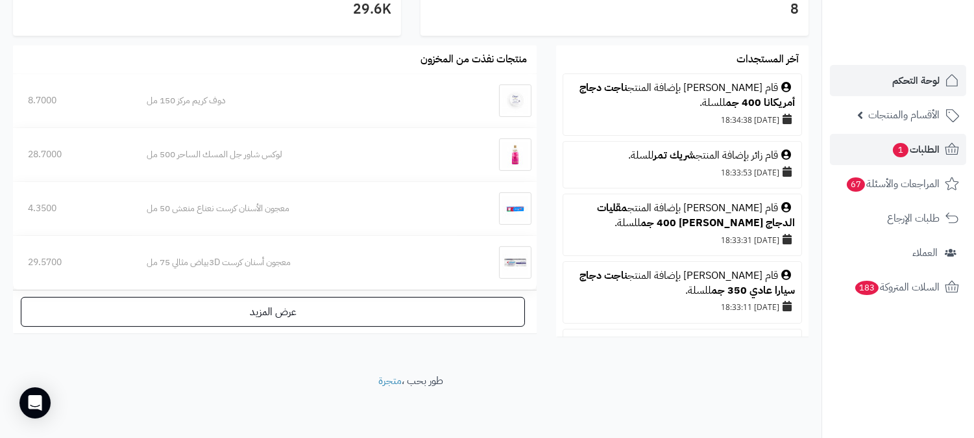
scroll to position [751, 0]
click at [935, 134] on link "الطلبات 1" at bounding box center [898, 149] width 136 height 31
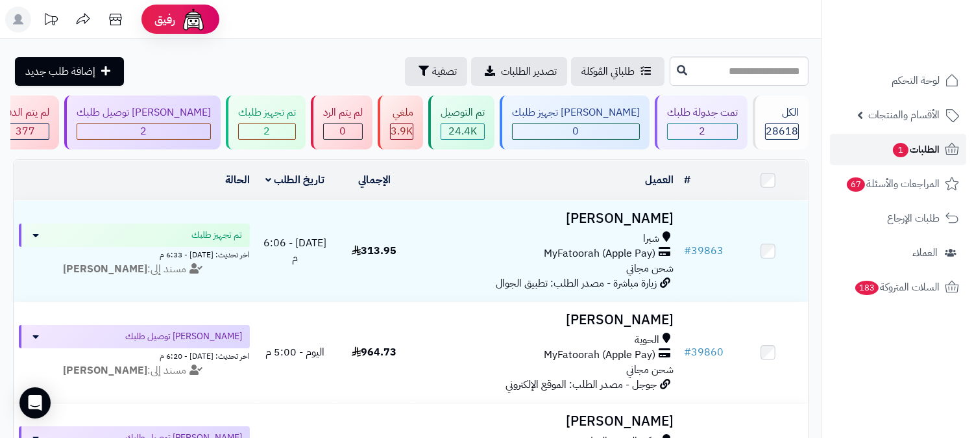
click at [923, 152] on span "الطلبات 1" at bounding box center [916, 149] width 48 height 18
click at [930, 152] on span "الطلبات 1" at bounding box center [916, 149] width 48 height 18
click at [911, 153] on span "الطلبات 1" at bounding box center [916, 149] width 48 height 18
